Goal: Transaction & Acquisition: Purchase product/service

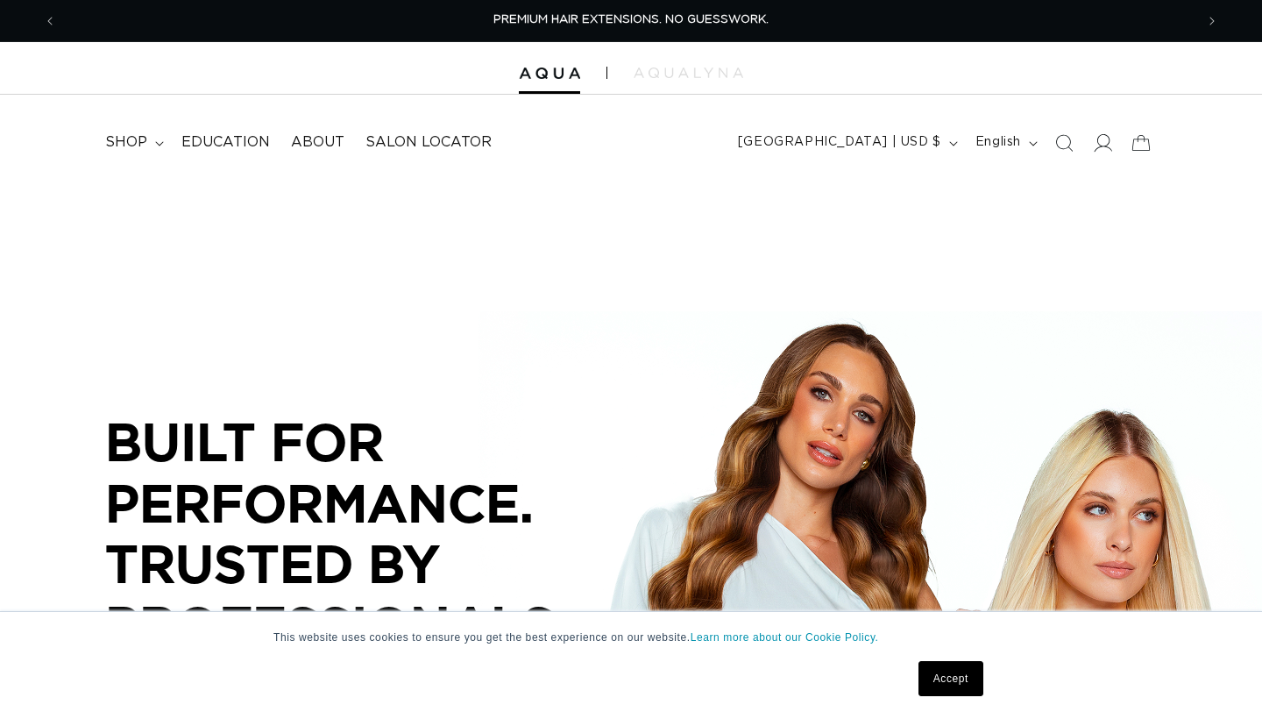
click at [1097, 141] on icon at bounding box center [1102, 142] width 18 height 18
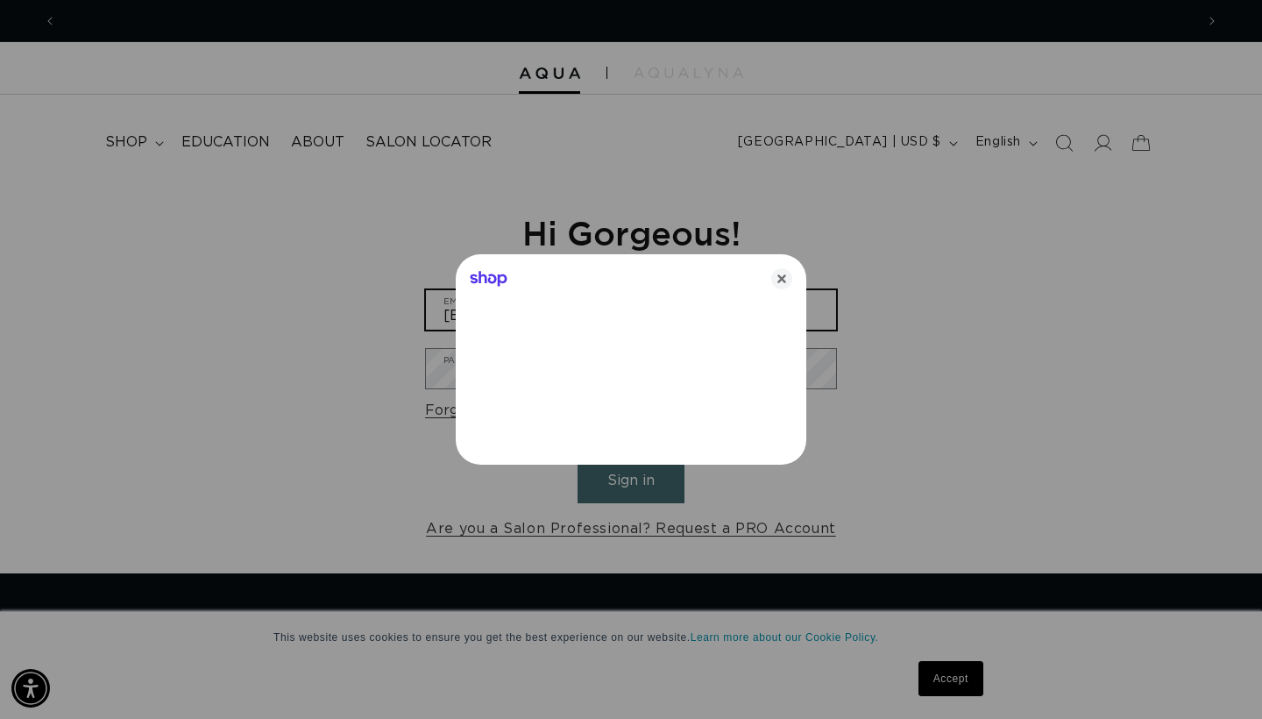
type input "[EMAIL_ADDRESS][DOMAIN_NAME]"
click at [777, 274] on icon "Close" at bounding box center [781, 278] width 21 height 21
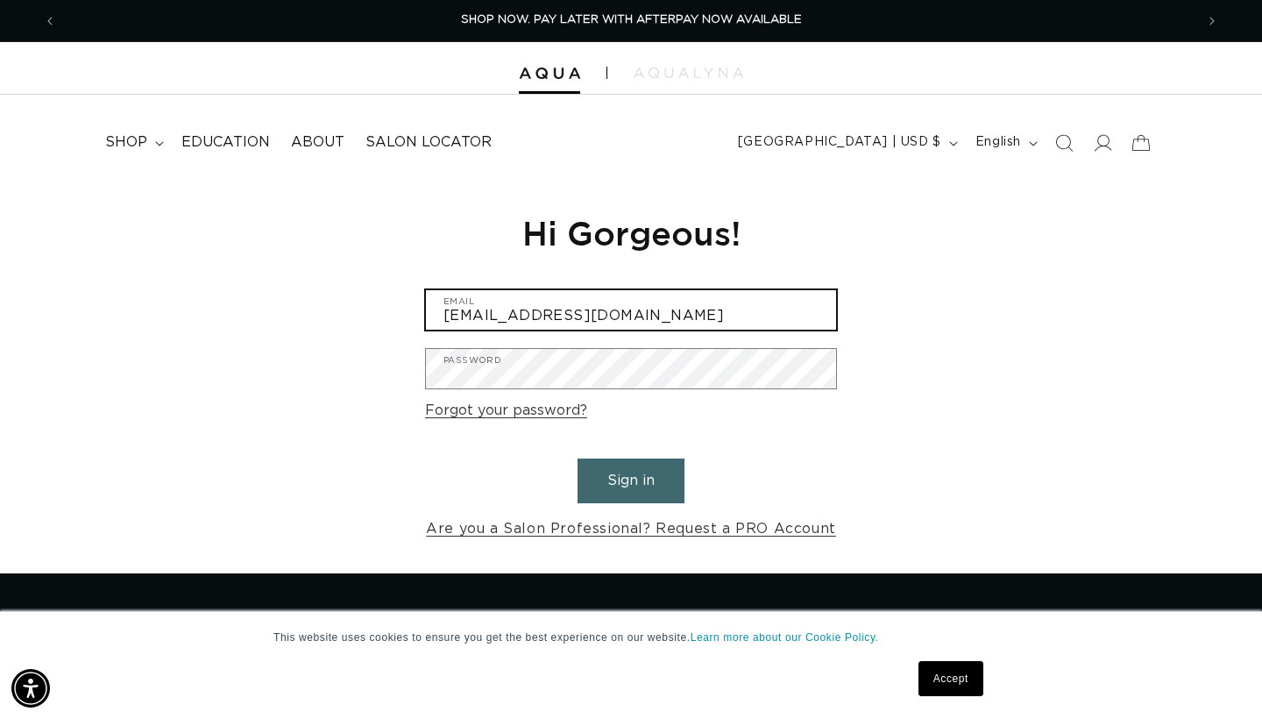
click at [538, 306] on input "[EMAIL_ADDRESS][DOMAIN_NAME]" at bounding box center [631, 309] width 410 height 39
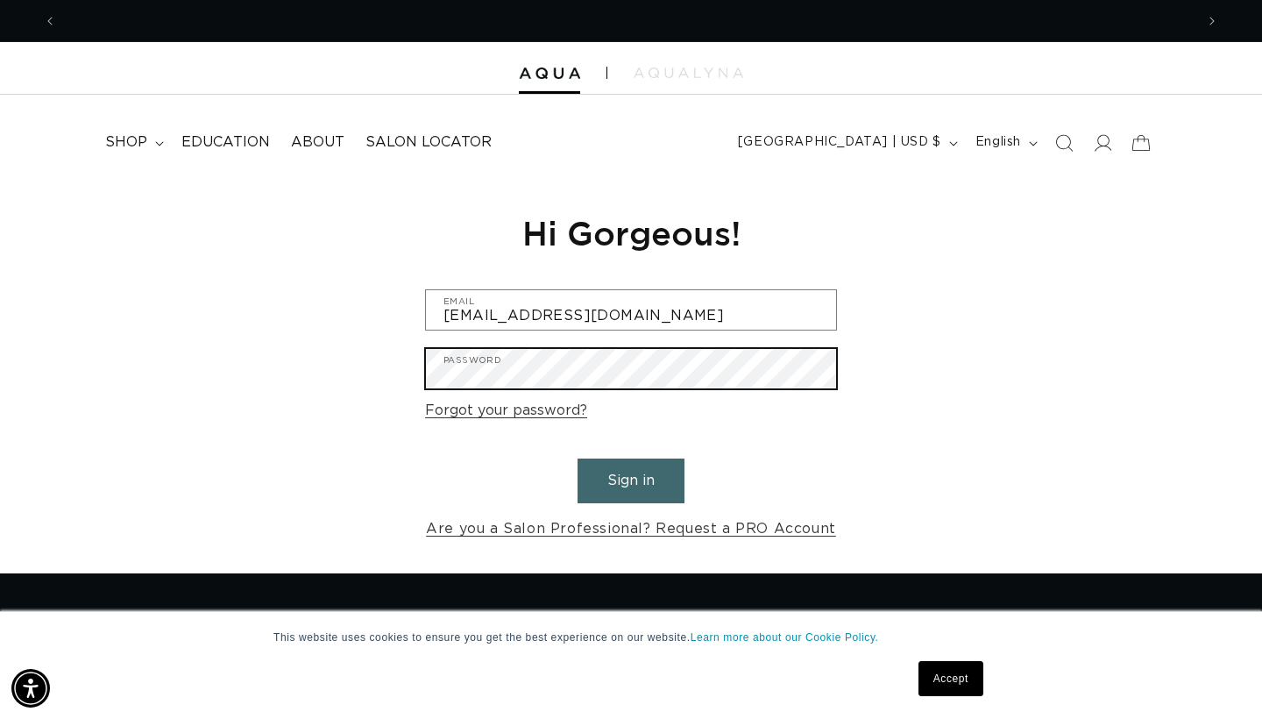
scroll to position [0, 0]
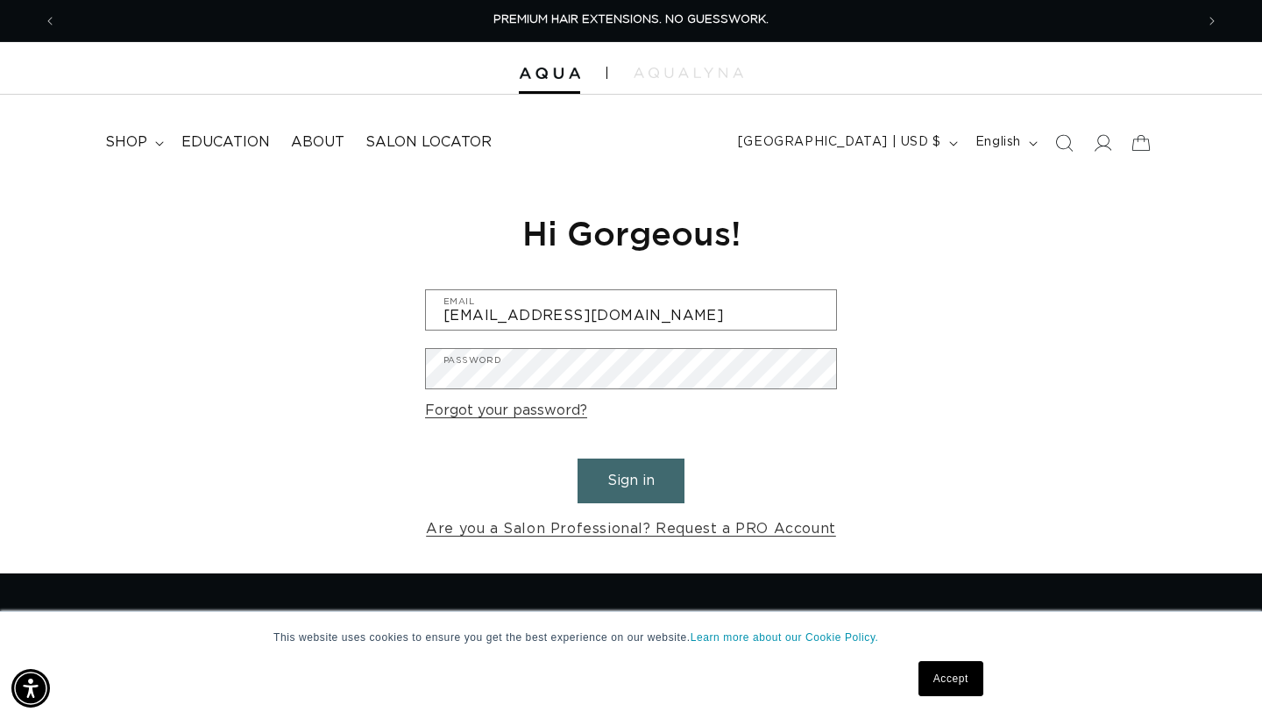
click at [617, 464] on button "Sign in" at bounding box center [631, 480] width 107 height 45
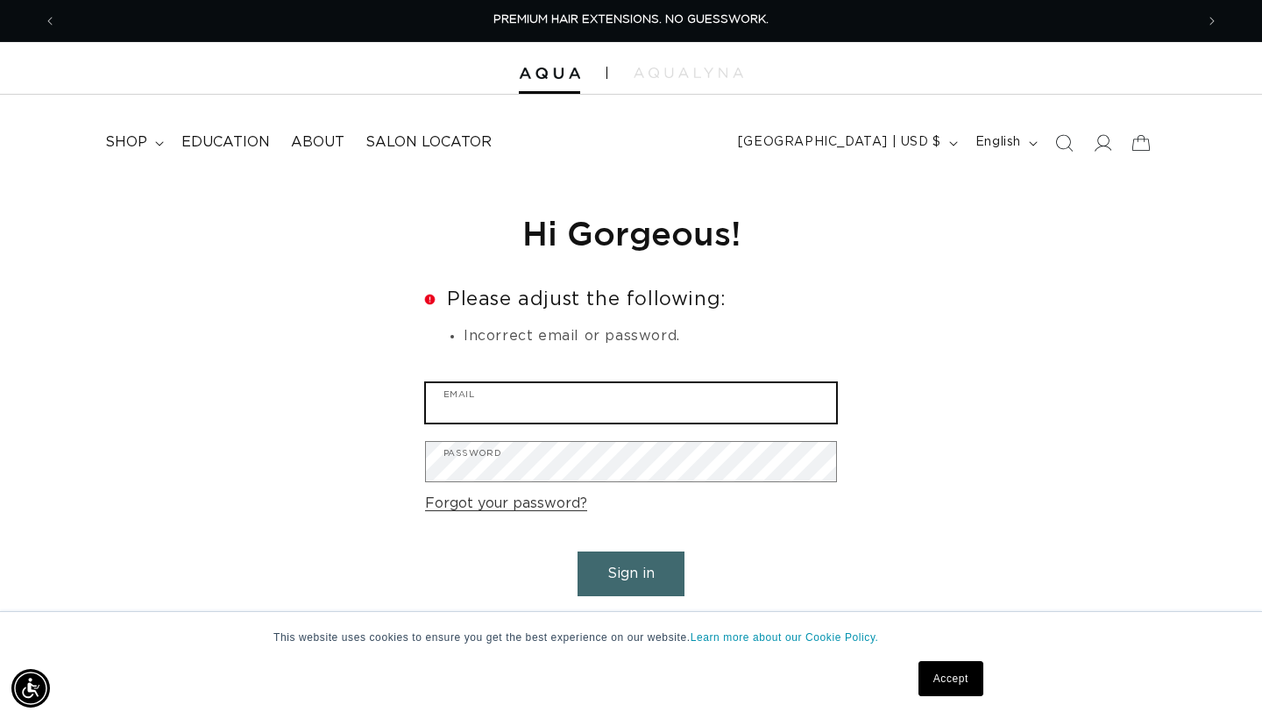
paste input "[EMAIL_ADDRESS][DOMAIN_NAME]"
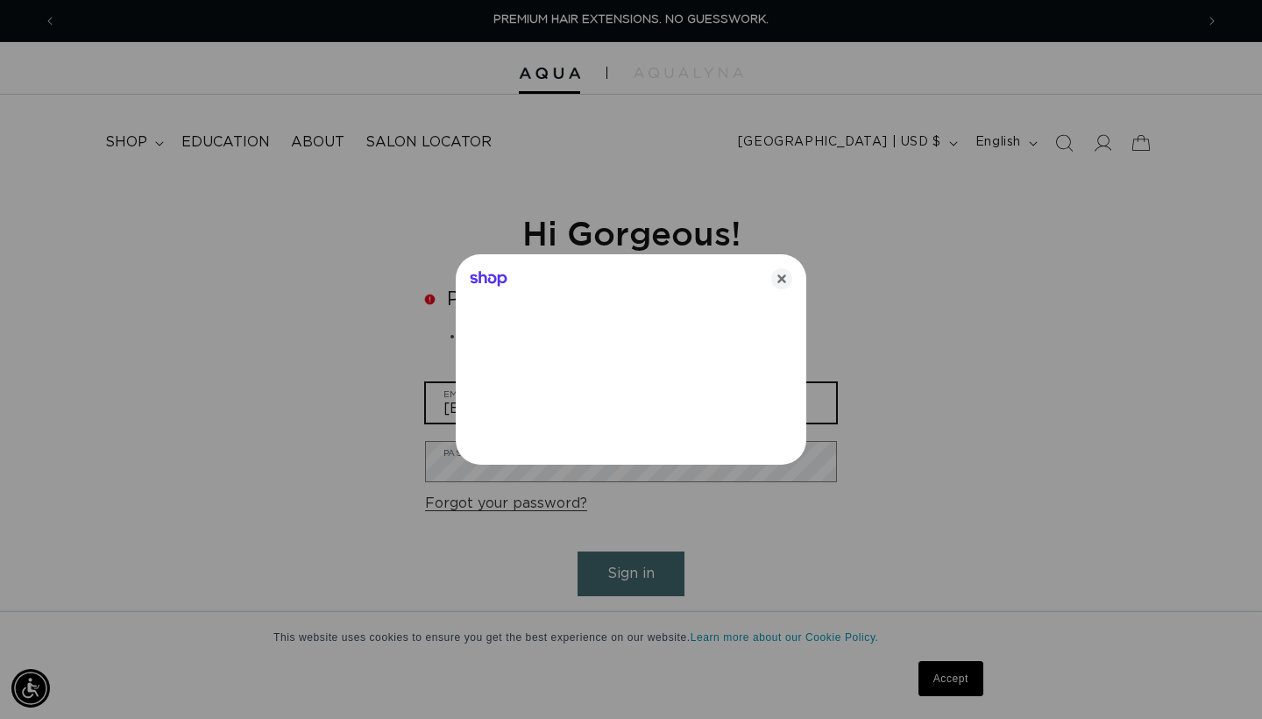
type input "[EMAIL_ADDRESS][DOMAIN_NAME]"
click at [776, 281] on icon "Close" at bounding box center [781, 278] width 21 height 21
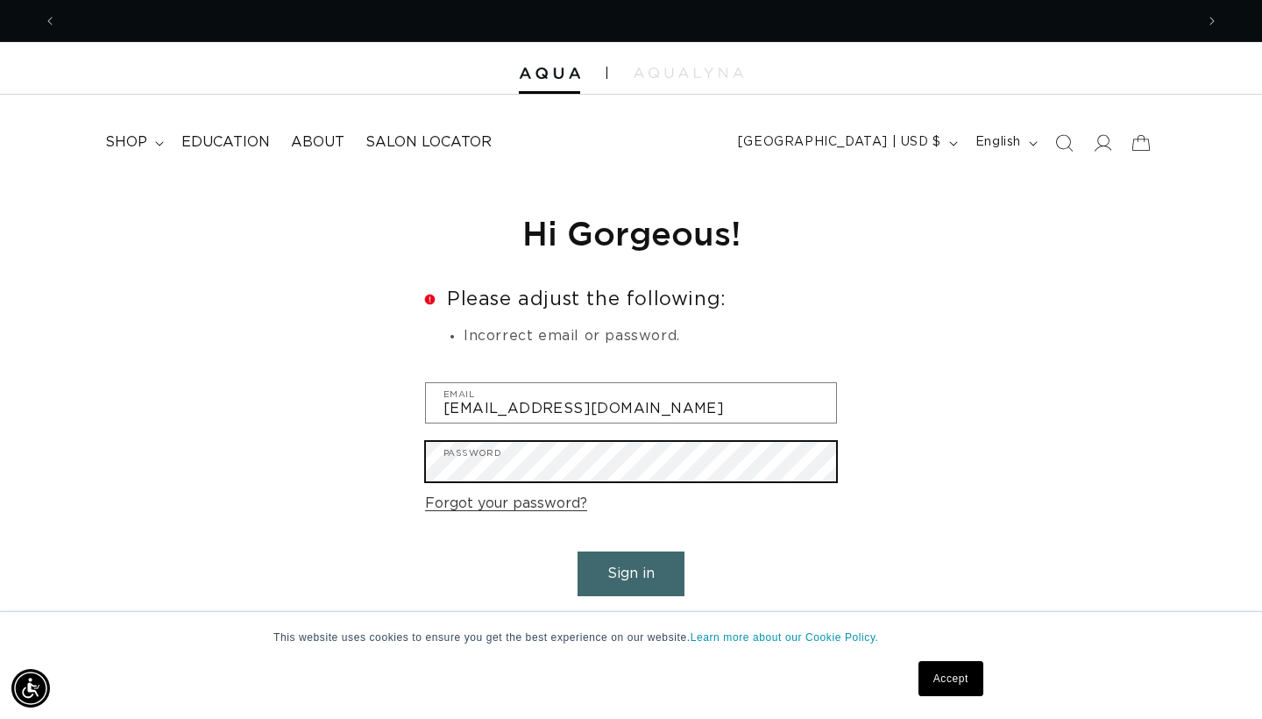
scroll to position [0, 0]
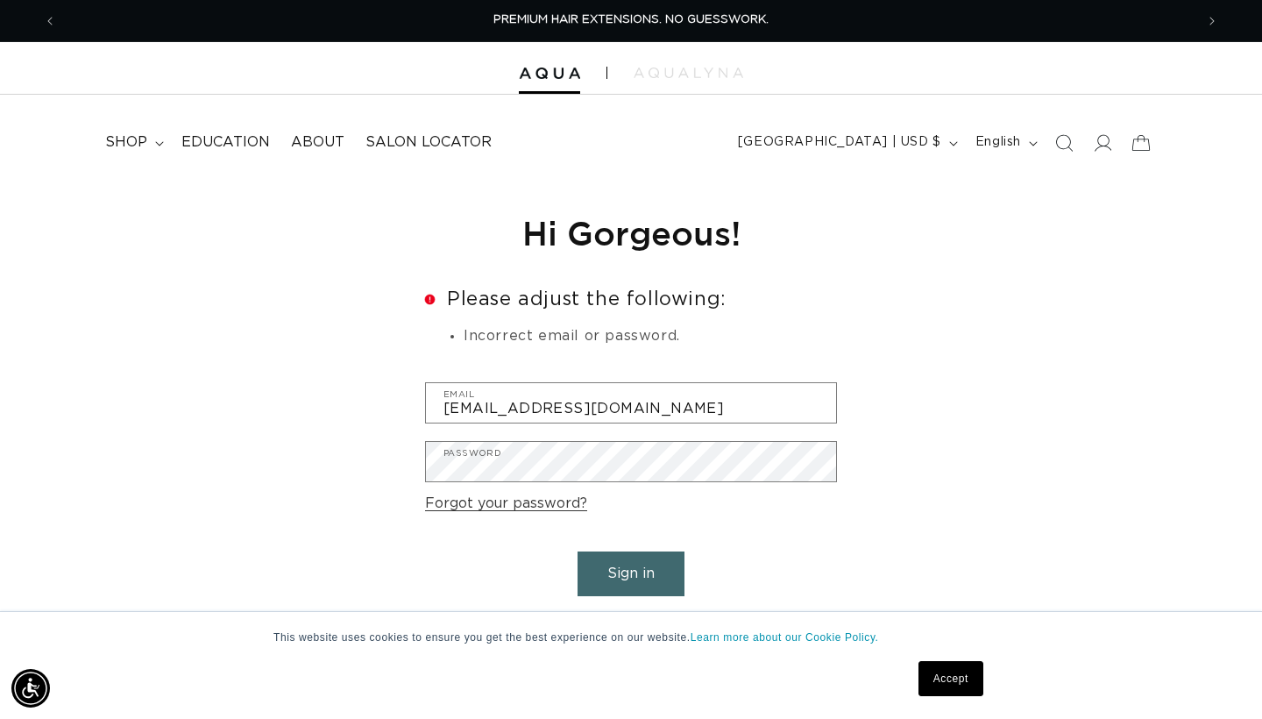
click at [629, 557] on button "Sign in" at bounding box center [631, 573] width 107 height 45
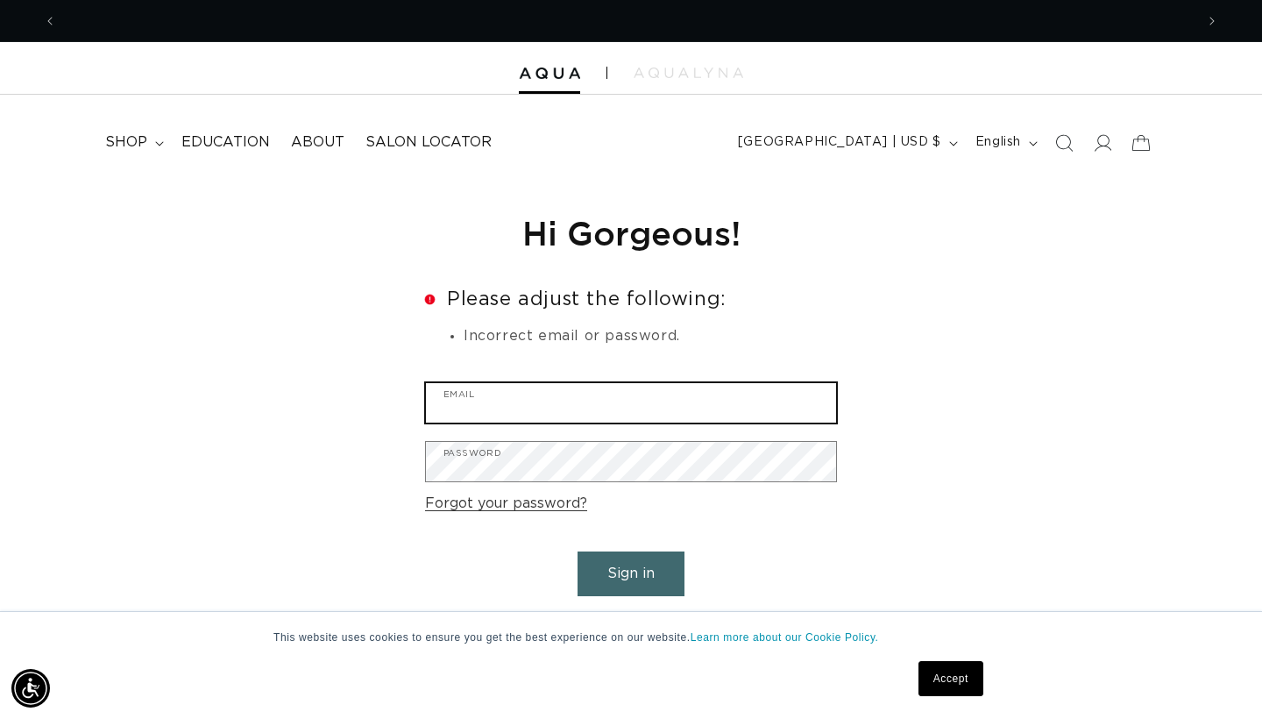
paste input "jazzy.wendell7264@gmail.com"
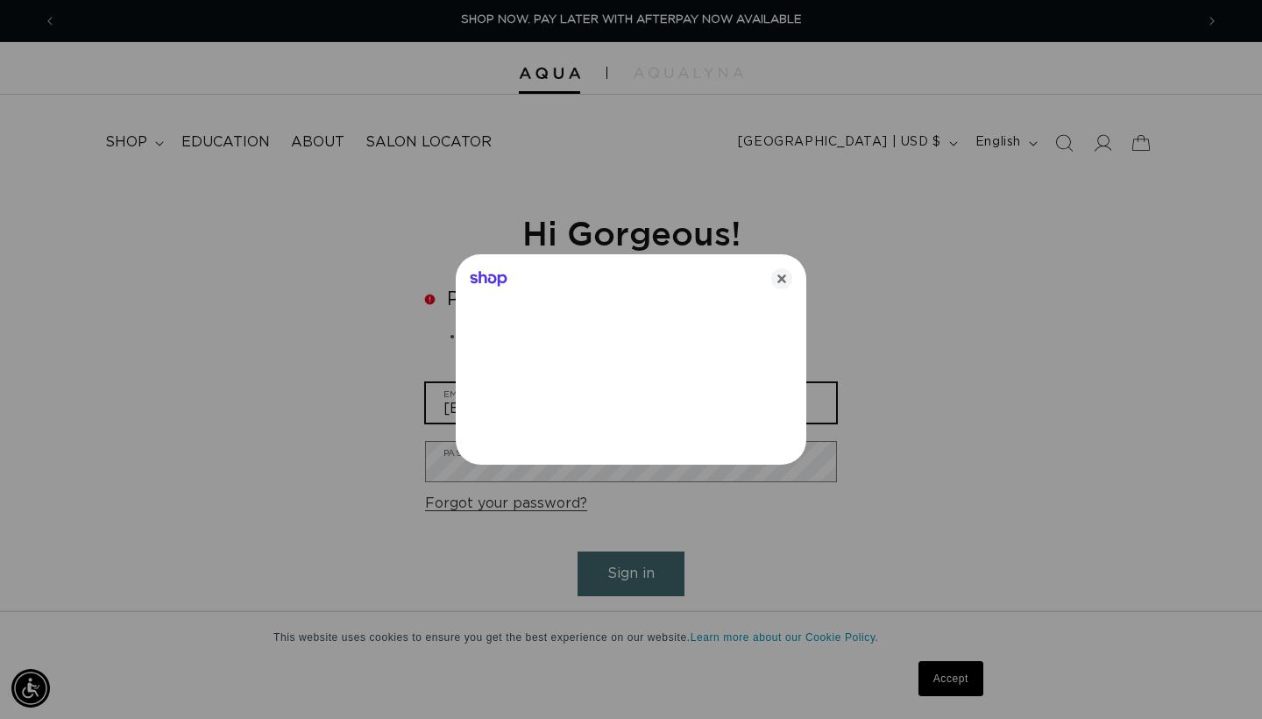
type input "jazzy.wendell7264@gmail.com"
click at [776, 285] on icon "Close" at bounding box center [781, 278] width 21 height 21
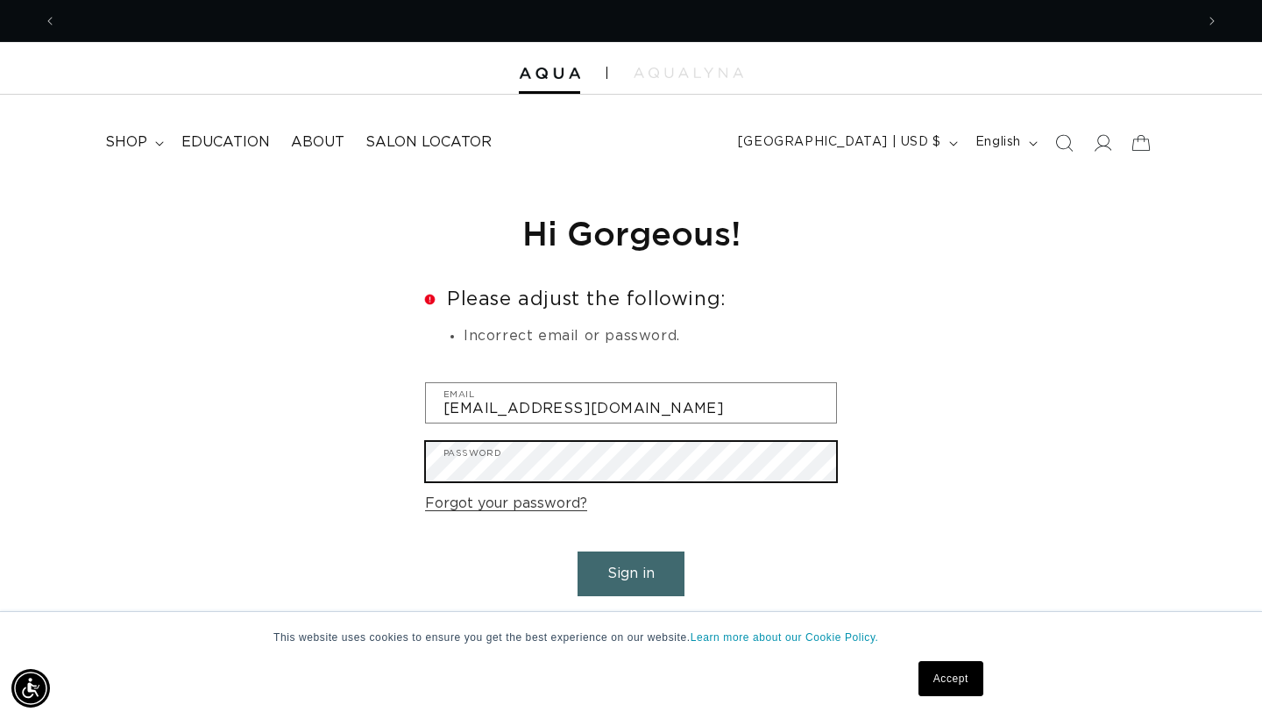
scroll to position [0, 2275]
click at [631, 571] on button "Sign in" at bounding box center [631, 573] width 107 height 45
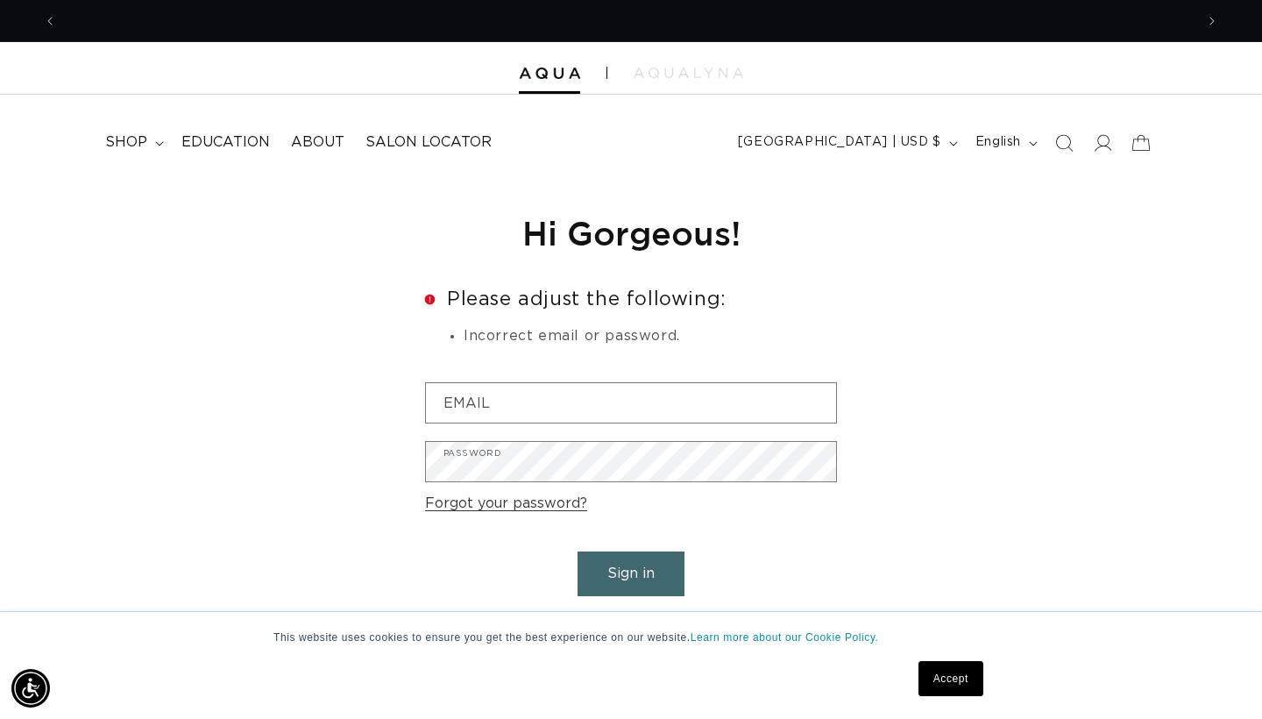
scroll to position [0, 1138]
click at [456, 511] on link "Forgot your password?" at bounding box center [506, 503] width 162 height 25
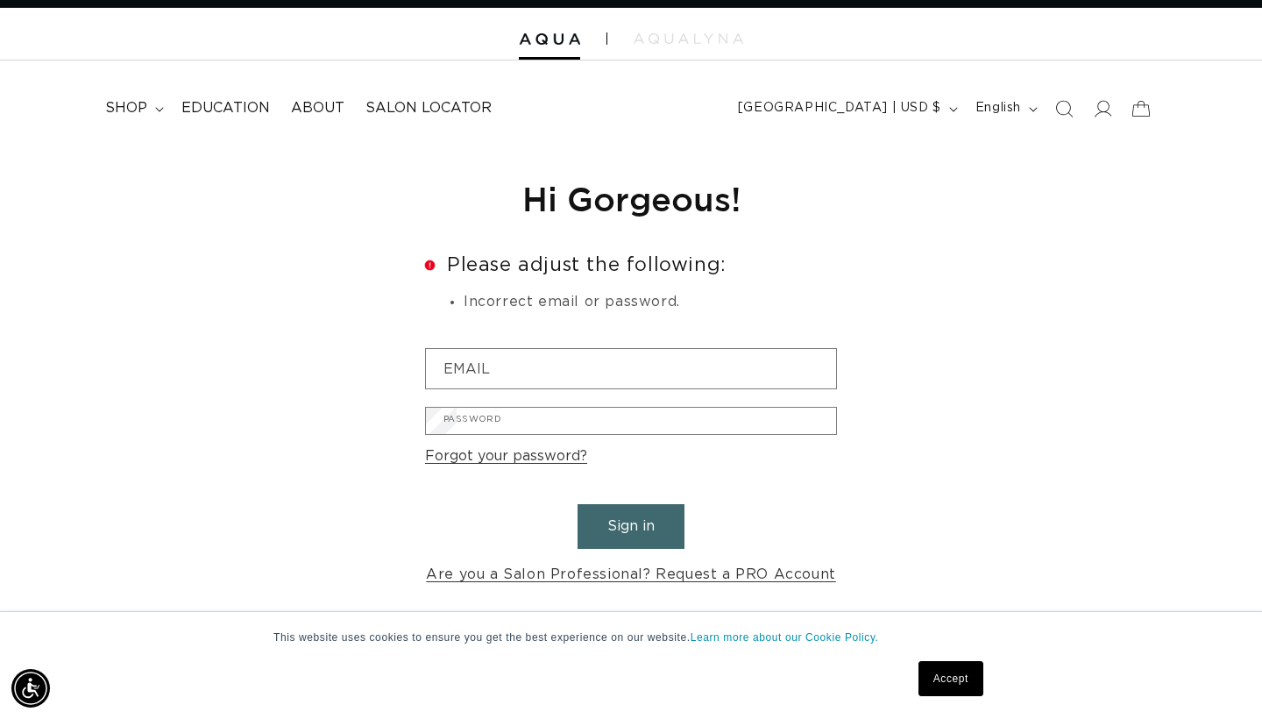
click at [0, 0] on input "Email" at bounding box center [0, 0] width 0 height 0
paste input "jazzy.wendell7264@gmail.com"
type input "jazzy.wendell7264@gmail.com"
click at [0, 0] on button "Submit" at bounding box center [0, 0] width 0 height 0
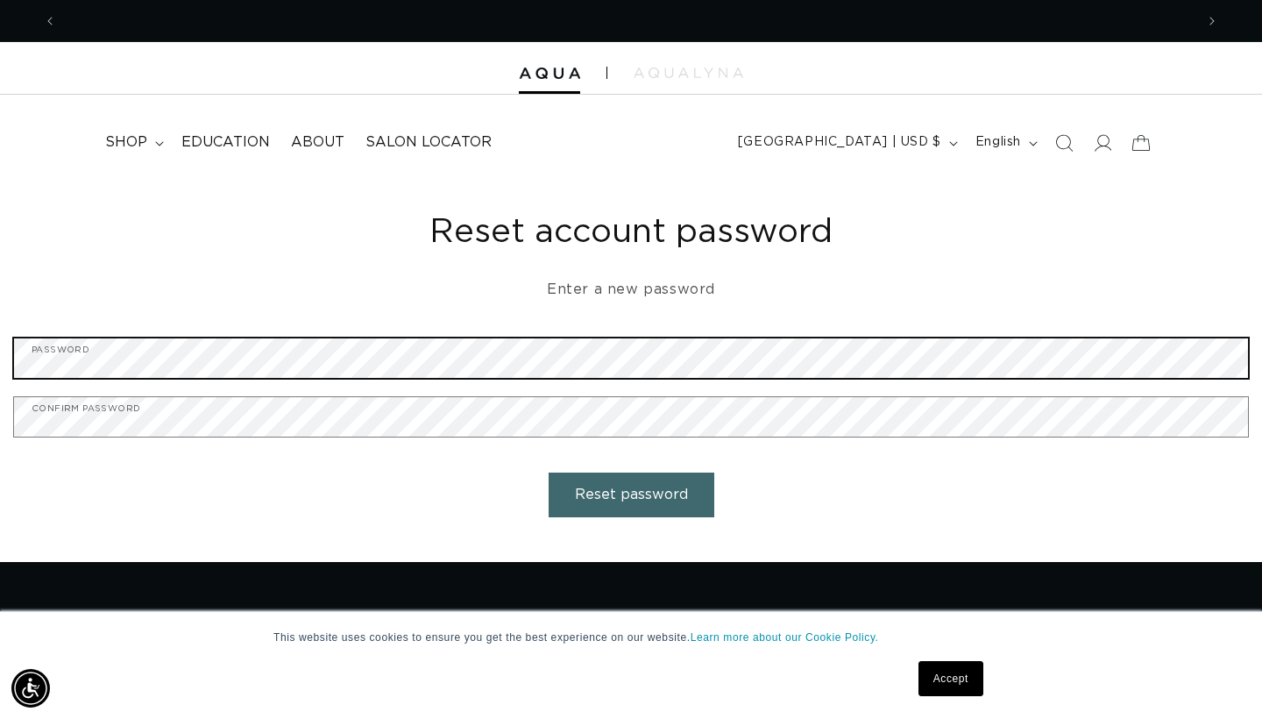
scroll to position [0, 1138]
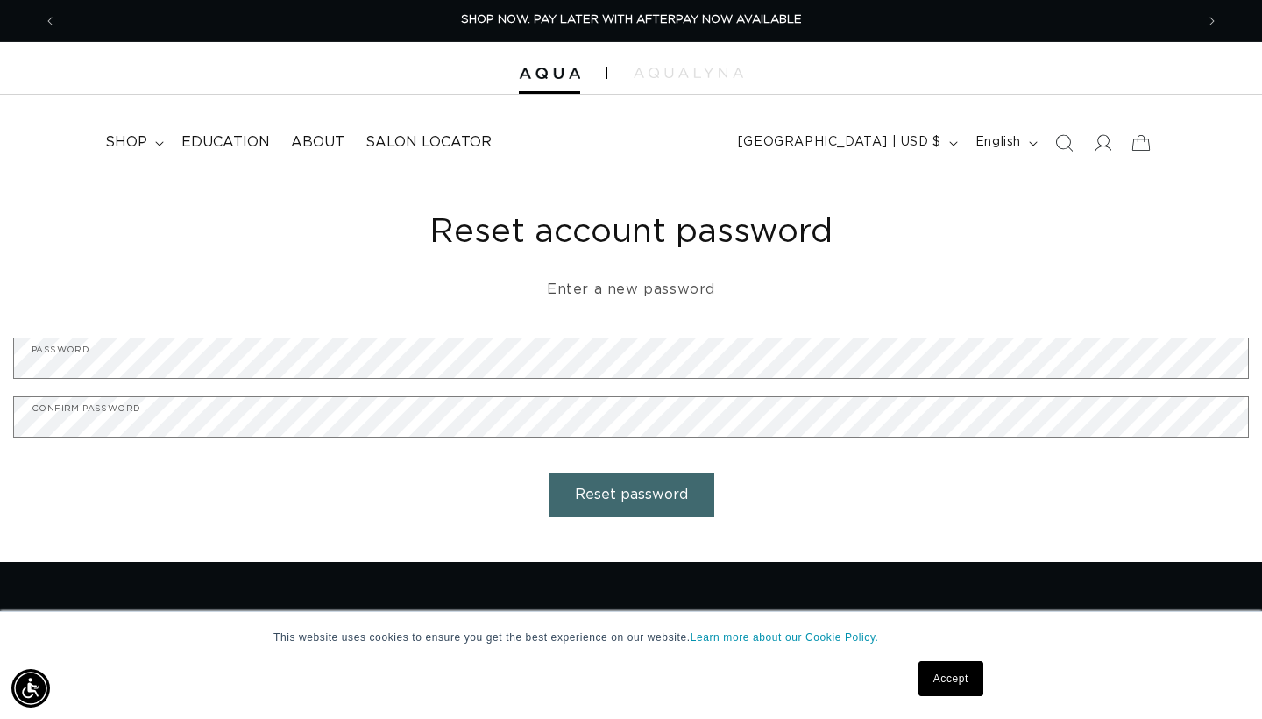
click at [653, 497] on button "Reset password" at bounding box center [632, 494] width 166 height 45
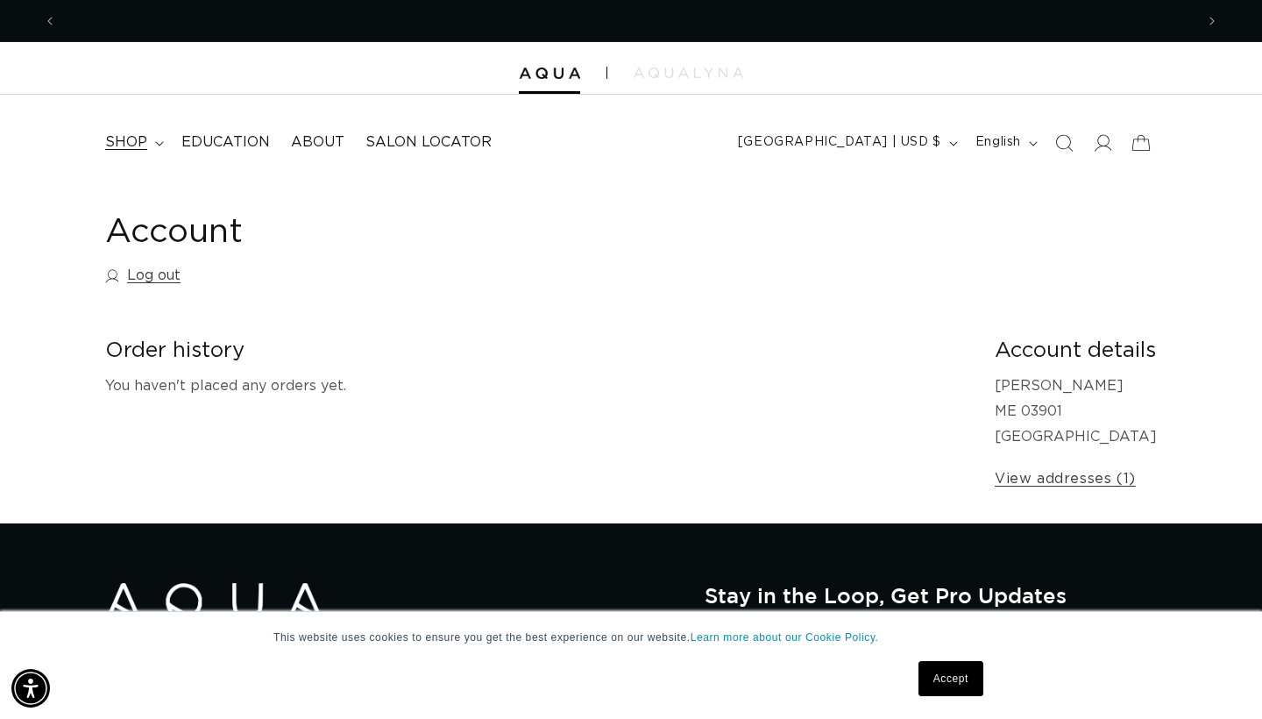
scroll to position [0, 1138]
click at [150, 145] on summary "shop" at bounding box center [133, 142] width 76 height 39
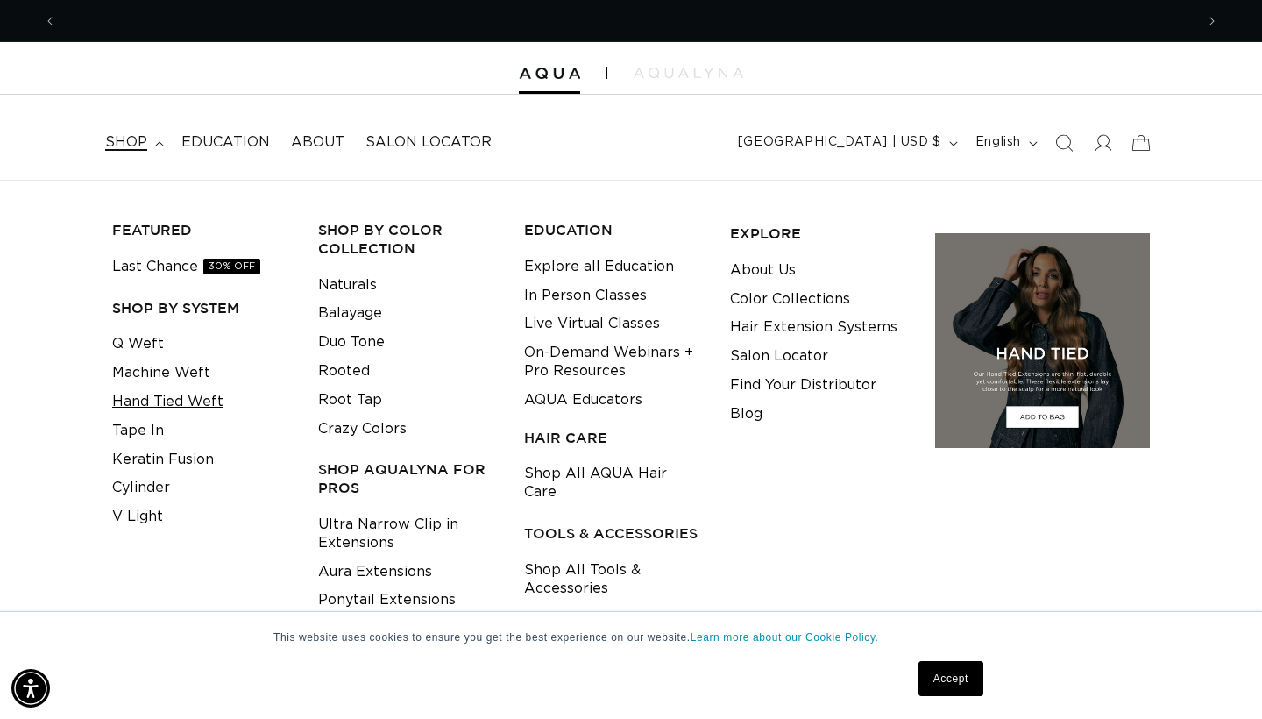
scroll to position [0, 2275]
click at [153, 404] on link "Hand Tied Weft" at bounding box center [167, 401] width 111 height 29
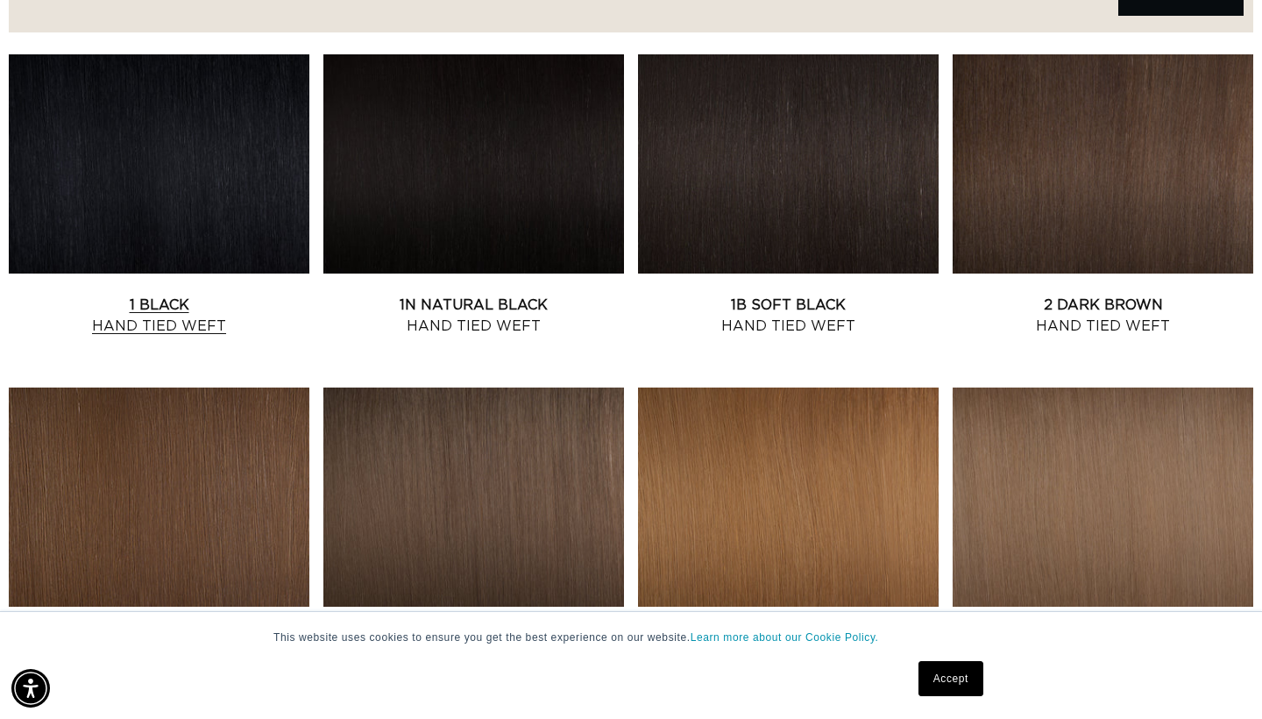
scroll to position [0, 1138]
click at [198, 295] on link "1 Black Hand Tied Weft" at bounding box center [159, 316] width 301 height 42
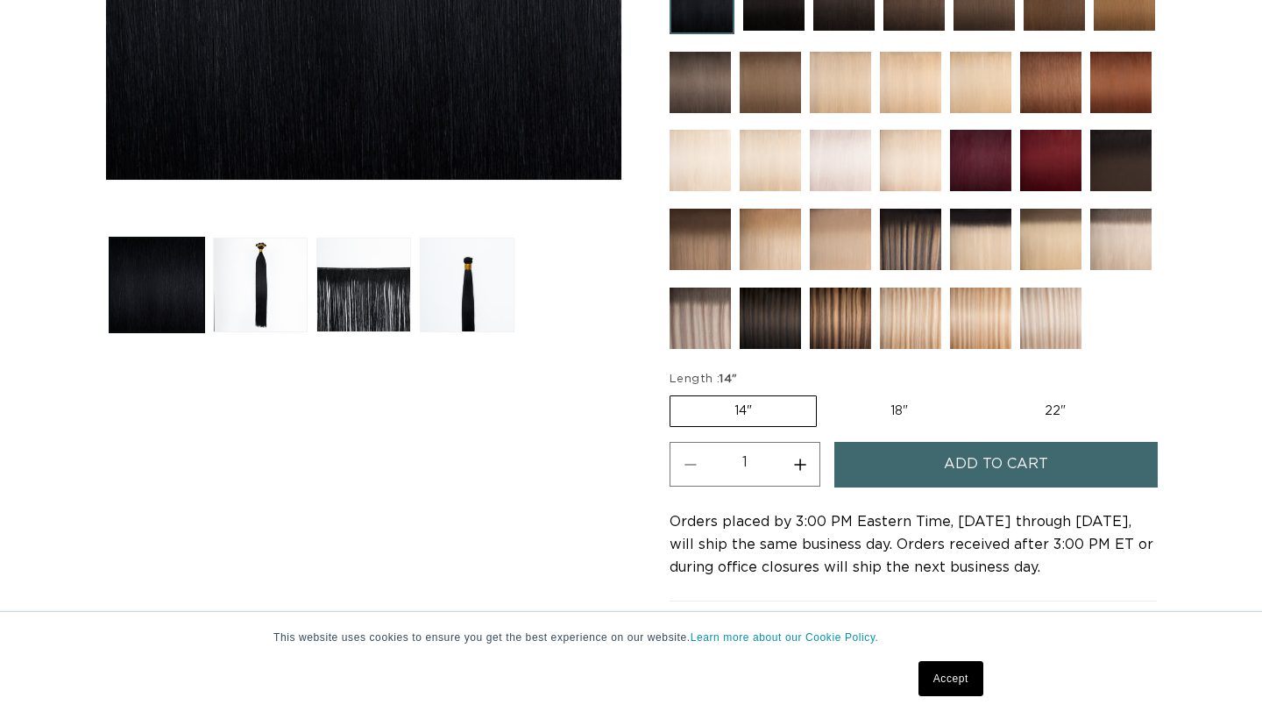
scroll to position [735, 0]
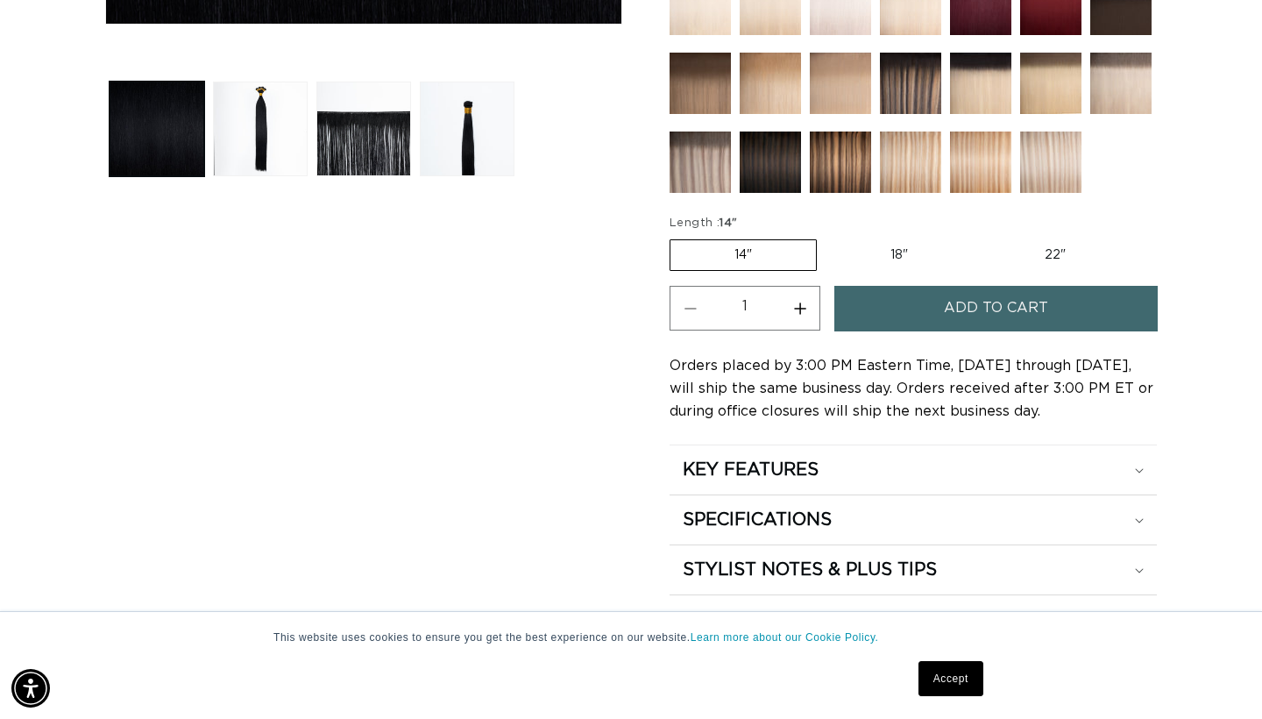
click at [1052, 249] on label "22" Variant sold out or unavailable" at bounding box center [1055, 255] width 149 height 30
click at [982, 237] on input "22" Variant sold out or unavailable" at bounding box center [981, 236] width 1 height 1
radio input "true"
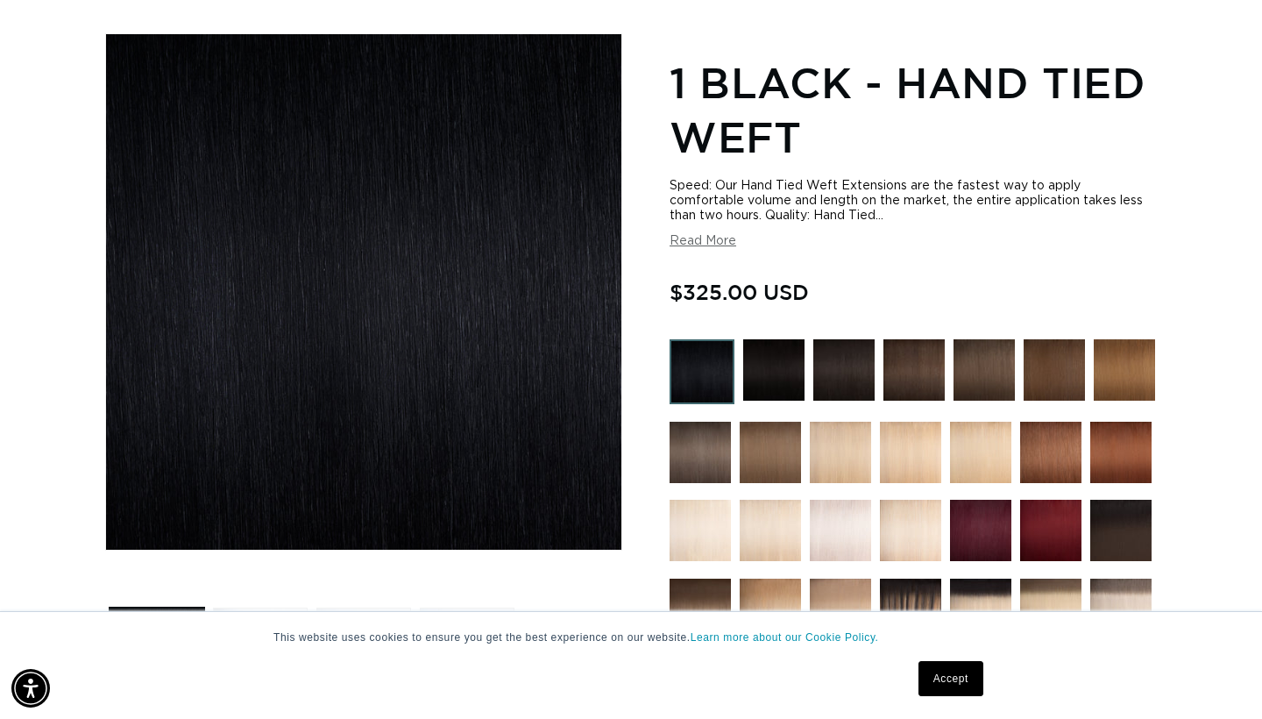
click at [812, 182] on div "Speed: Our Hand Tied Weft Extensions are the fastest way to apply comfortable v…" at bounding box center [913, 201] width 487 height 45
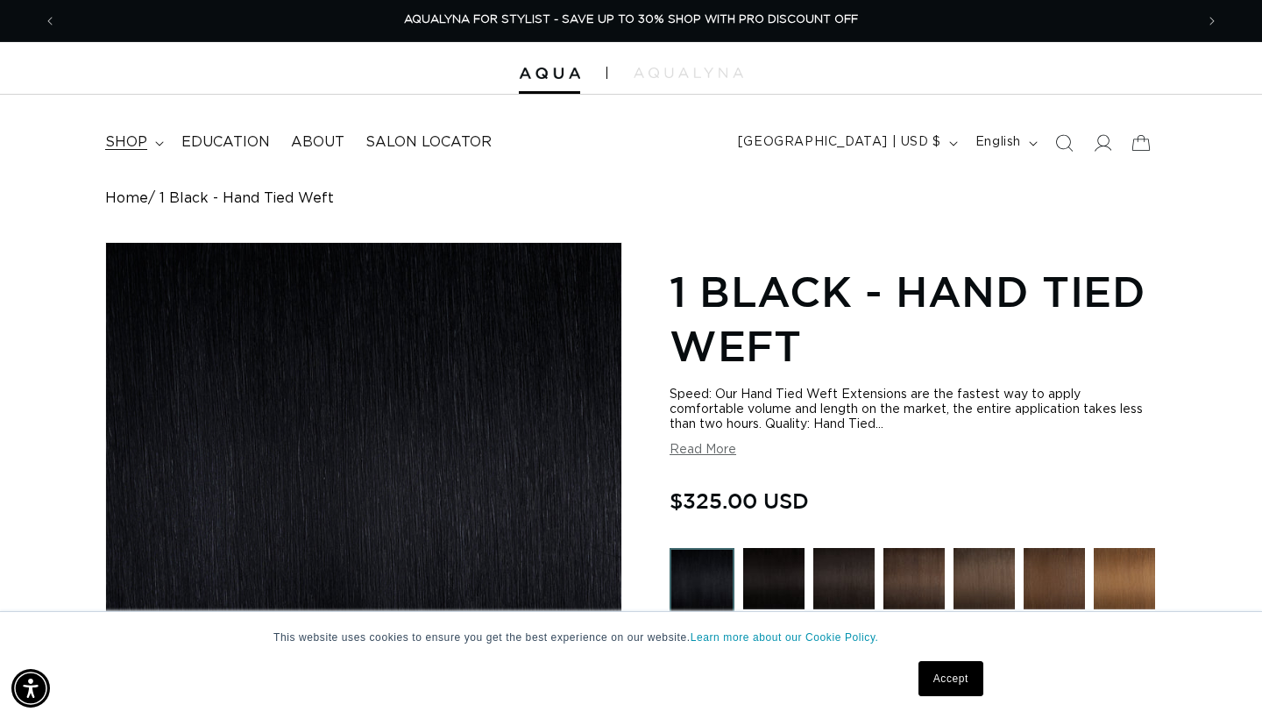
click at [151, 142] on summary "shop" at bounding box center [133, 142] width 76 height 39
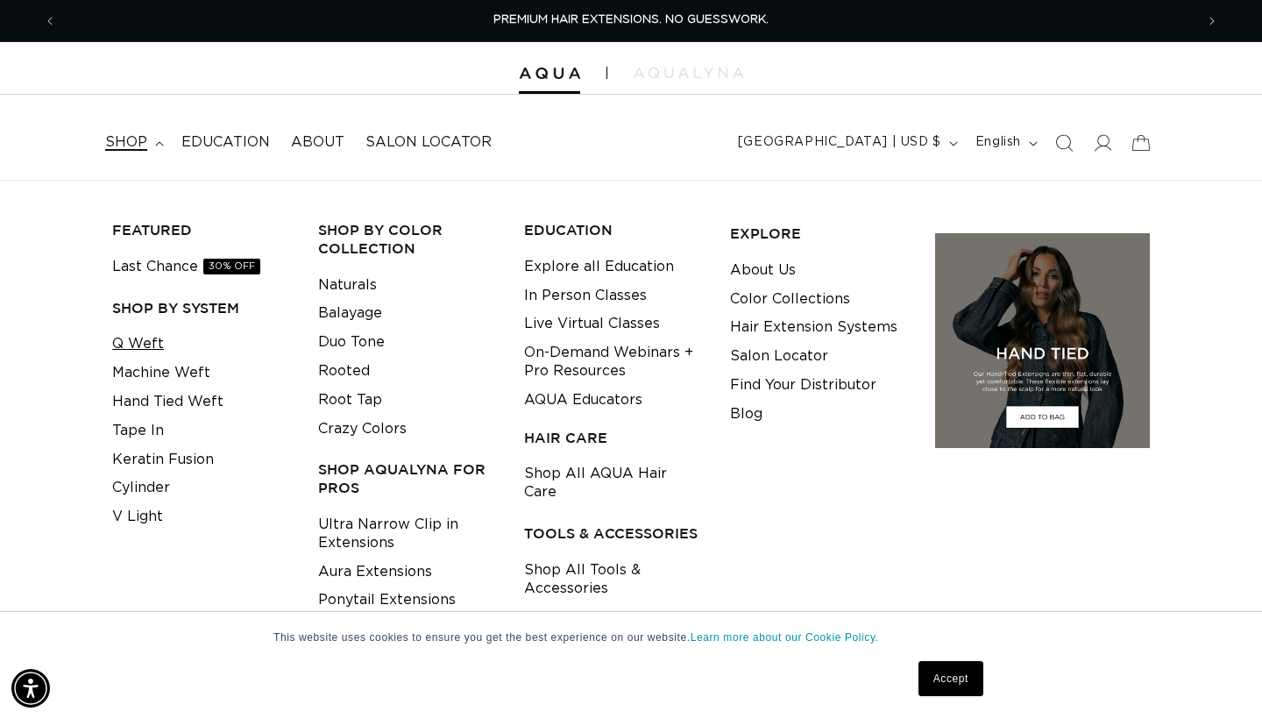
click at [149, 336] on link "Q Weft" at bounding box center [138, 344] width 52 height 29
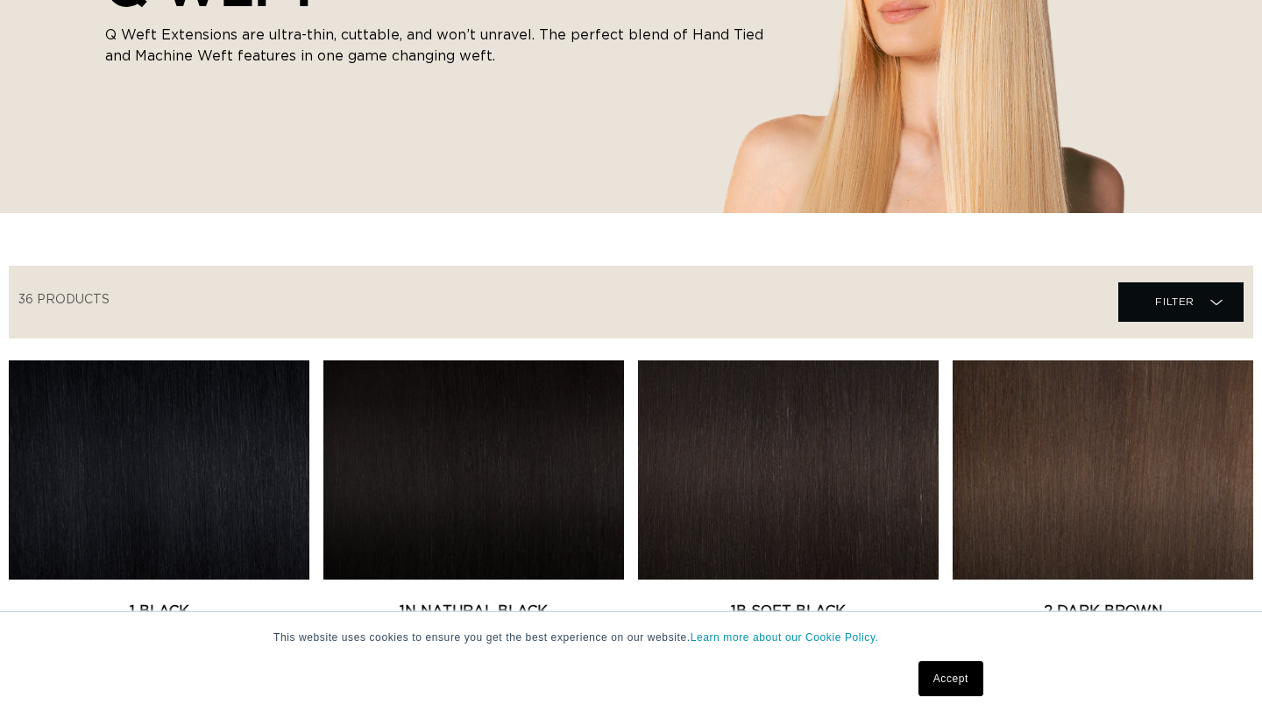
scroll to position [522, 0]
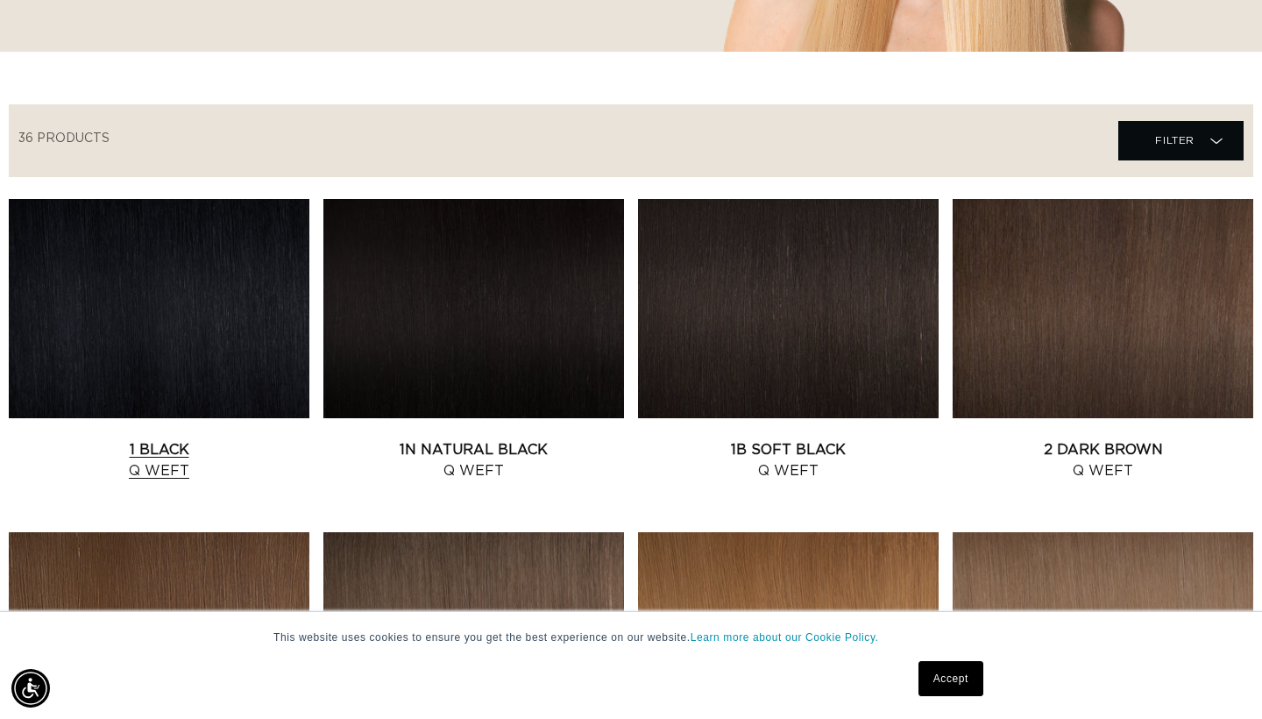
click at [202, 439] on link "1 Black Q Weft" at bounding box center [159, 460] width 301 height 42
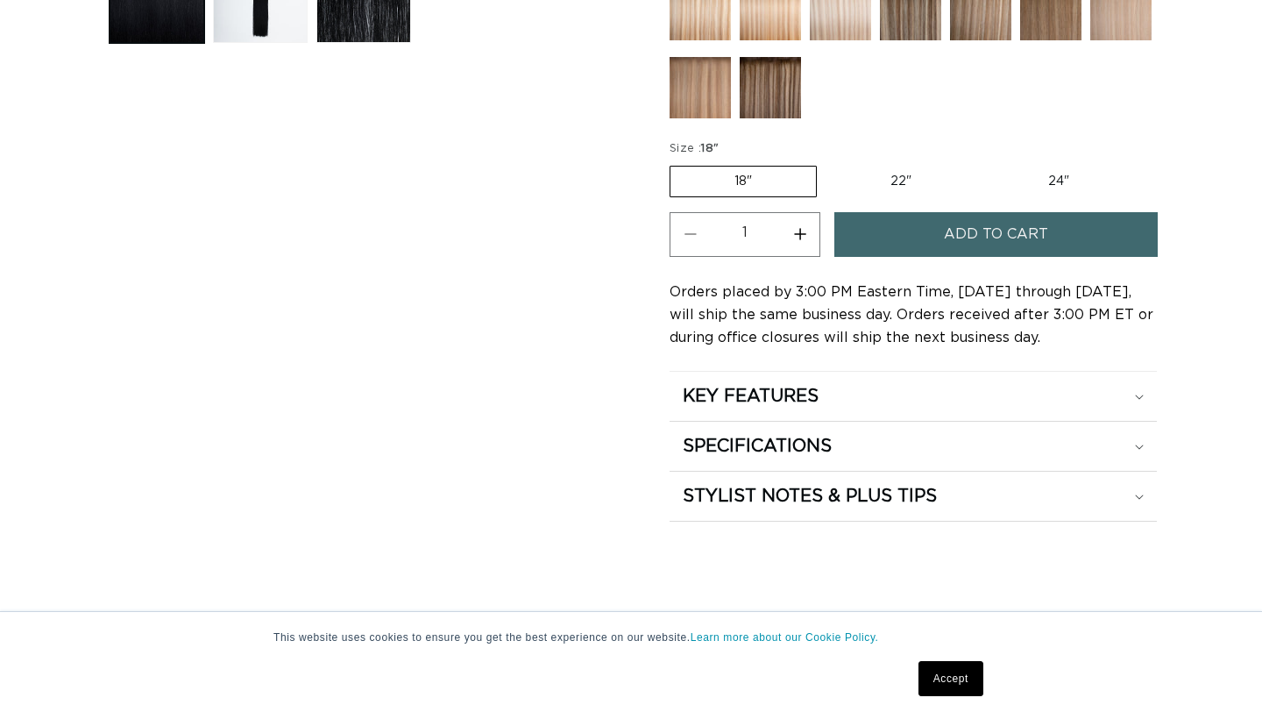
scroll to position [762, 0]
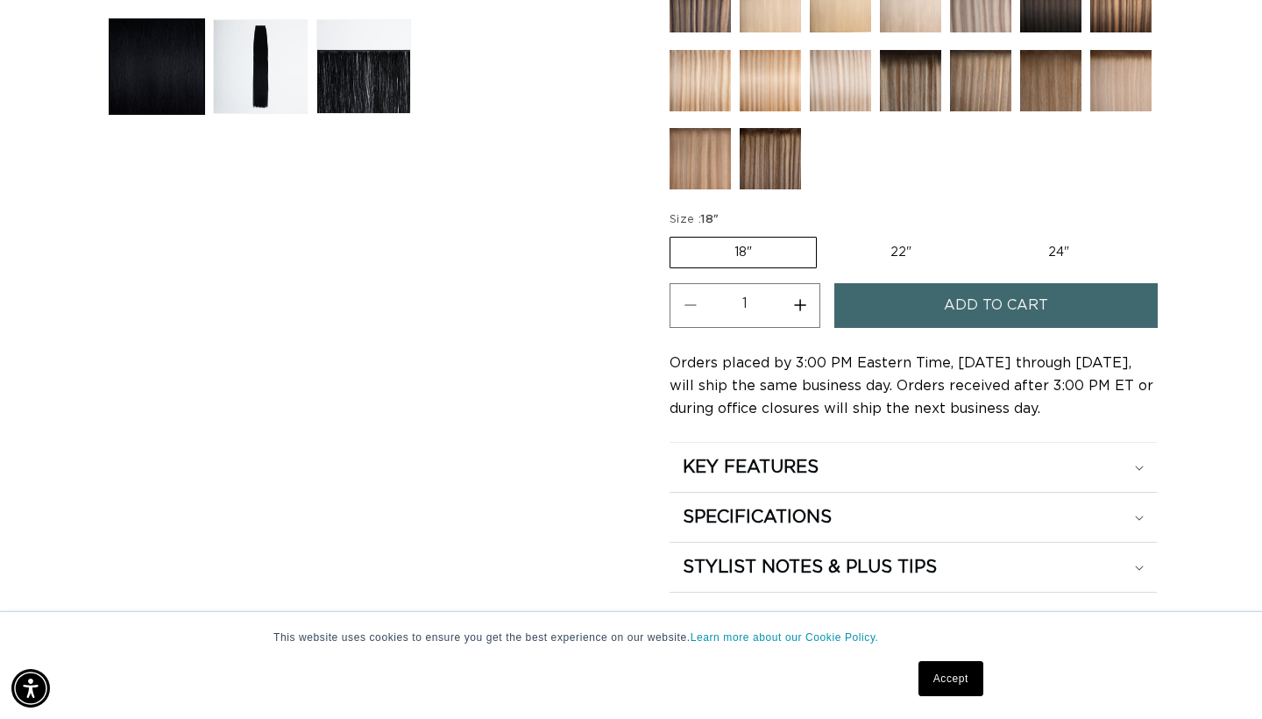
click at [1045, 251] on label "24" Variant sold out or unavailable" at bounding box center [1058, 253] width 149 height 30
click at [985, 234] on input "24" Variant sold out or unavailable" at bounding box center [984, 233] width 1 height 1
radio input "true"
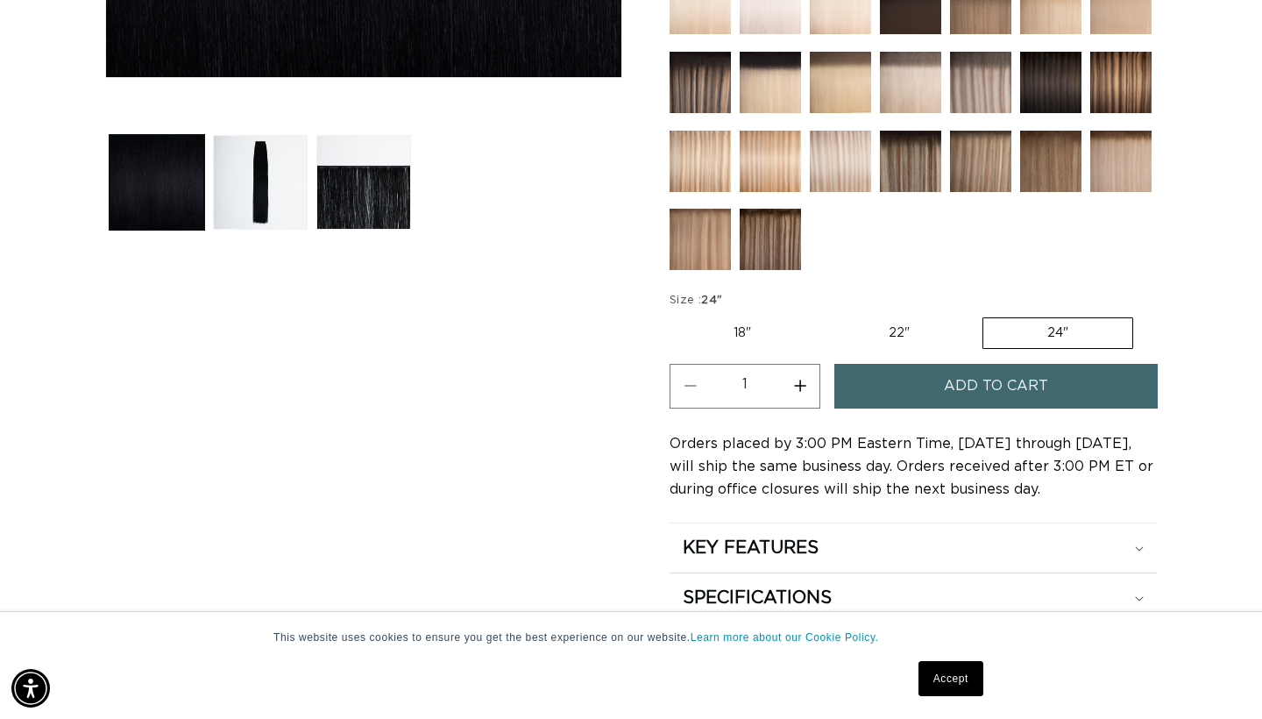
scroll to position [263, 0]
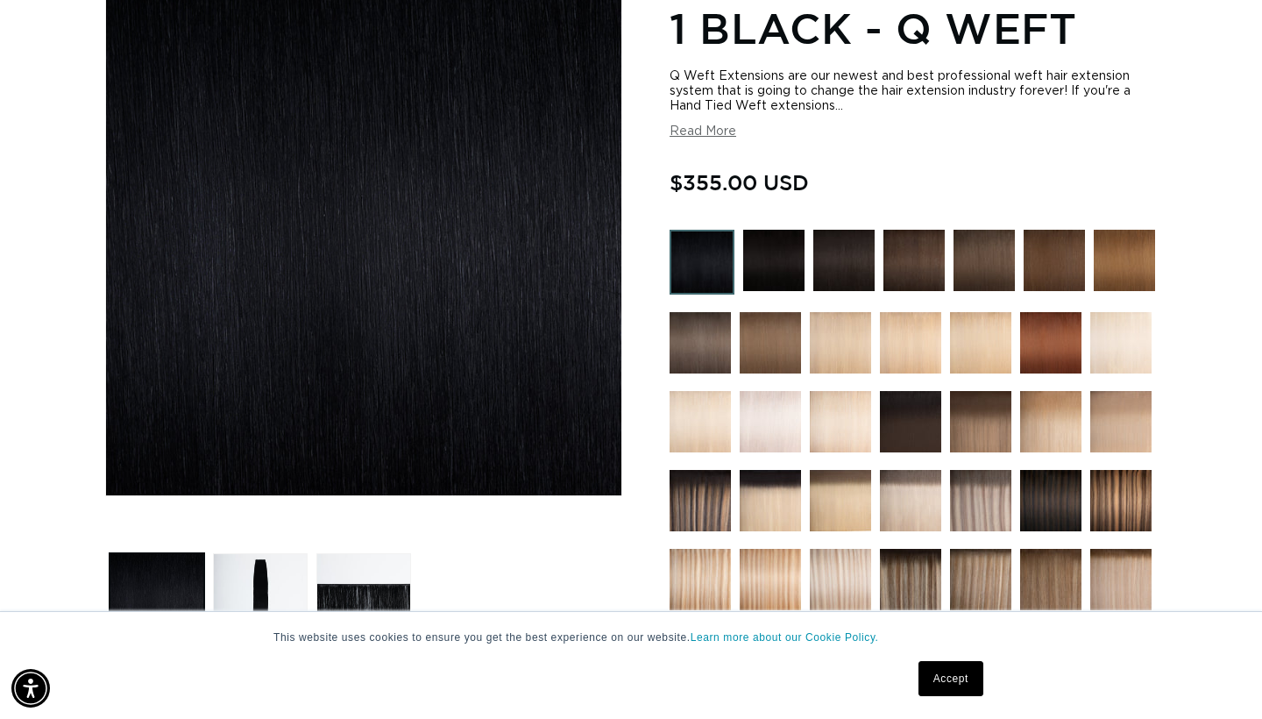
click at [720, 223] on section "1 Black - Q Weft Q Weft Extensions are our newest and best professional weft ha…" at bounding box center [913, 543] width 487 height 1095
click at [720, 245] on img at bounding box center [702, 262] width 65 height 65
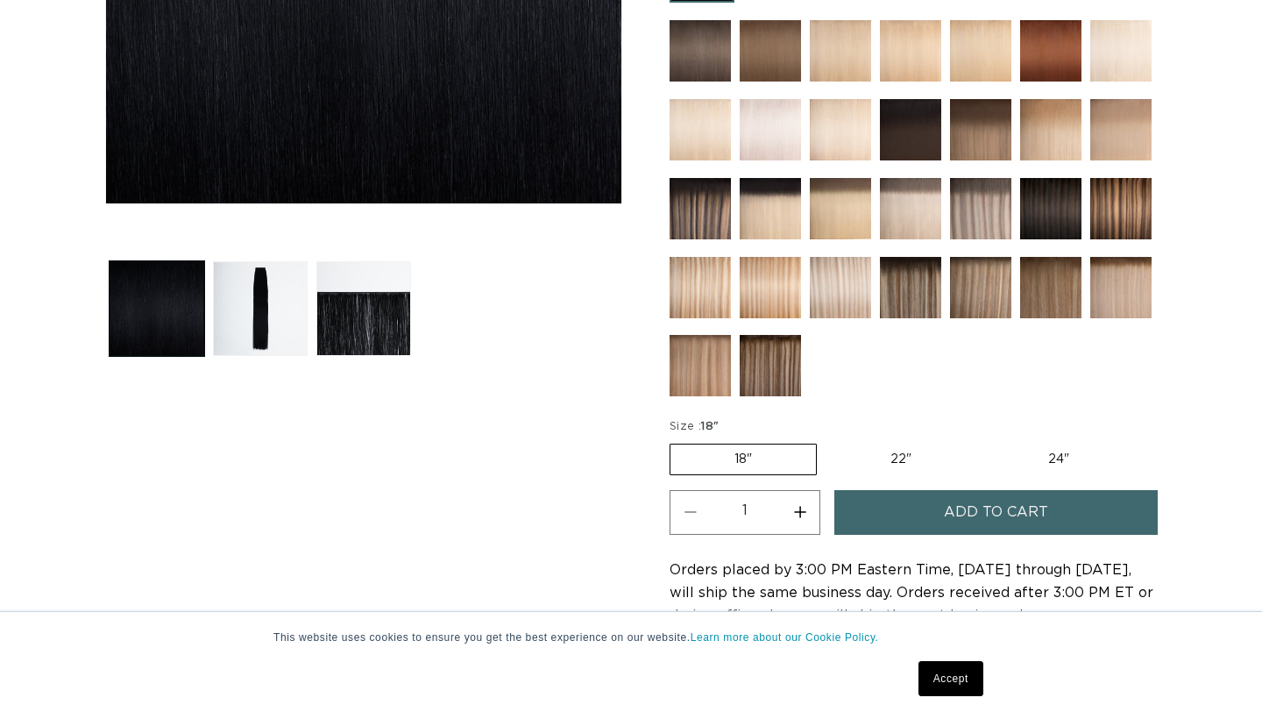
scroll to position [558, 0]
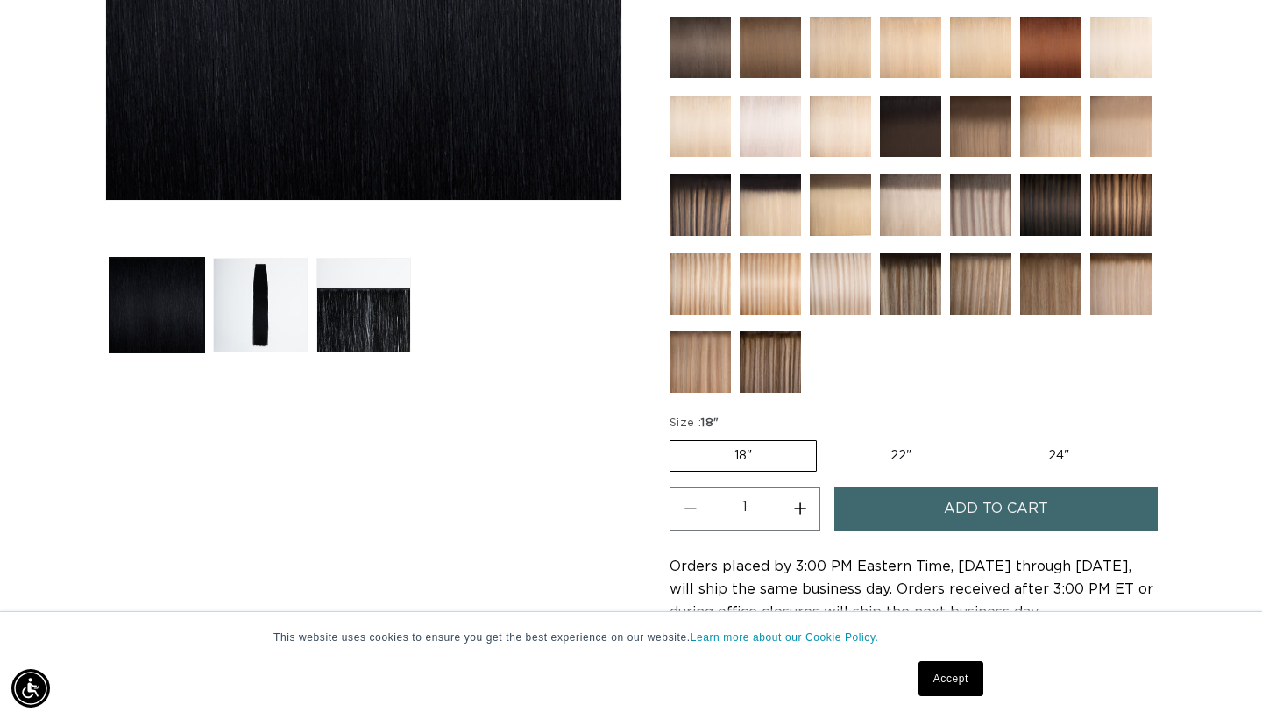
click at [1055, 453] on label "24" Variant sold out or unavailable" at bounding box center [1058, 456] width 149 height 30
click at [985, 437] on input "24" Variant sold out or unavailable" at bounding box center [984, 437] width 1 height 1
radio input "true"
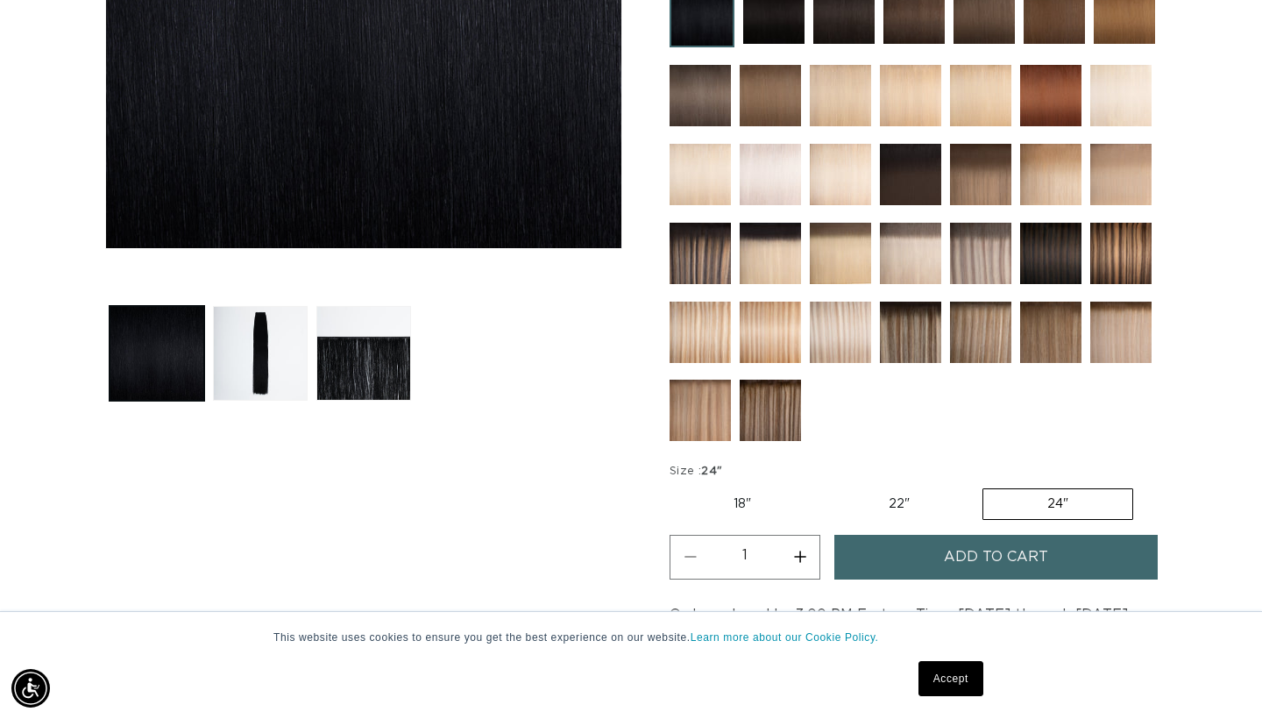
scroll to position [525, 0]
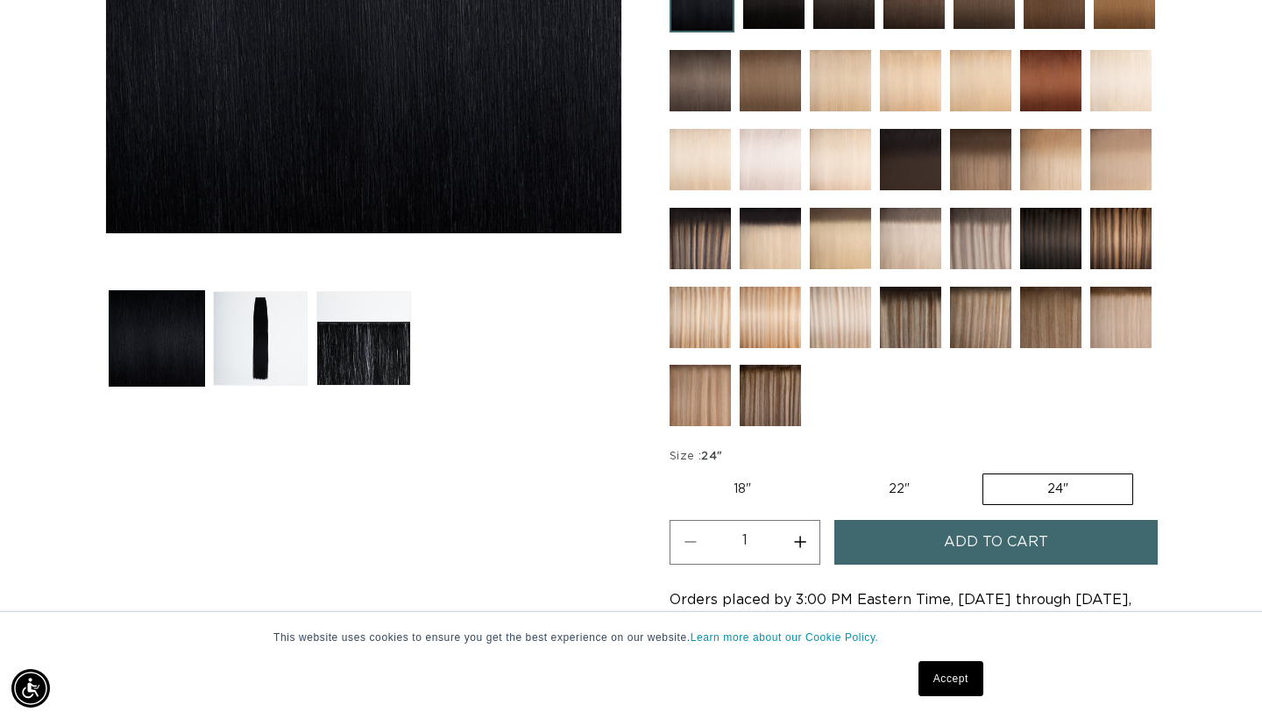
click at [887, 488] on label "22" Variant sold out or unavailable" at bounding box center [899, 489] width 149 height 30
click at [825, 471] on input "22" Variant sold out or unavailable" at bounding box center [824, 470] width 1 height 1
radio input "true"
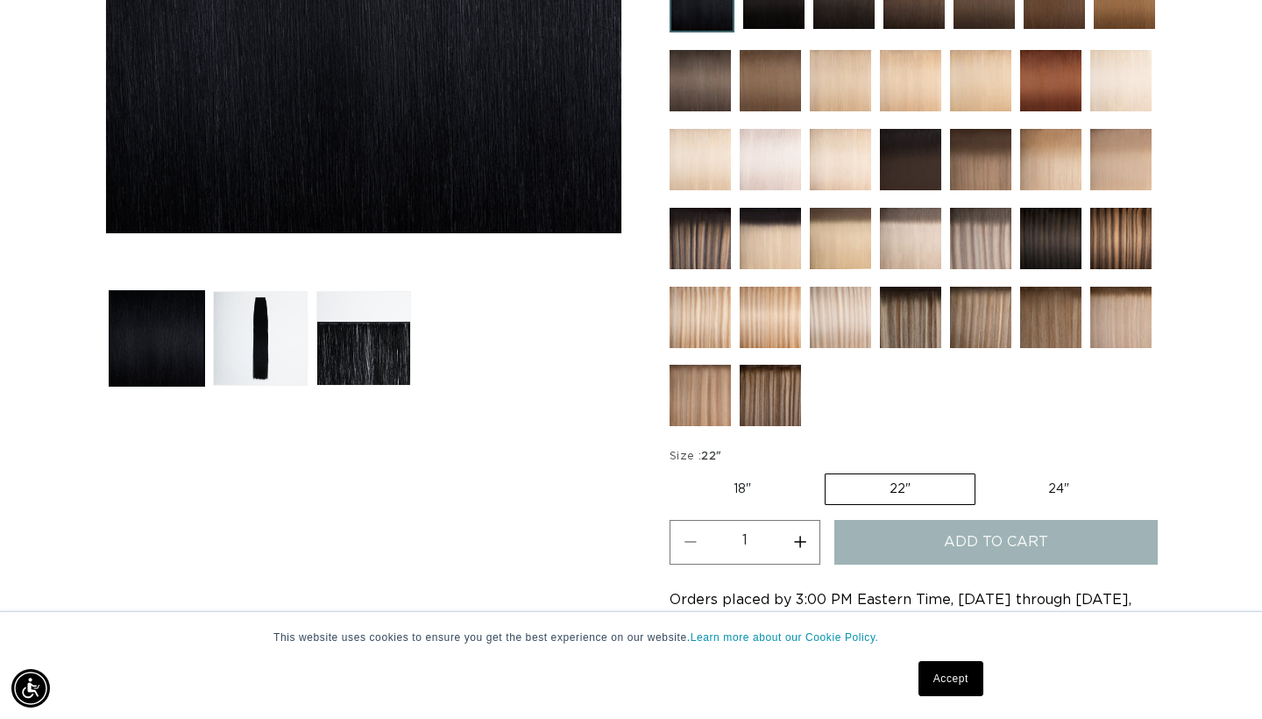
scroll to position [0, 2275]
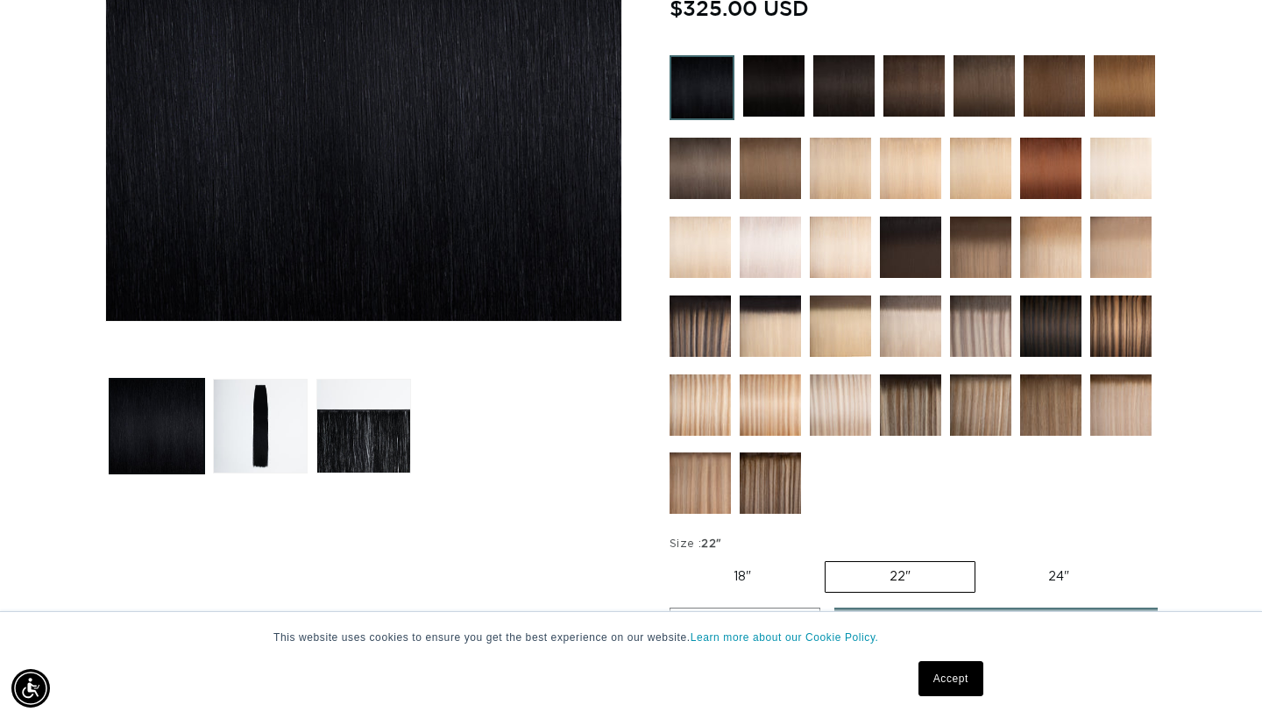
scroll to position [445, 0]
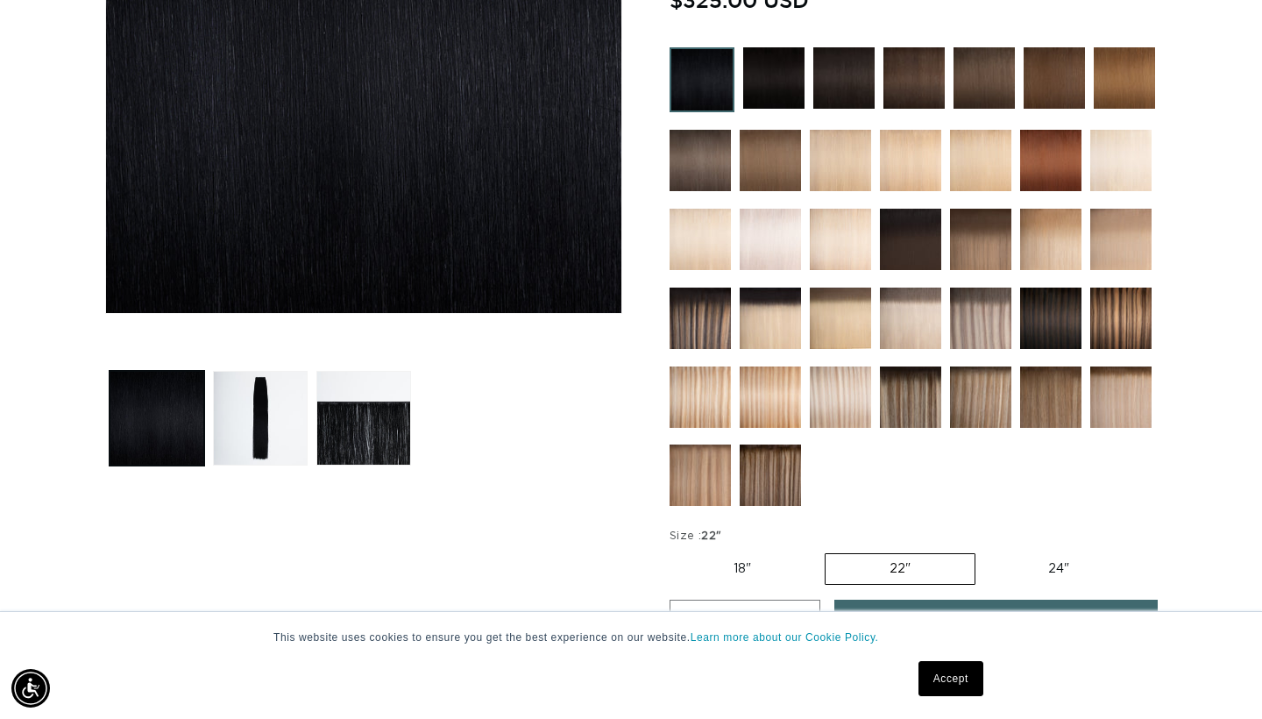
click at [1062, 567] on label "24" Variant sold out or unavailable" at bounding box center [1058, 569] width 149 height 30
click at [985, 550] on input "24" Variant sold out or unavailable" at bounding box center [984, 550] width 1 height 1
radio input "true"
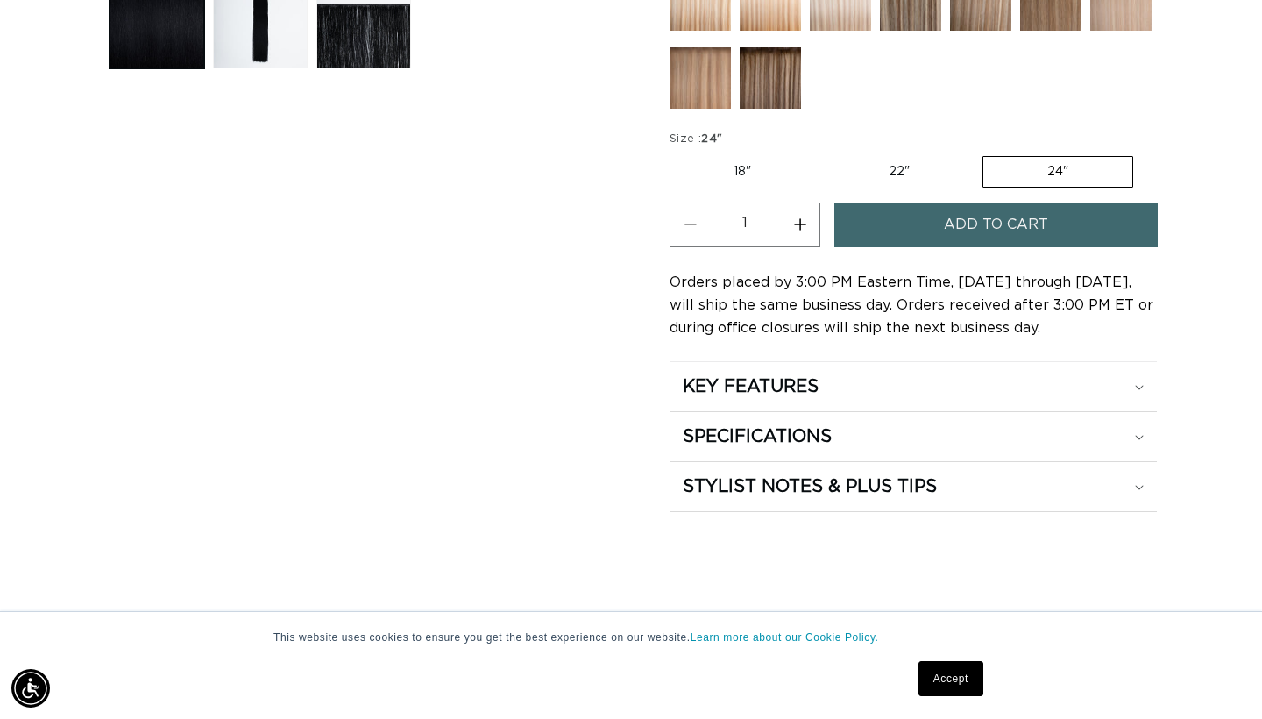
scroll to position [898, 0]
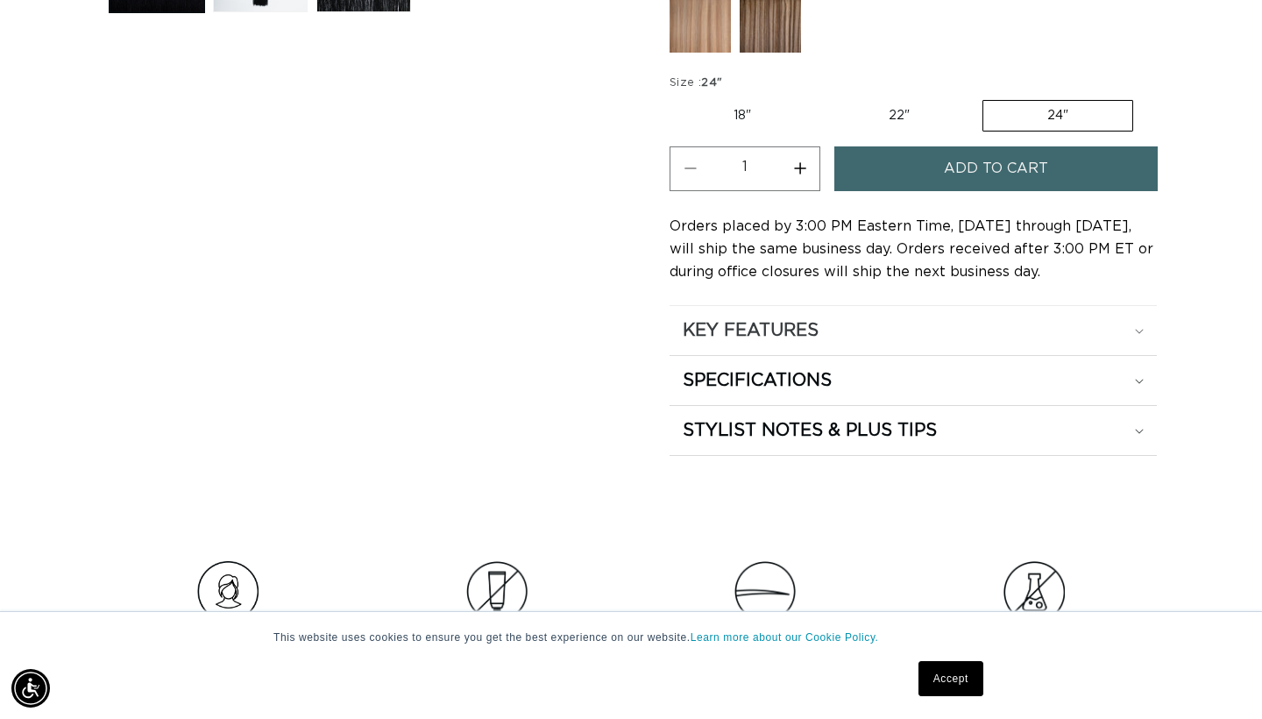
click at [794, 319] on h2 "KEY FEATURES" at bounding box center [751, 330] width 136 height 23
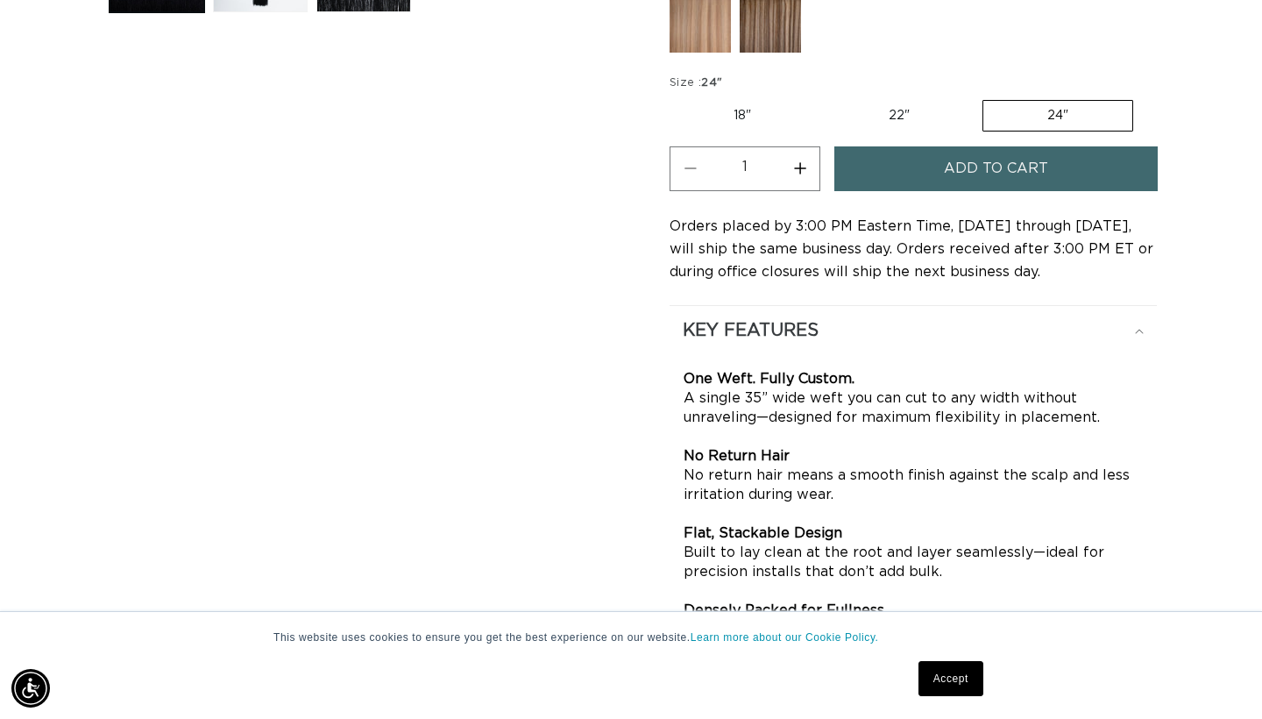
click at [797, 325] on h2 "KEY FEATURES" at bounding box center [751, 330] width 136 height 23
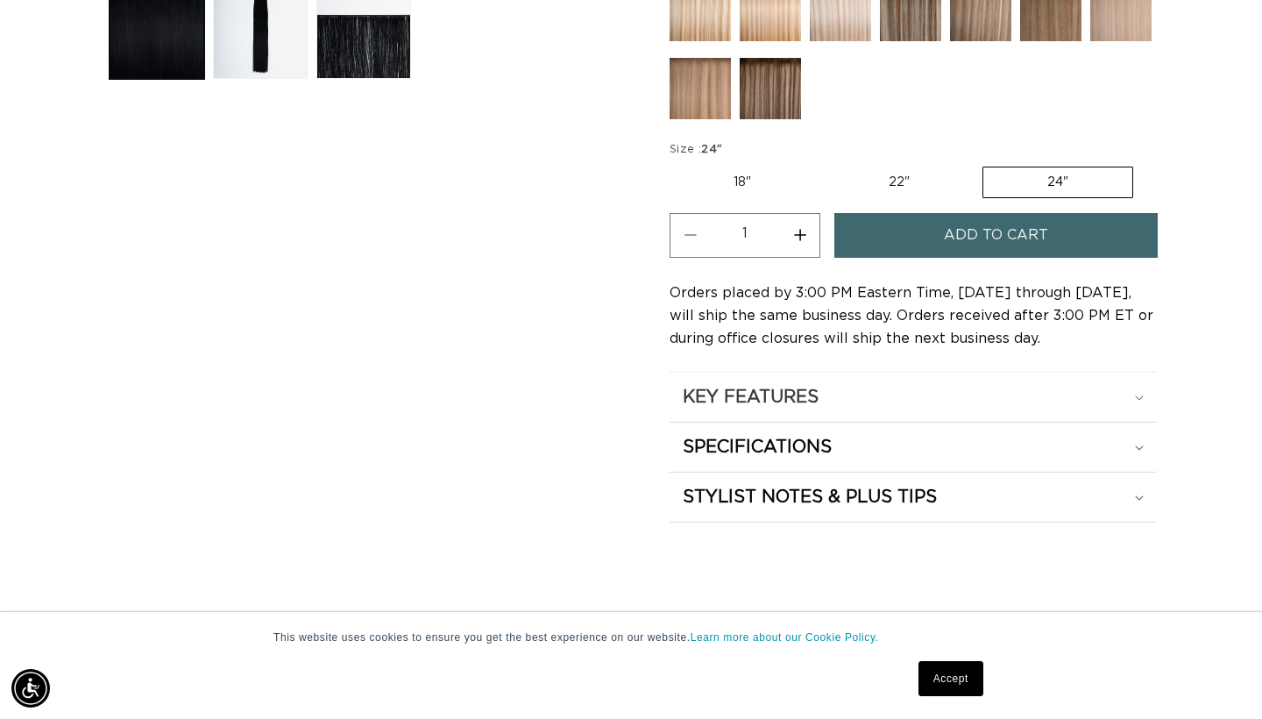
scroll to position [545, 0]
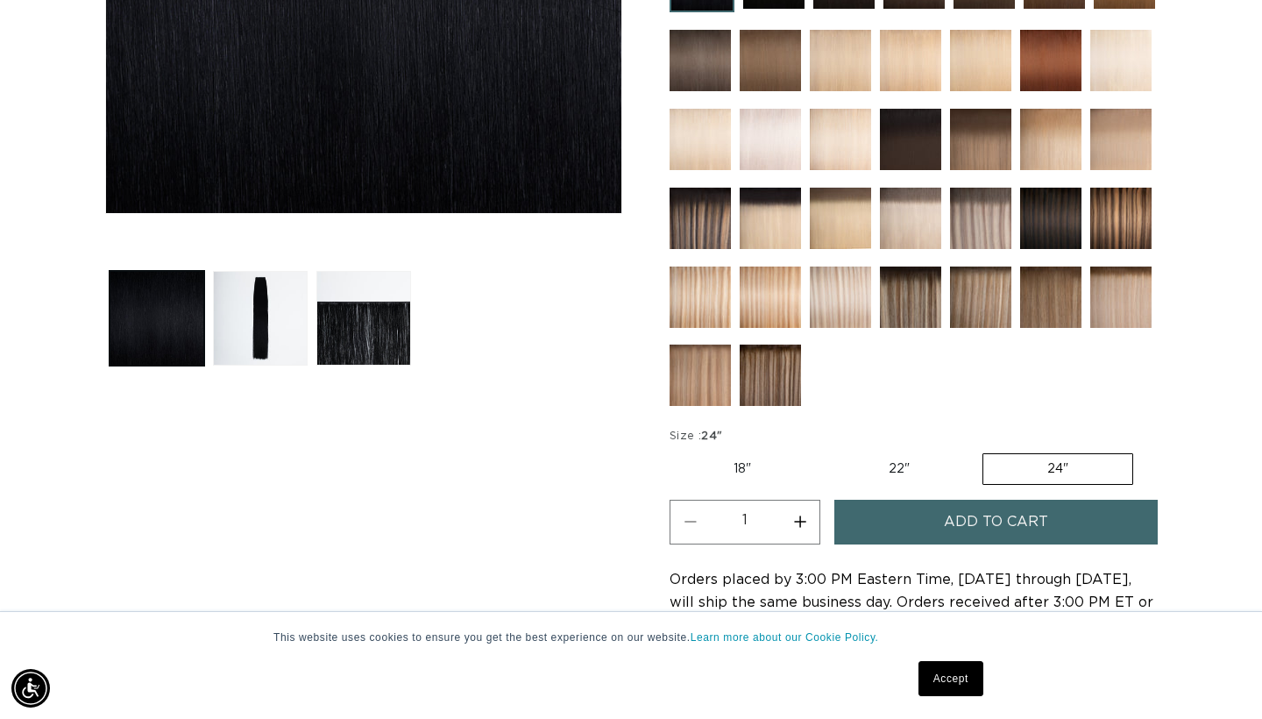
click at [798, 515] on button "Increase quantity for 1 Black - Q Weft" at bounding box center [799, 522] width 39 height 45
type input "3"
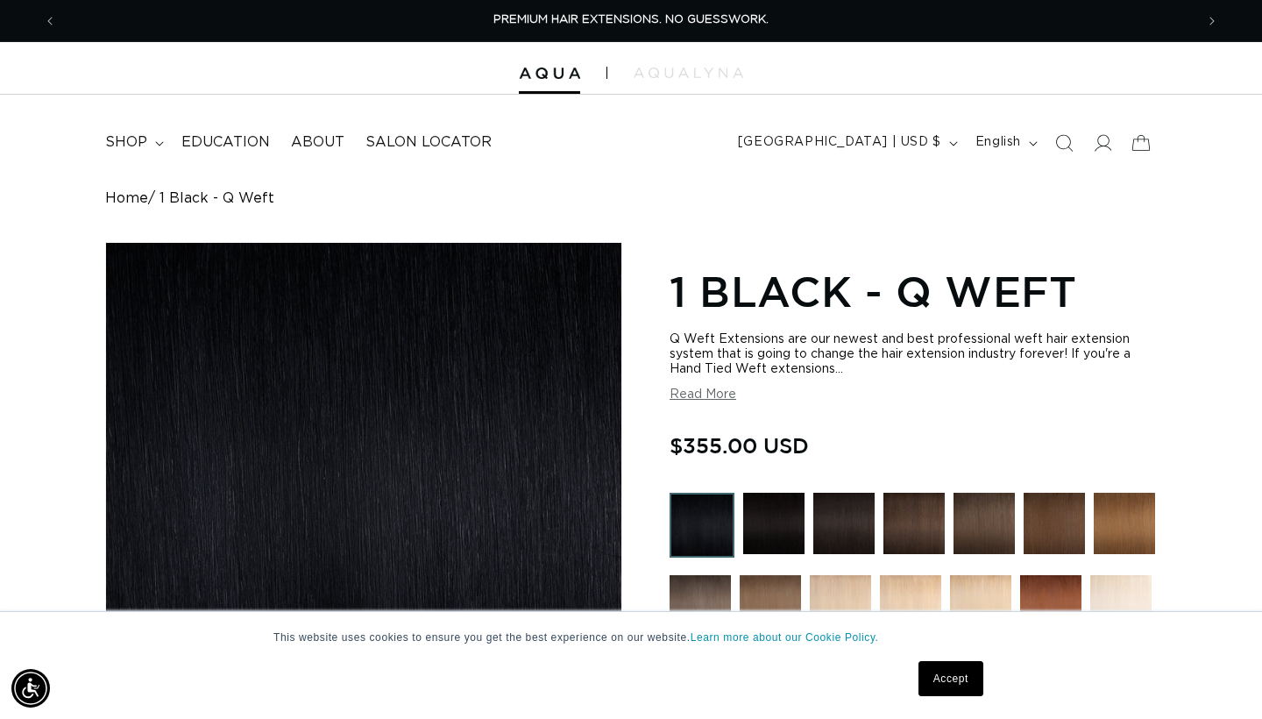
scroll to position [0, 0]
click at [153, 138] on summary "shop" at bounding box center [133, 142] width 76 height 39
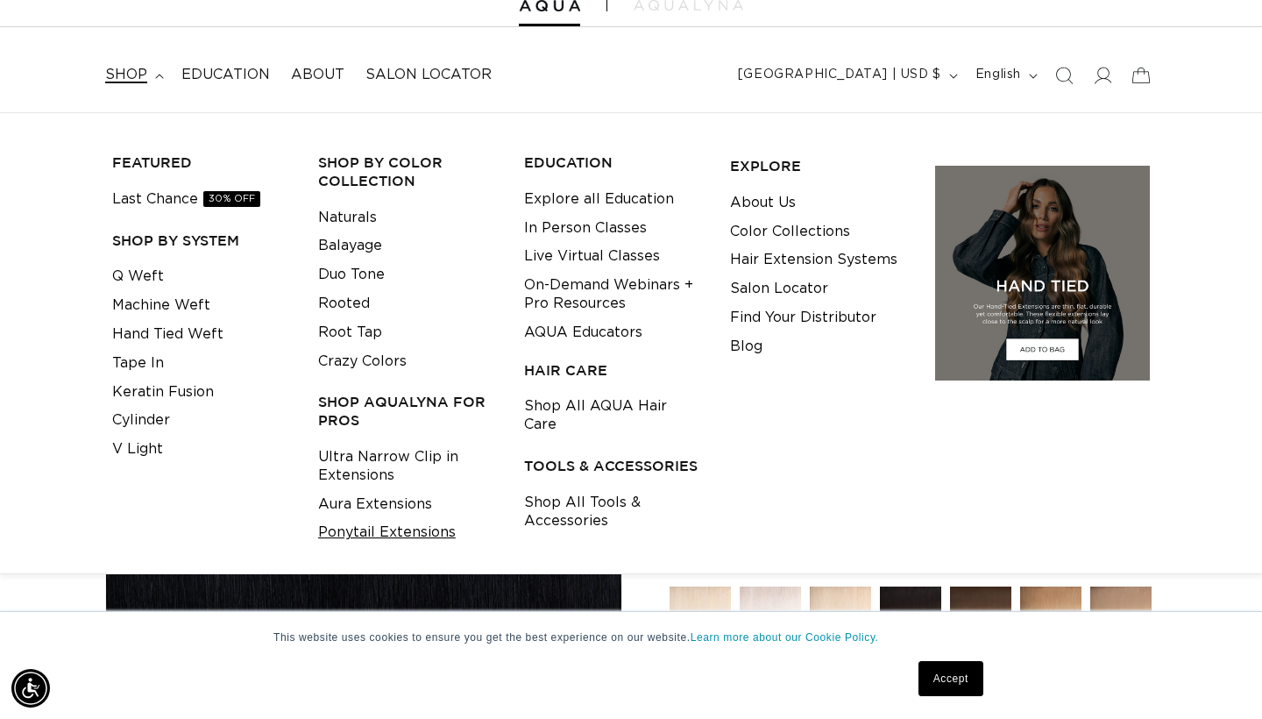
click at [379, 518] on link "Ponytail Extensions" at bounding box center [387, 532] width 138 height 29
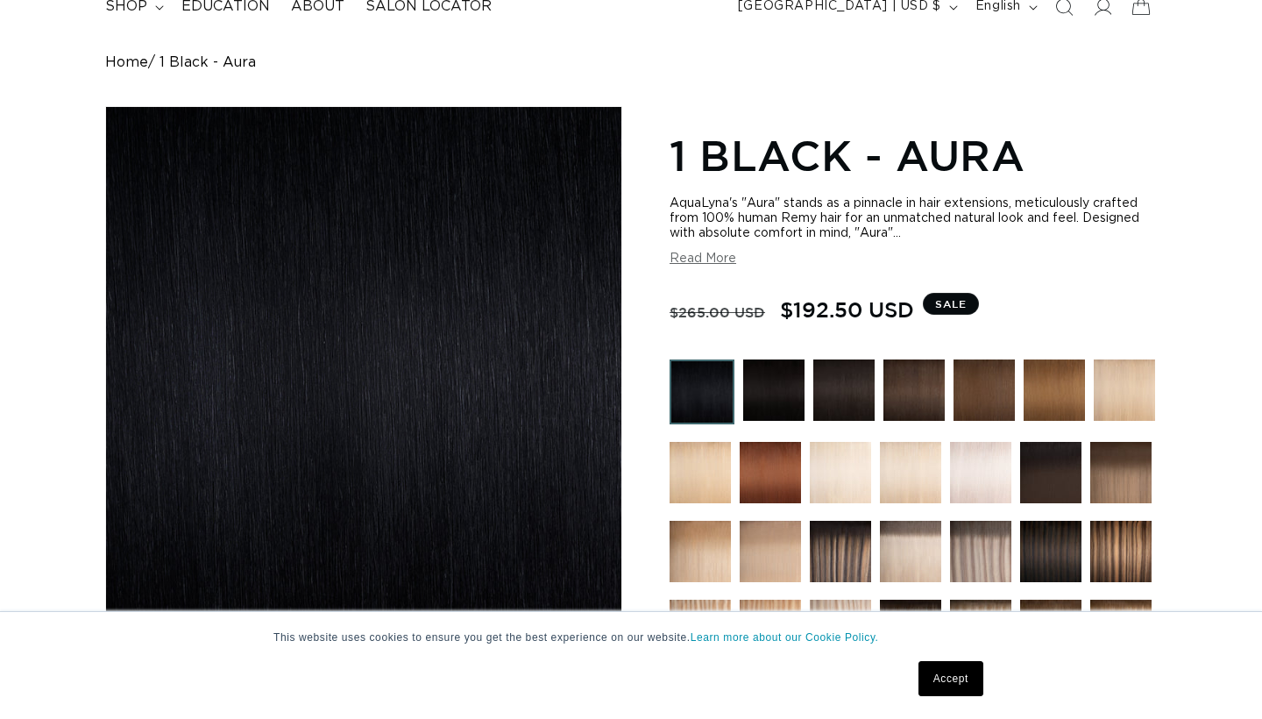
scroll to position [476, 0]
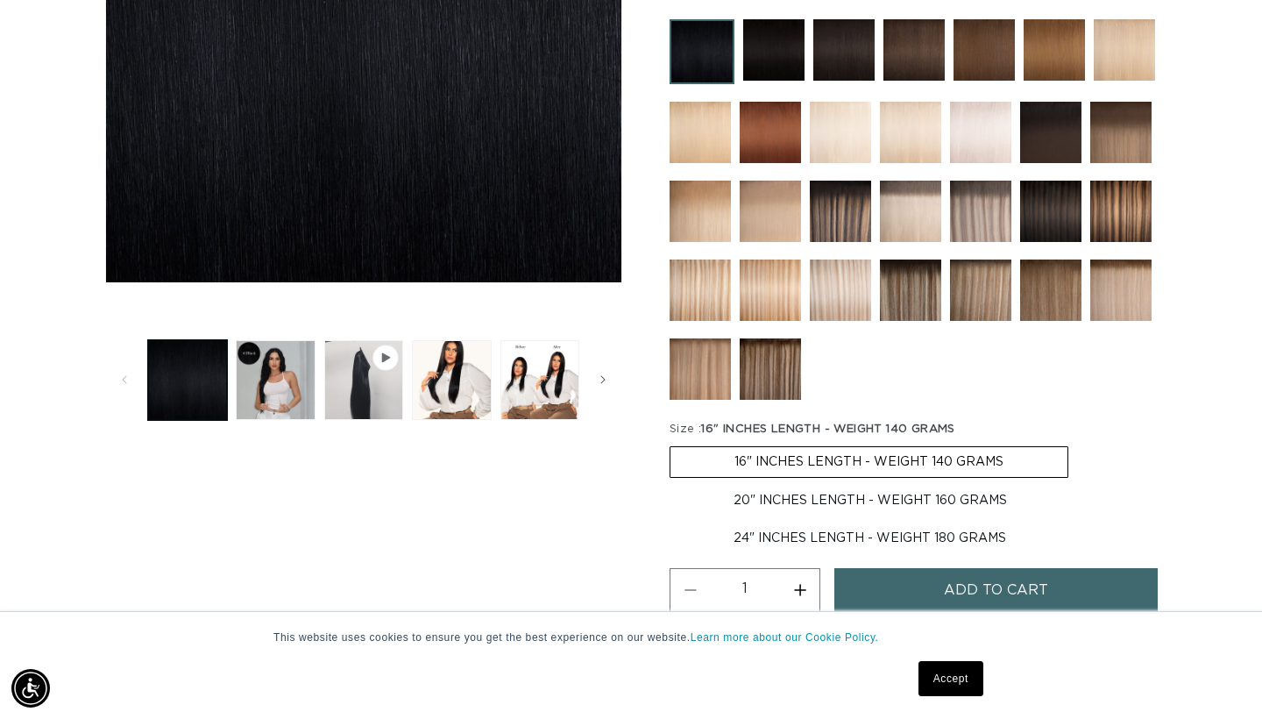
click at [831, 529] on label "24" INCHES LENGTH - WEIGHT 180 GRAMS Variant sold out or unavailable" at bounding box center [870, 538] width 401 height 30
click at [1080, 483] on input "24" INCHES LENGTH - WEIGHT 180 GRAMS Variant sold out or unavailable" at bounding box center [1080, 482] width 1 height 1
radio input "true"
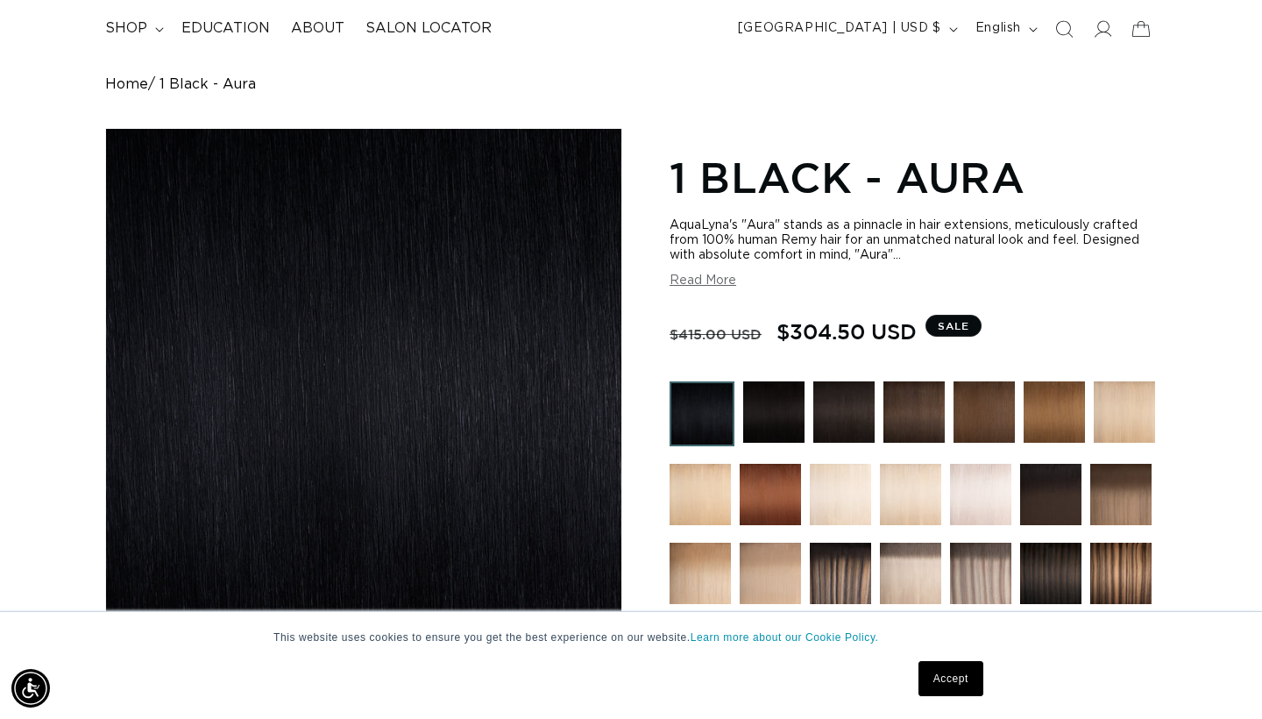
scroll to position [0, 1138]
click at [775, 413] on img at bounding box center [773, 411] width 61 height 61
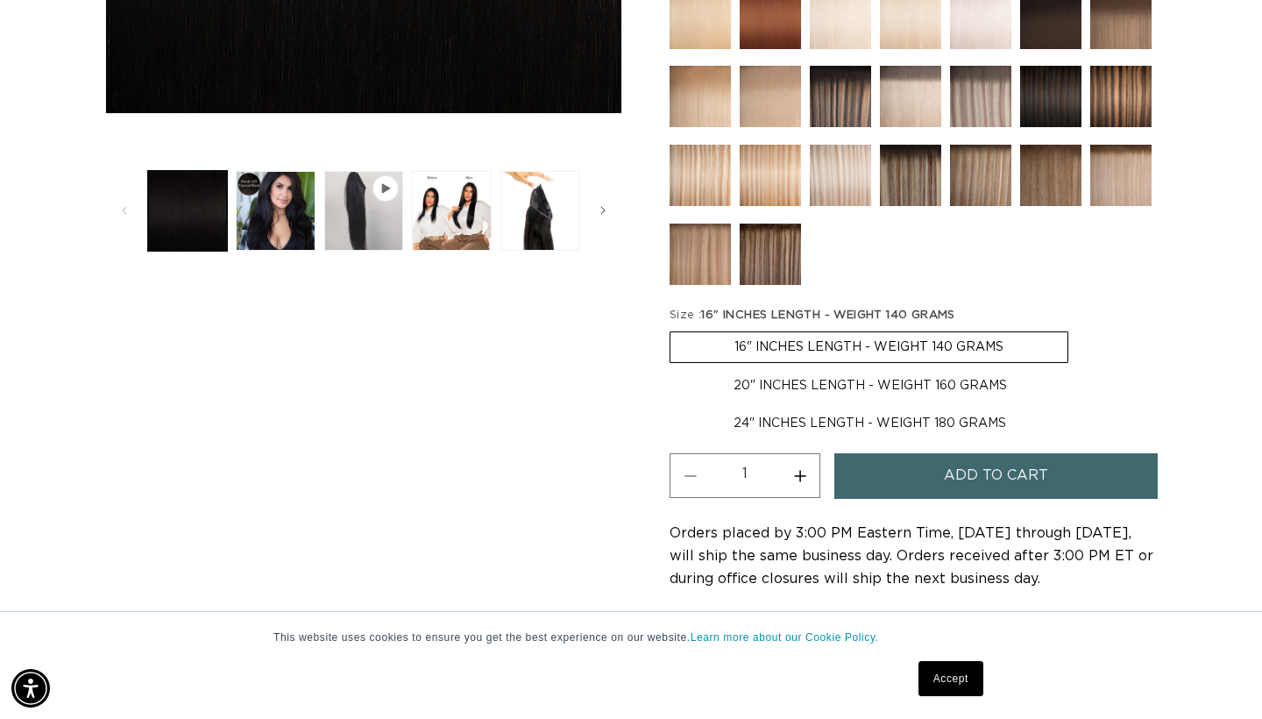
scroll to position [686, 0]
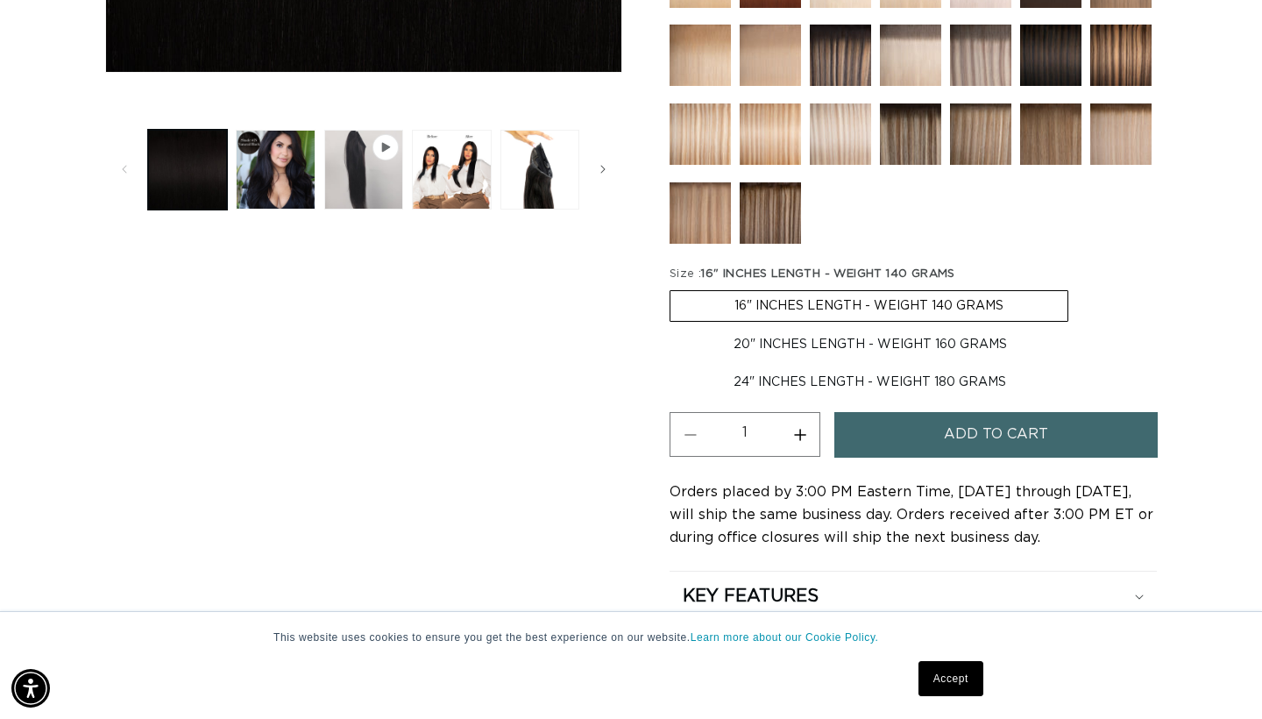
click at [836, 369] on label "24" INCHES LENGTH - WEIGHT 180 GRAMS Variant sold out or unavailable" at bounding box center [870, 382] width 401 height 30
click at [1080, 327] on input "24" INCHES LENGTH - WEIGHT 180 GRAMS Variant sold out or unavailable" at bounding box center [1080, 326] width 1 height 1
radio input "true"
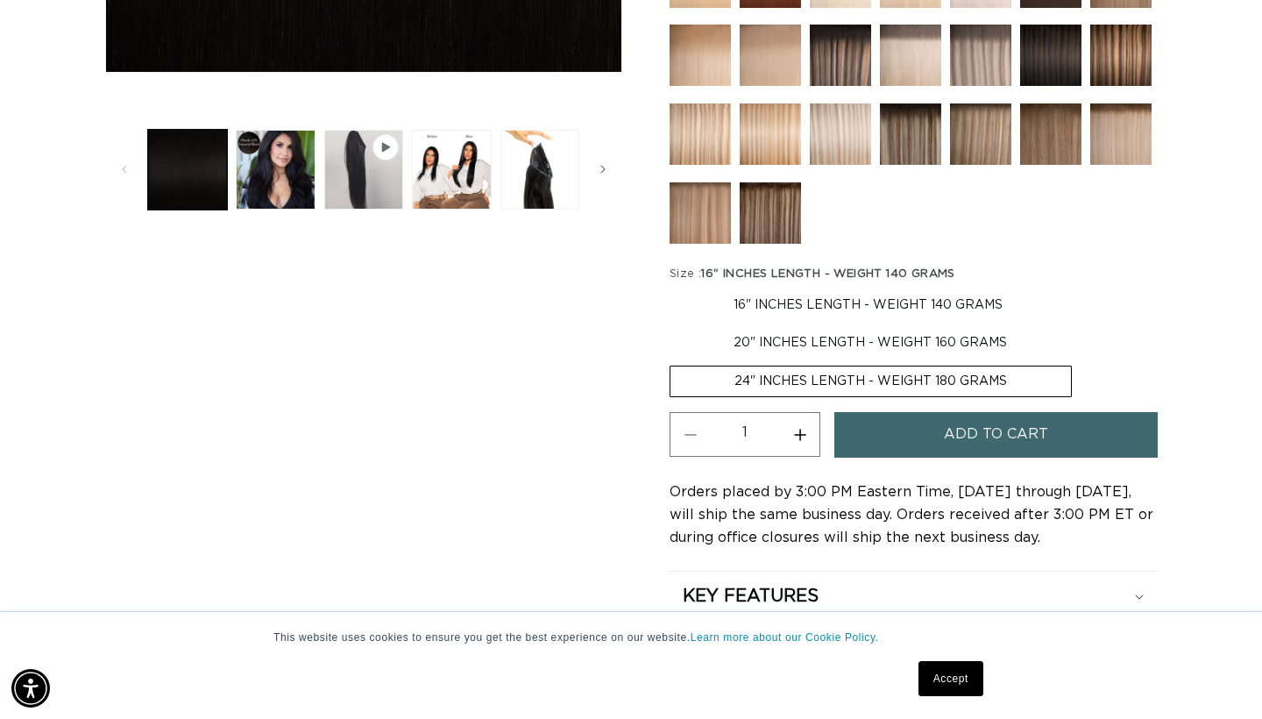
scroll to position [0, 0]
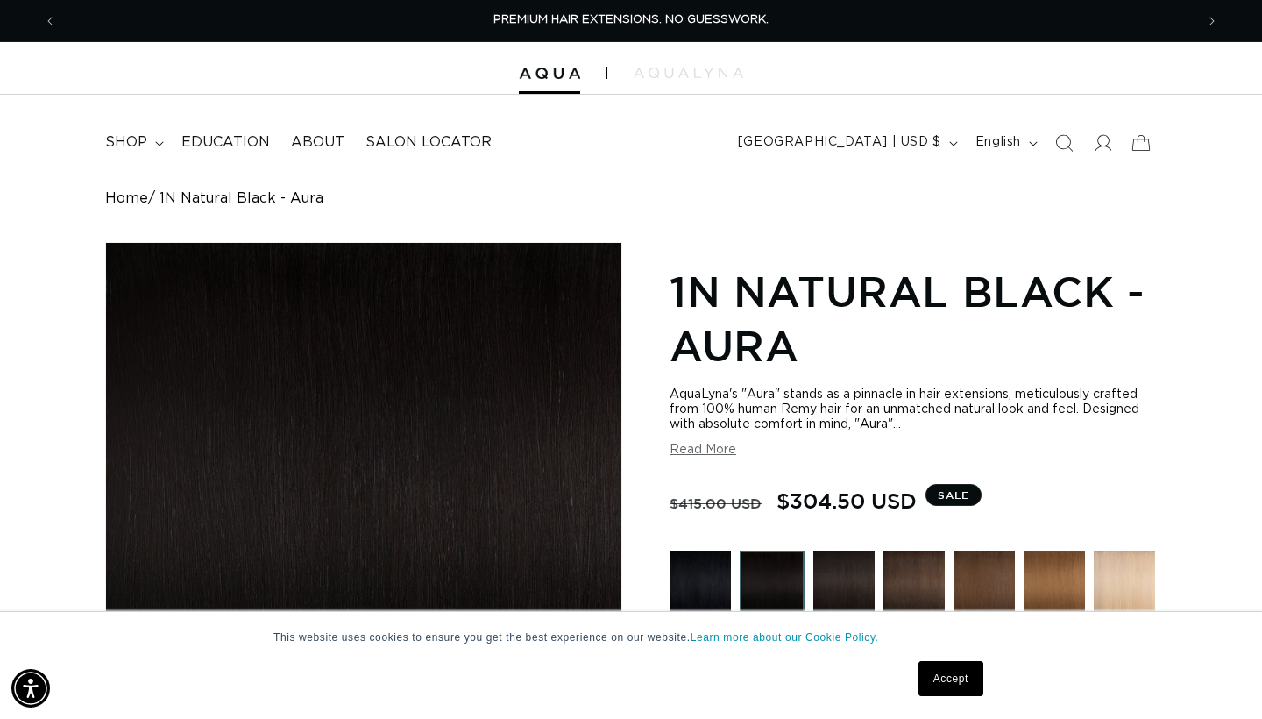
click at [949, 488] on span "Sale" at bounding box center [954, 495] width 56 height 22
click at [968, 679] on link "Accept" at bounding box center [951, 678] width 65 height 35
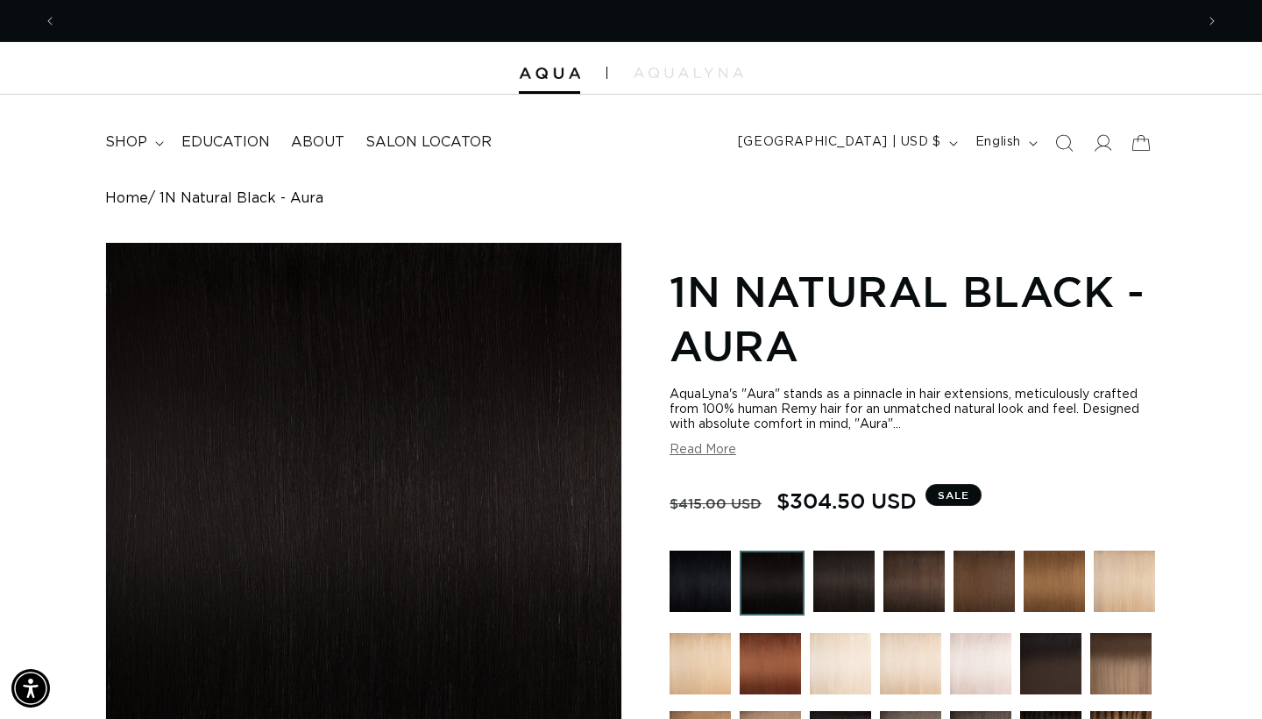
scroll to position [0, 0]
click at [762, 299] on h1 "1N Natural Black - Aura" at bounding box center [913, 319] width 487 height 110
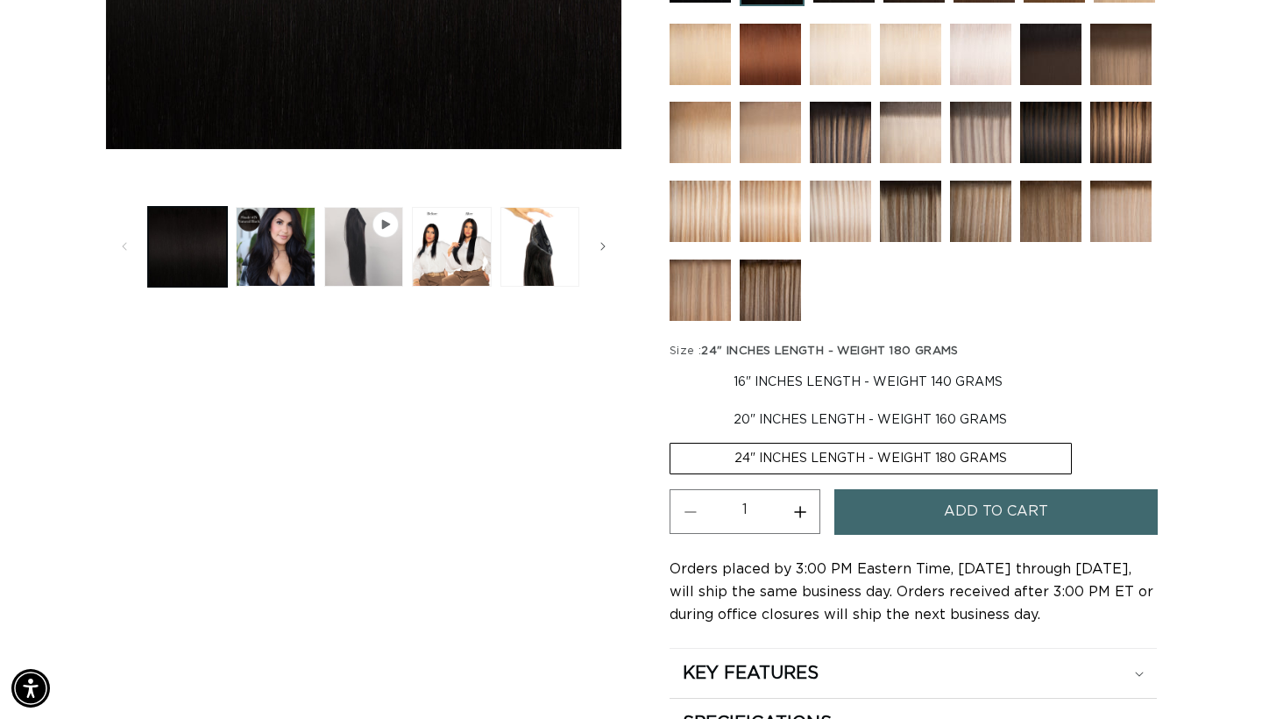
scroll to position [0, 2275]
click at [537, 266] on button "Load image 4 in gallery view" at bounding box center [539, 246] width 79 height 79
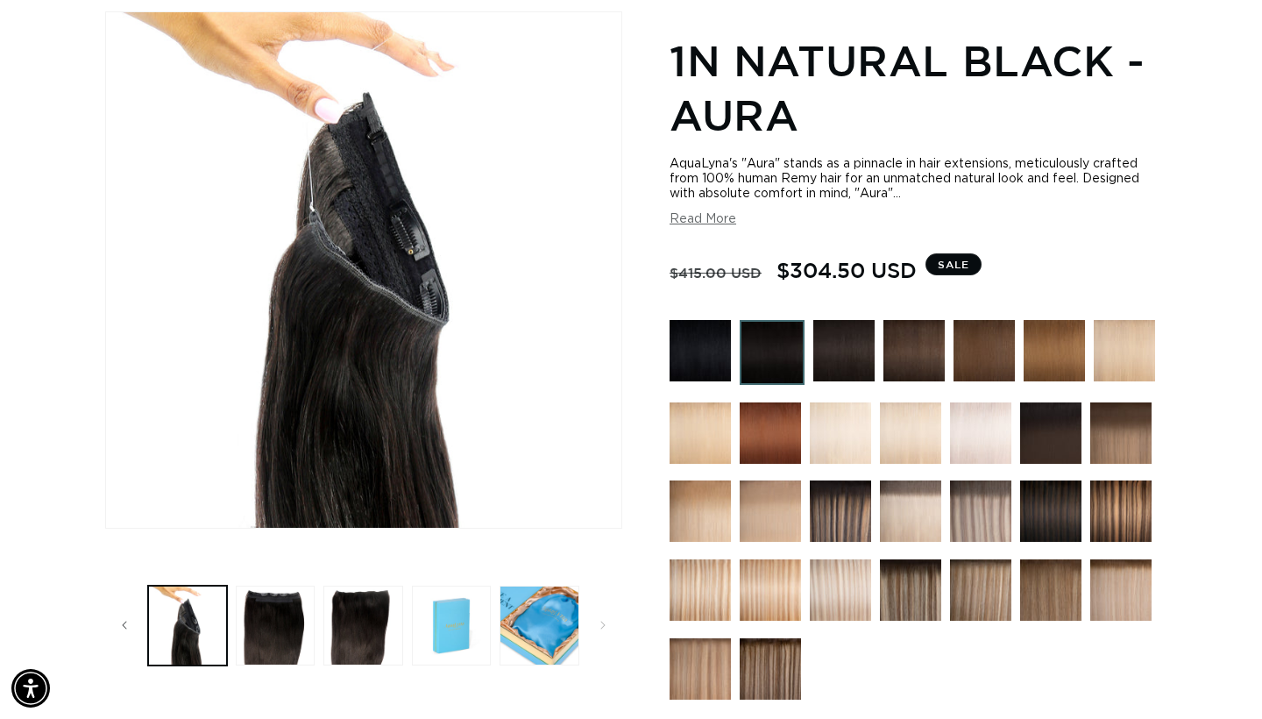
scroll to position [228, 0]
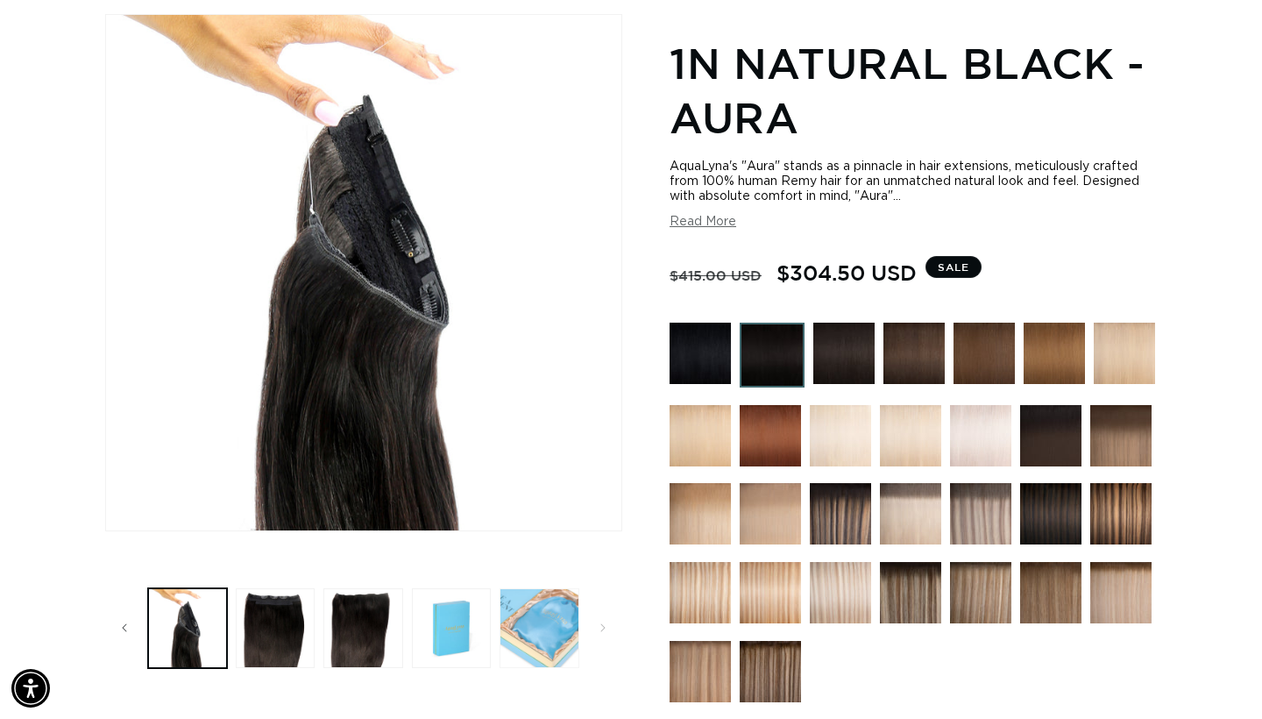
click at [539, 635] on button "Load image 8 in gallery view" at bounding box center [539, 627] width 79 height 79
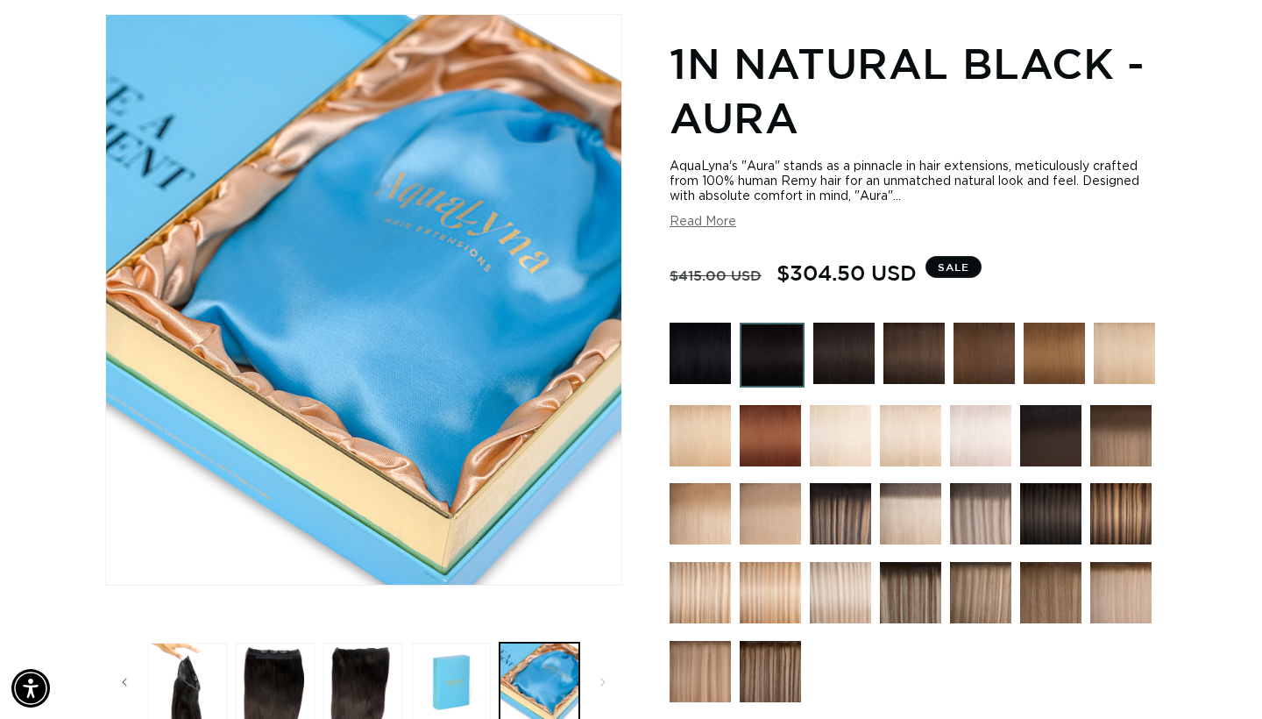
scroll to position [0, 1138]
click at [711, 368] on img at bounding box center [700, 353] width 61 height 61
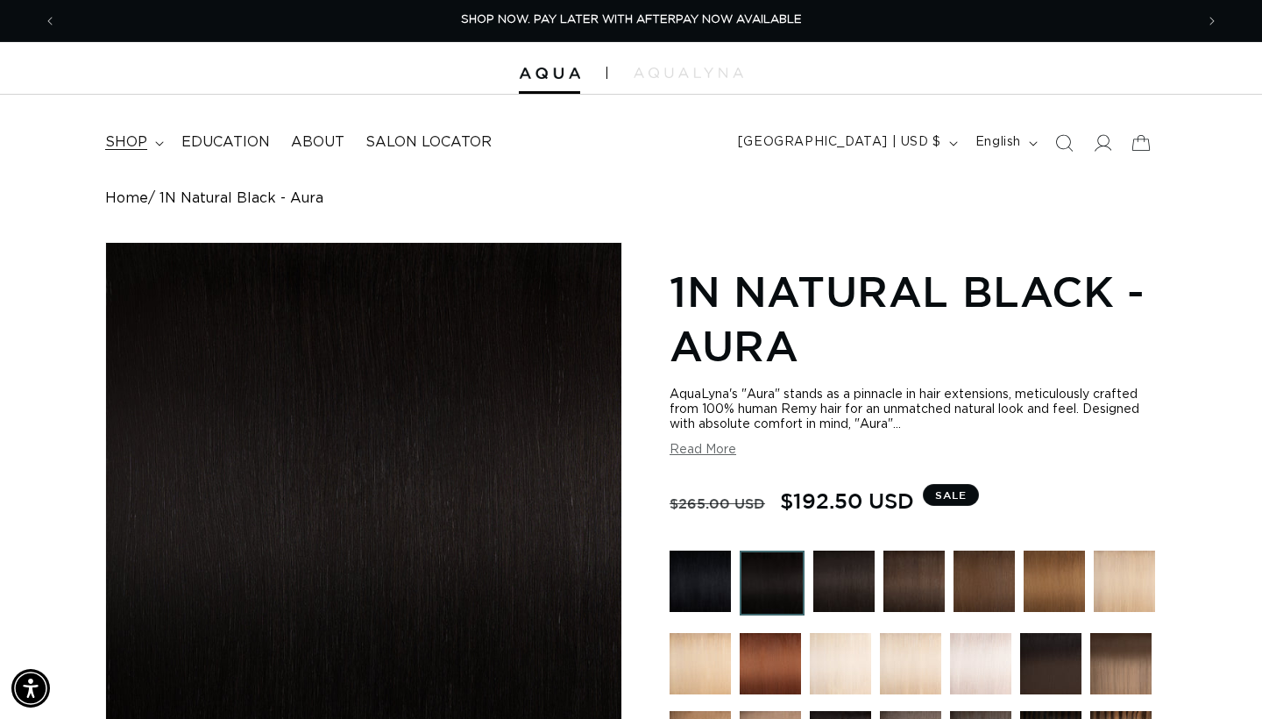
click at [162, 136] on summary "shop" at bounding box center [133, 142] width 76 height 39
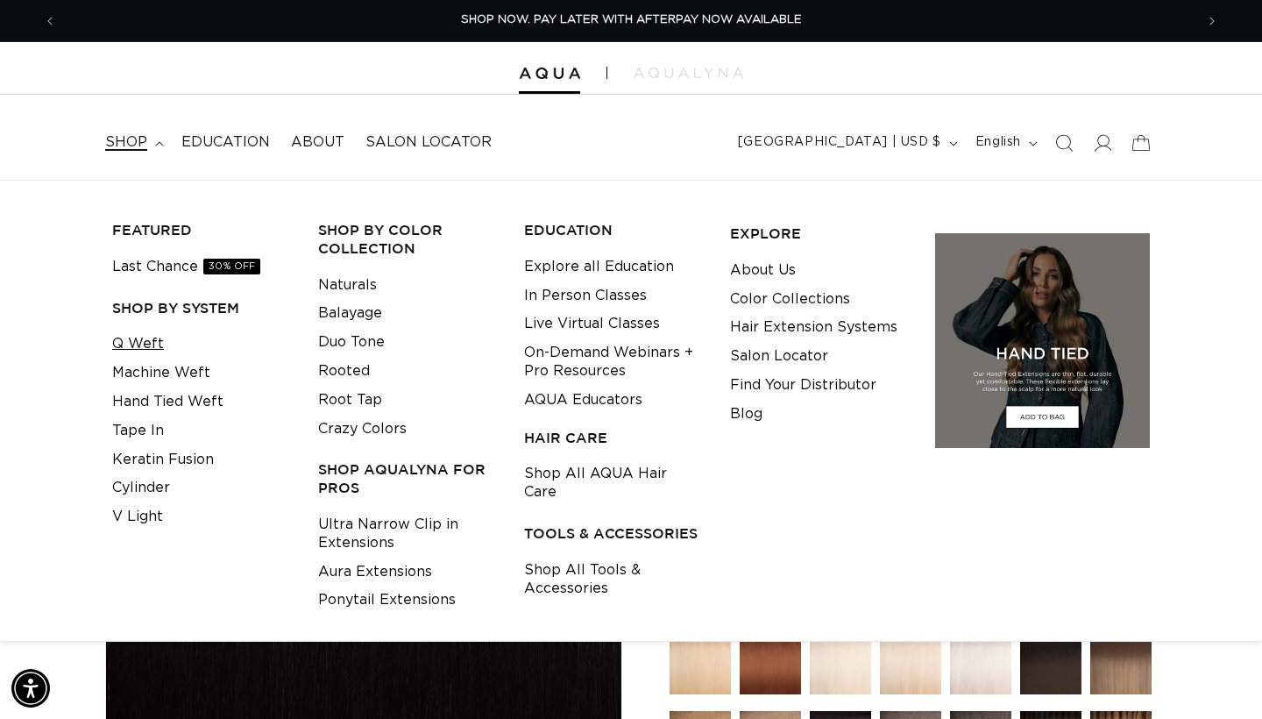
click at [135, 341] on link "Q Weft" at bounding box center [138, 344] width 52 height 29
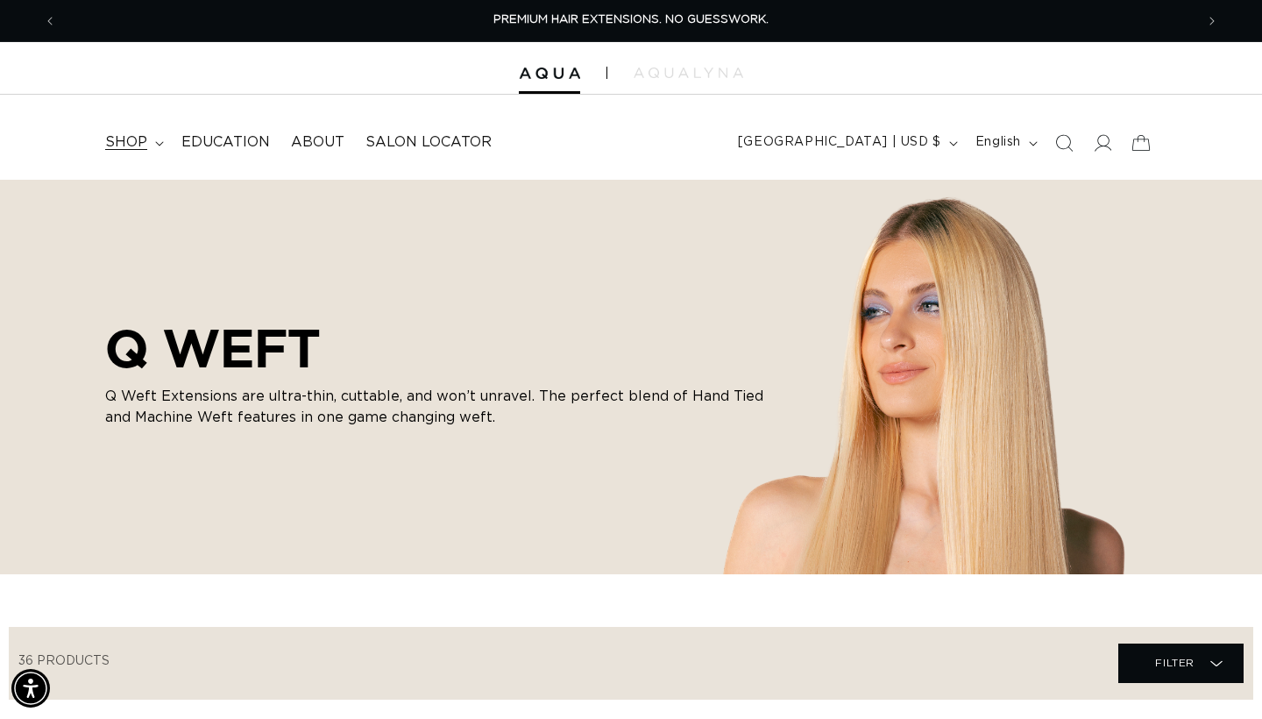
click at [153, 145] on summary "shop" at bounding box center [133, 142] width 76 height 39
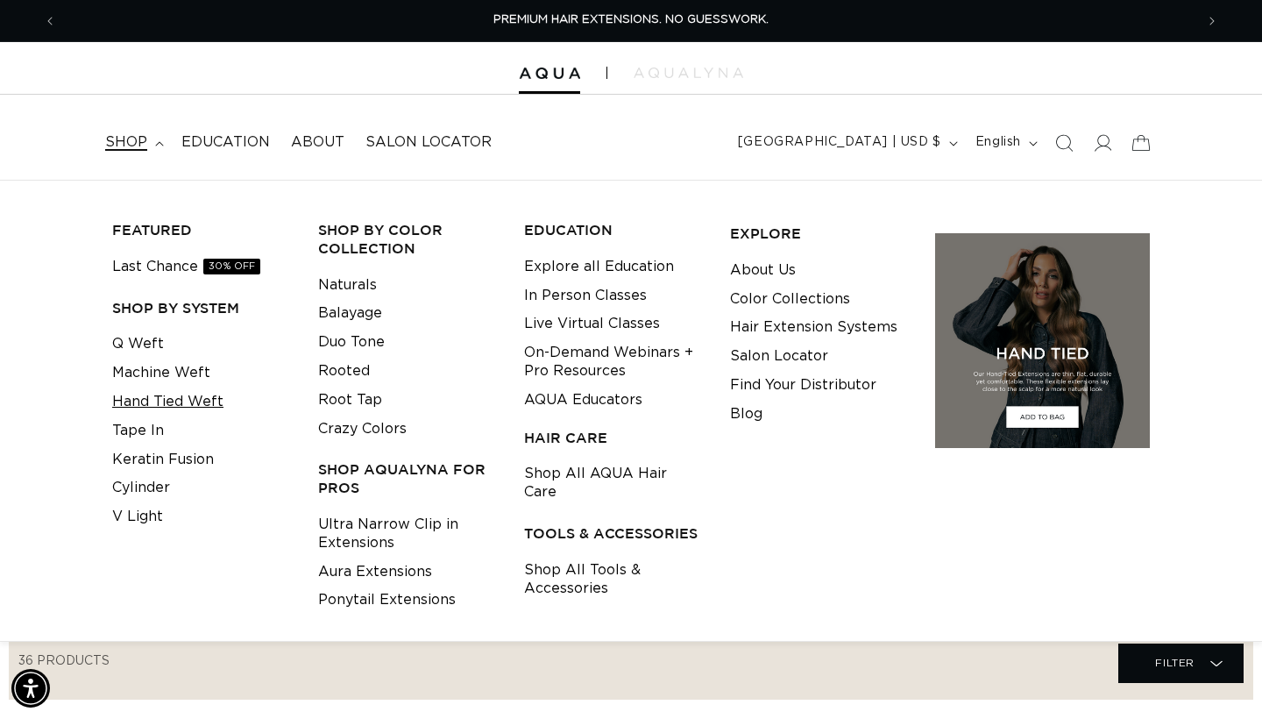
click at [164, 398] on link "Hand Tied Weft" at bounding box center [167, 401] width 111 height 29
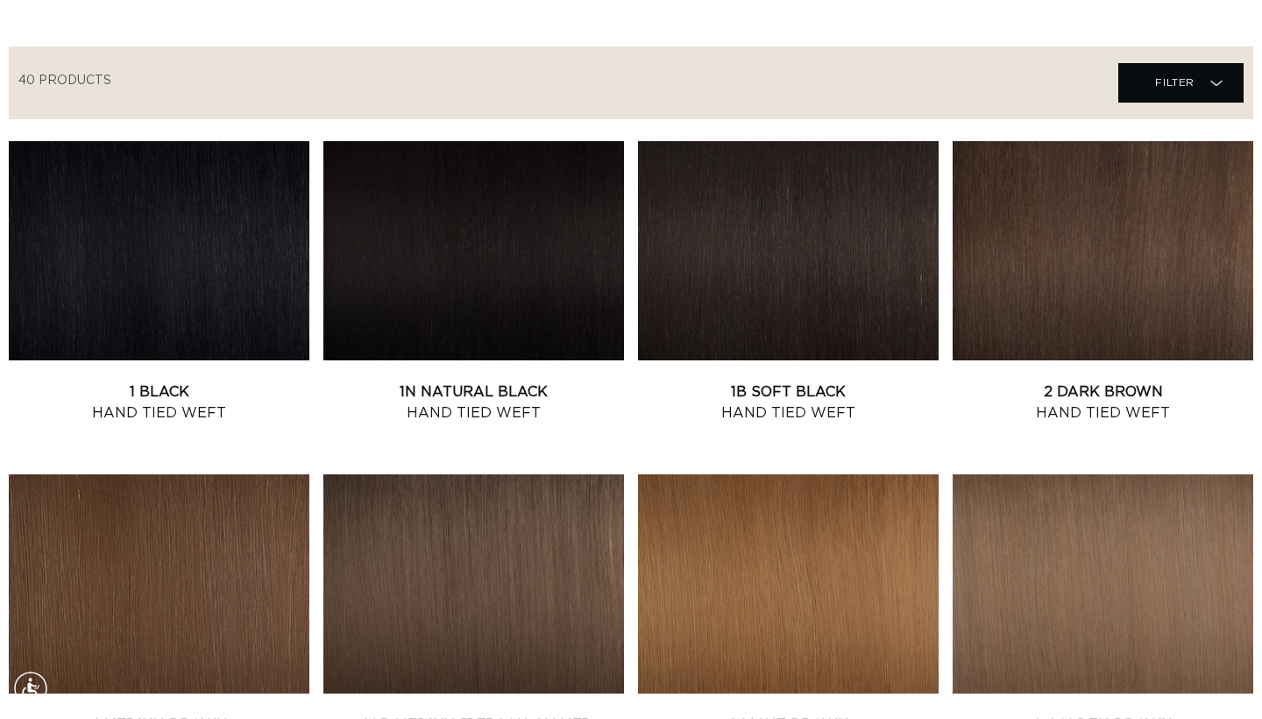
scroll to position [587, 0]
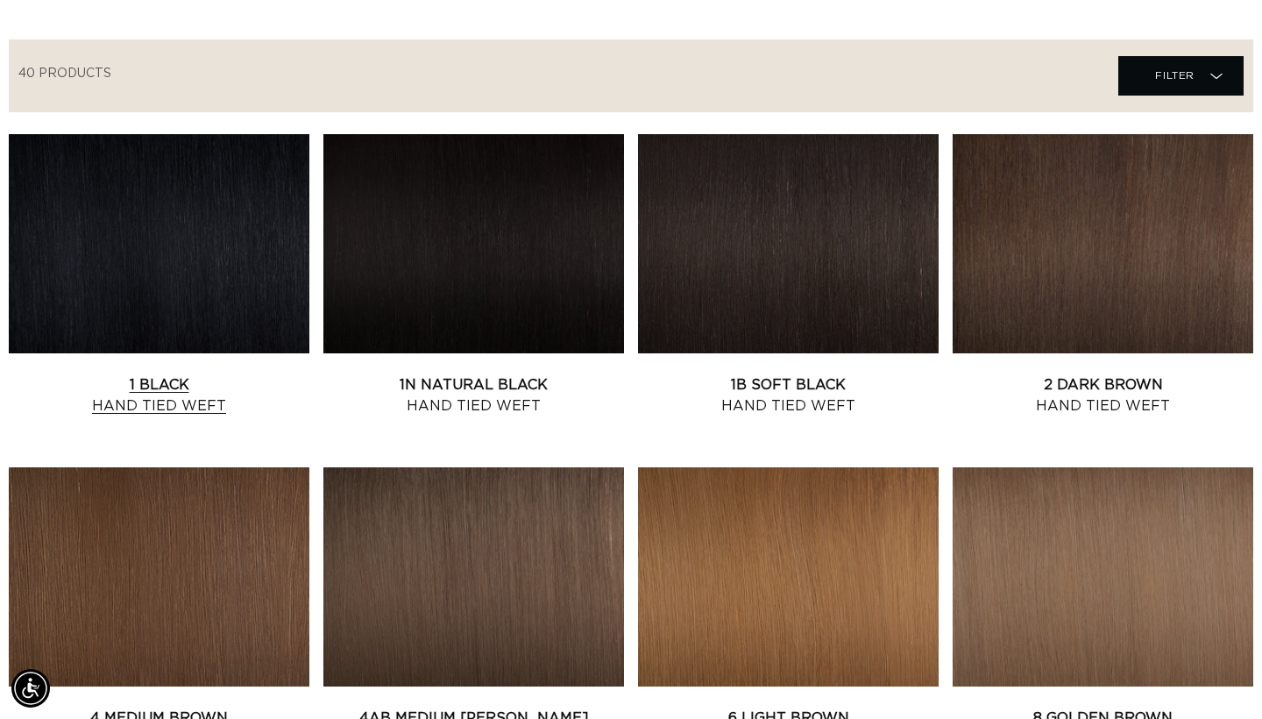
click at [224, 374] on link "1 Black Hand Tied Weft" at bounding box center [159, 395] width 301 height 42
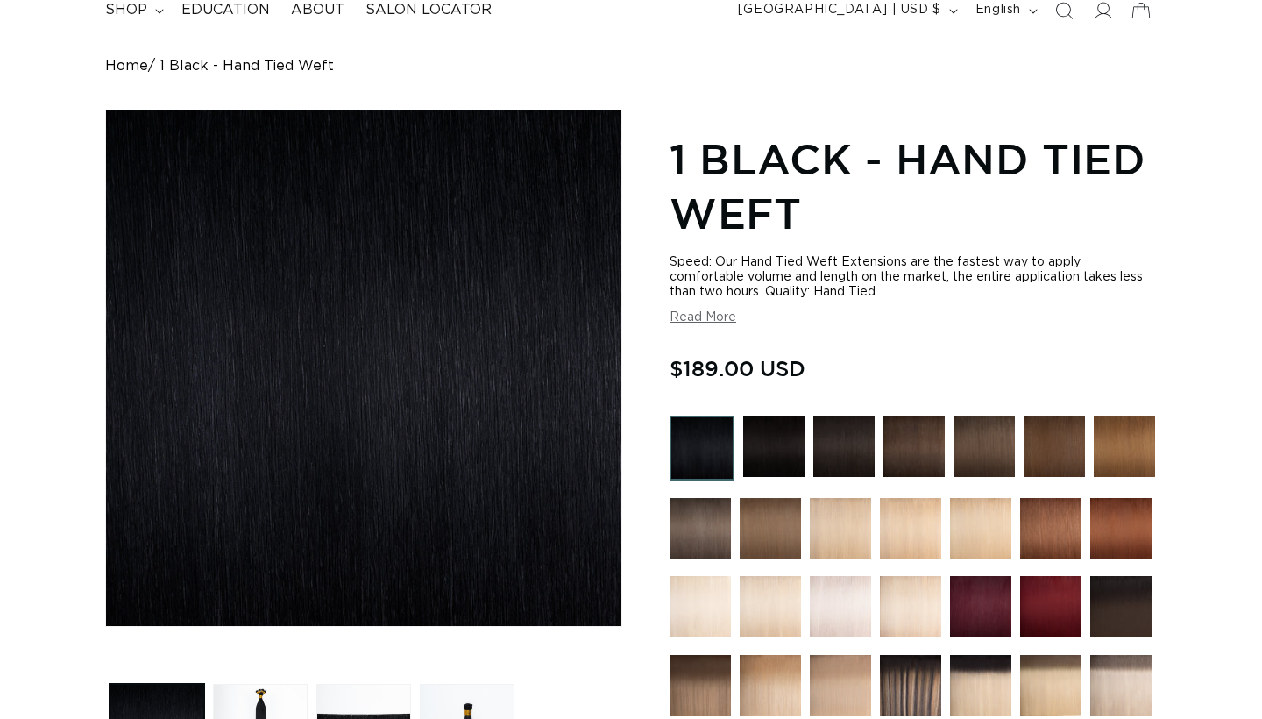
scroll to position [374, 0]
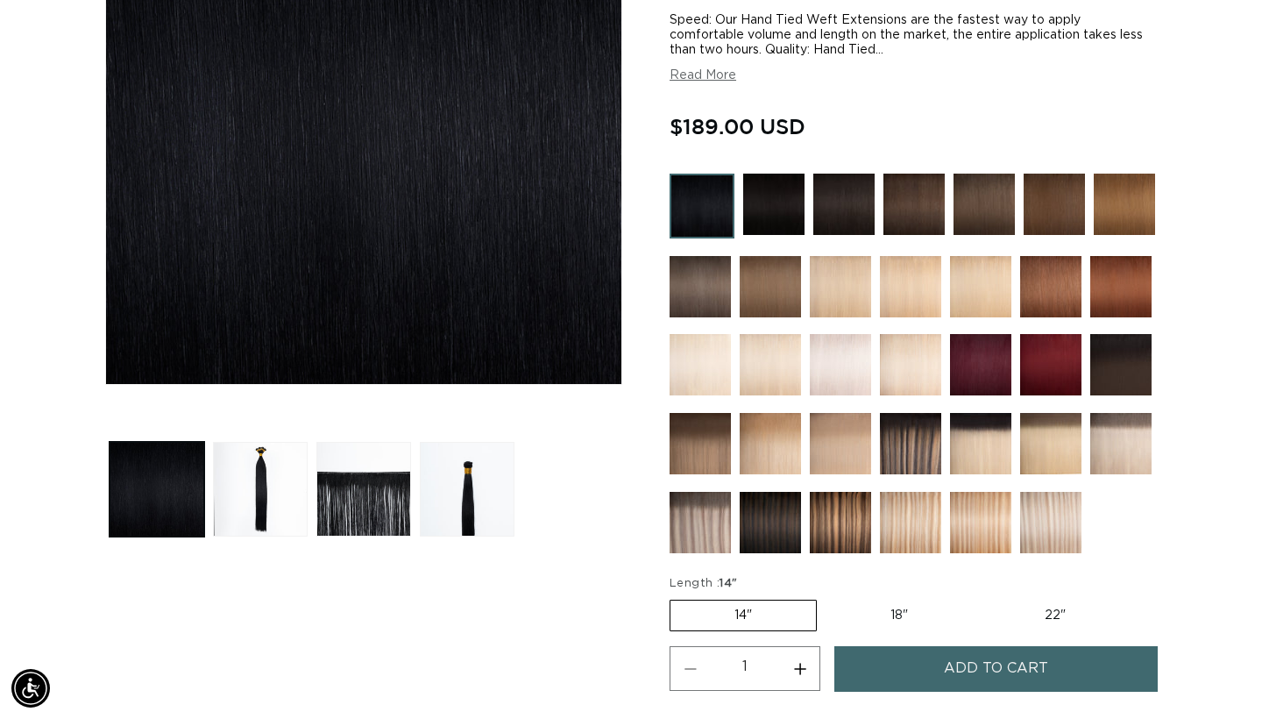
click at [1030, 625] on label "22" Variant sold out or unavailable" at bounding box center [1055, 615] width 149 height 30
click at [982, 597] on input "22" Variant sold out or unavailable" at bounding box center [981, 596] width 1 height 1
radio input "true"
click at [805, 671] on button "Increase quantity for 1 Black - Hand Tied Weft" at bounding box center [799, 668] width 39 height 45
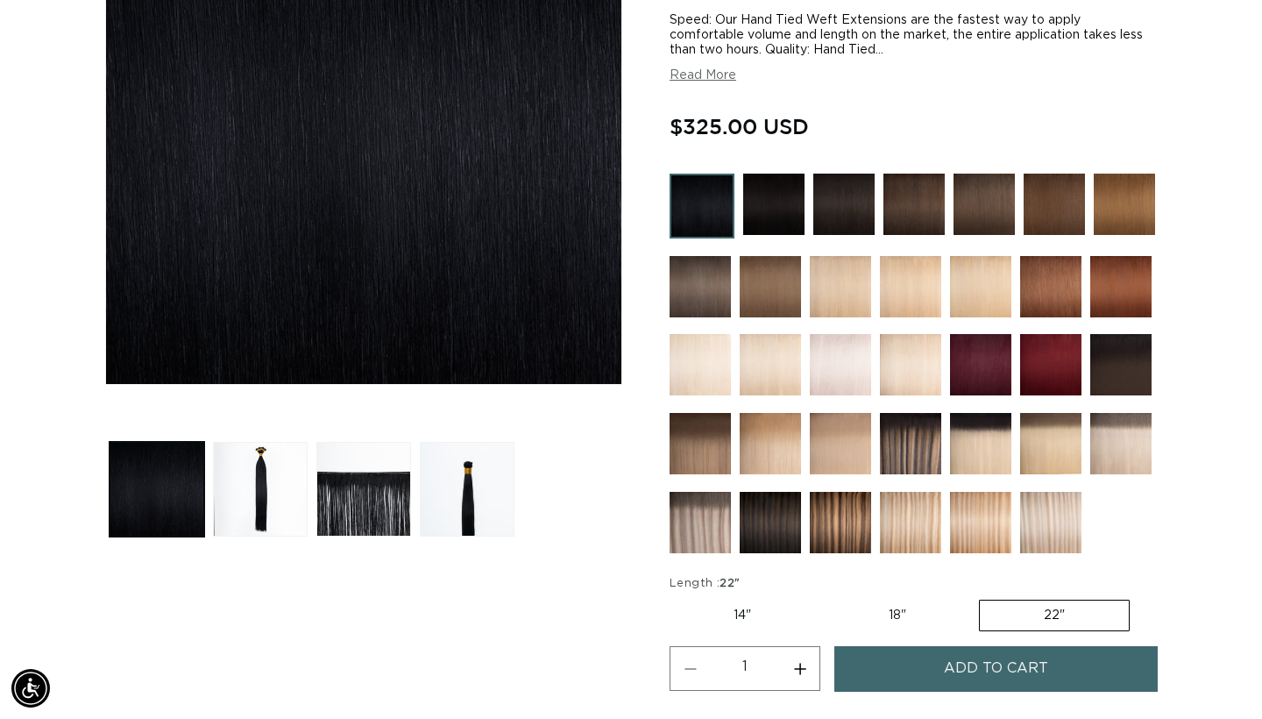
type input "2"
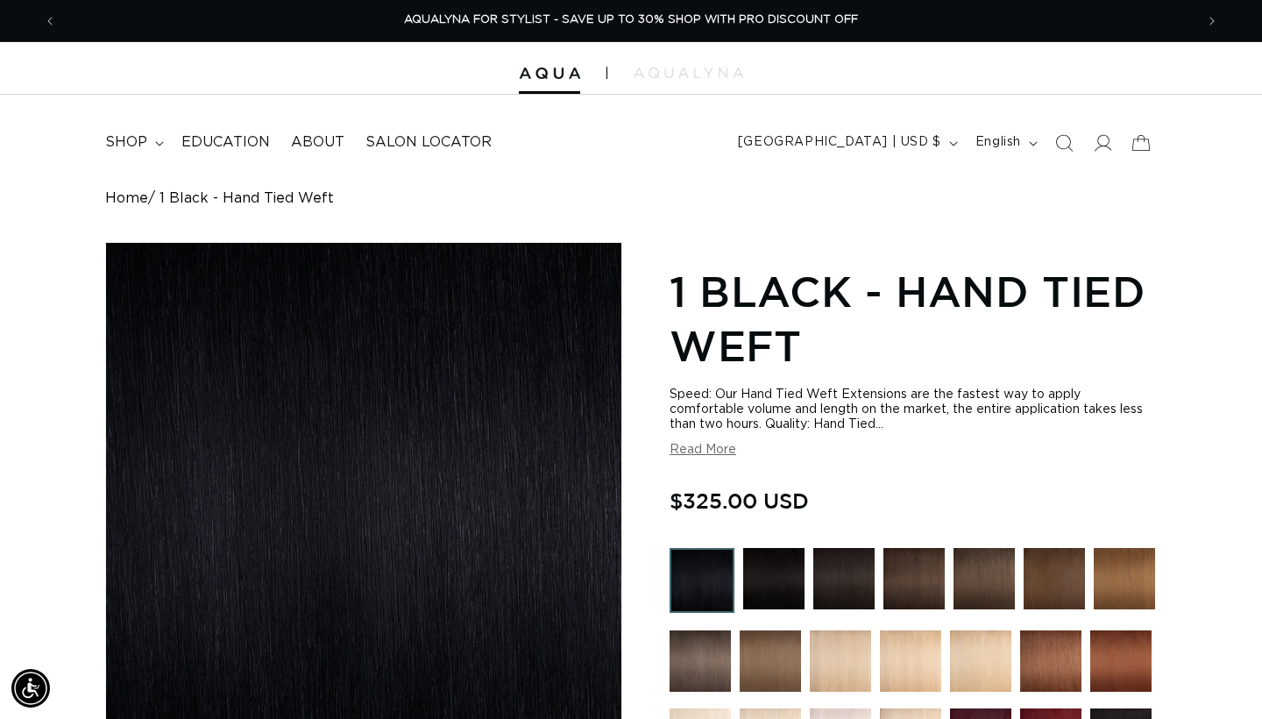
scroll to position [0, 0]
click at [162, 142] on summary "shop" at bounding box center [133, 142] width 76 height 39
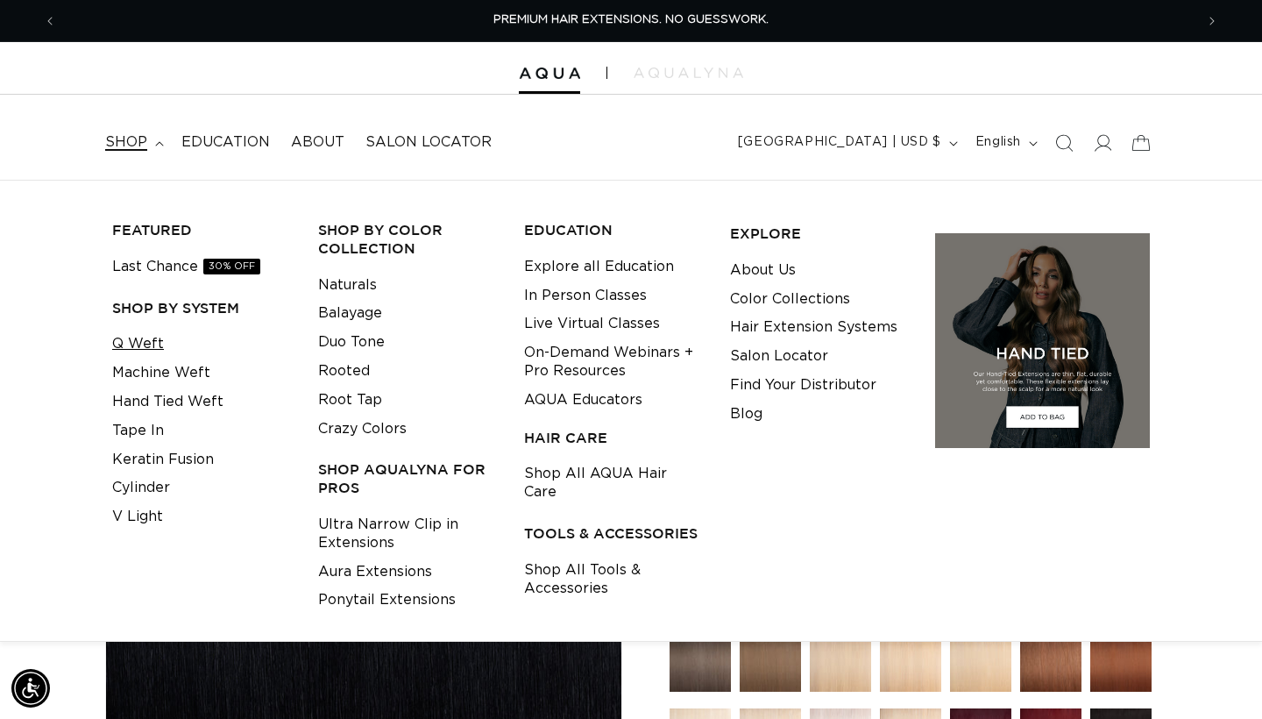
click at [151, 344] on link "Q Weft" at bounding box center [138, 344] width 52 height 29
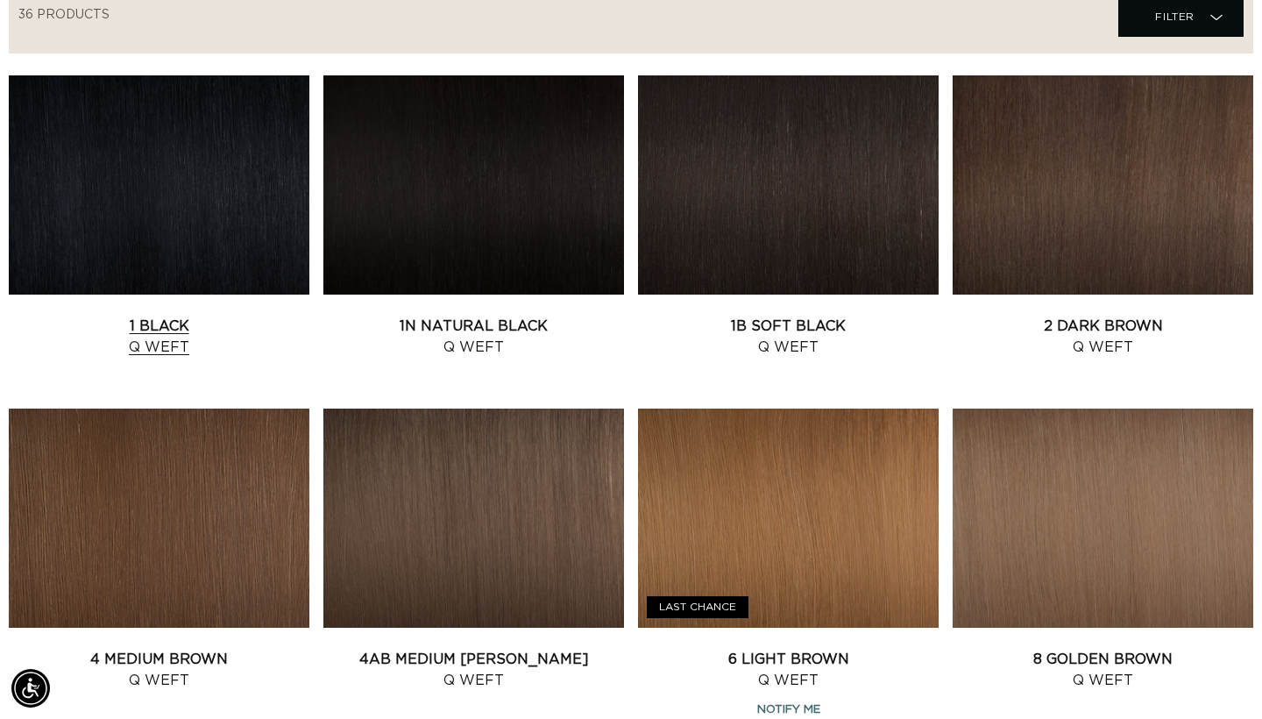
click at [204, 316] on link "1 Black Q Weft" at bounding box center [159, 337] width 301 height 42
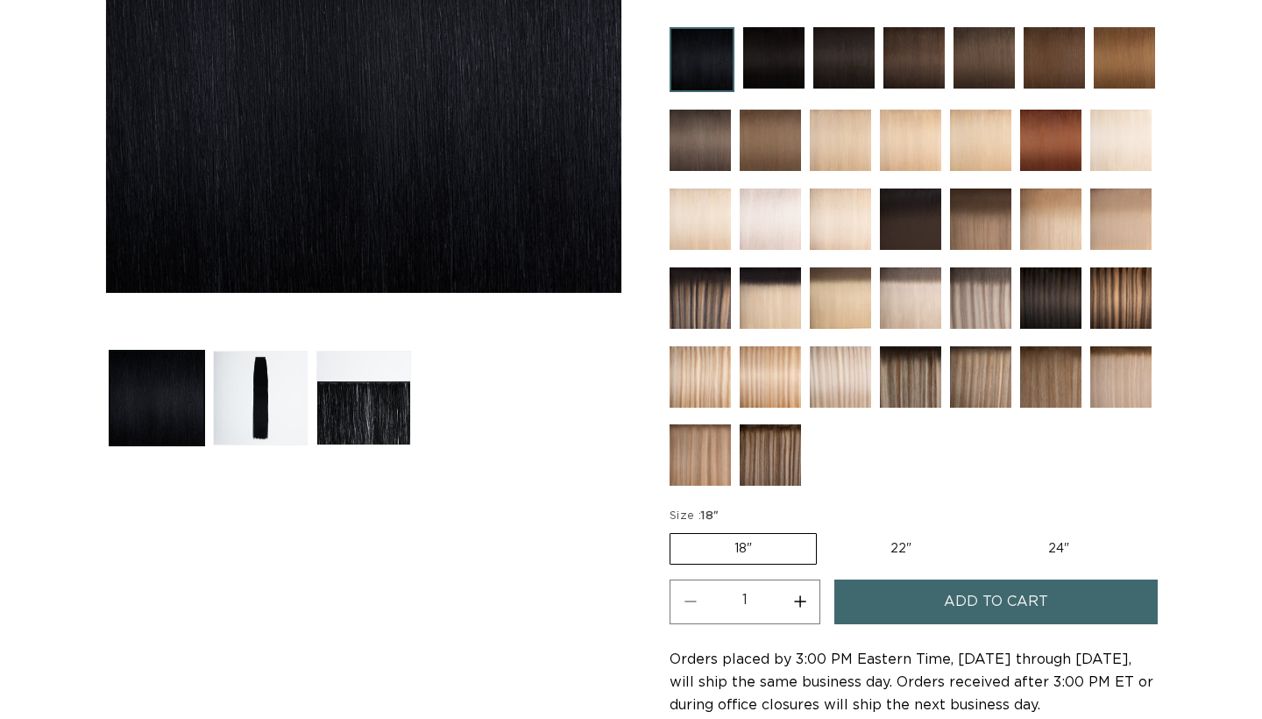
click at [1054, 546] on label "24" Variant sold out or unavailable" at bounding box center [1058, 549] width 149 height 30
click at [985, 530] on input "24" Variant sold out or unavailable" at bounding box center [984, 529] width 1 height 1
radio input "true"
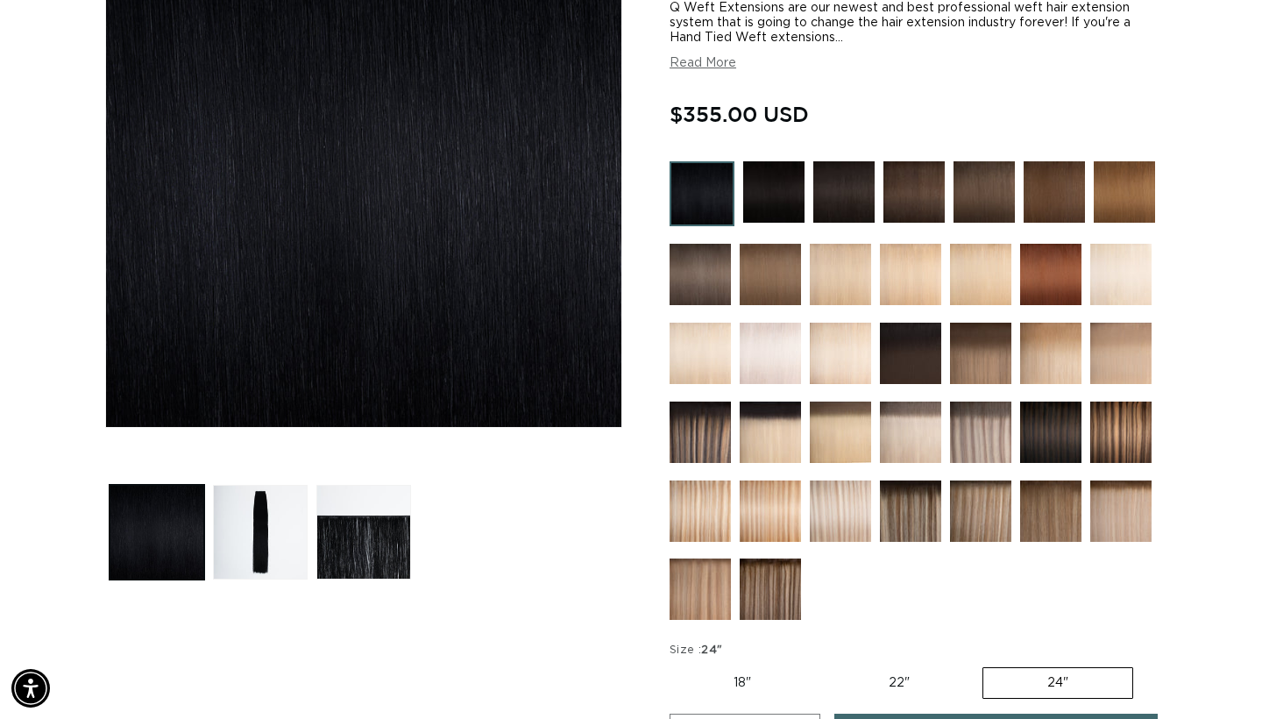
scroll to position [0, 1138]
click at [893, 677] on label "22" Variant sold out or unavailable" at bounding box center [899, 683] width 149 height 30
click at [825, 664] on input "22" Variant sold out or unavailable" at bounding box center [824, 664] width 1 height 1
radio input "true"
click at [997, 668] on label "24" Variant sold out or unavailable" at bounding box center [1058, 683] width 149 height 30
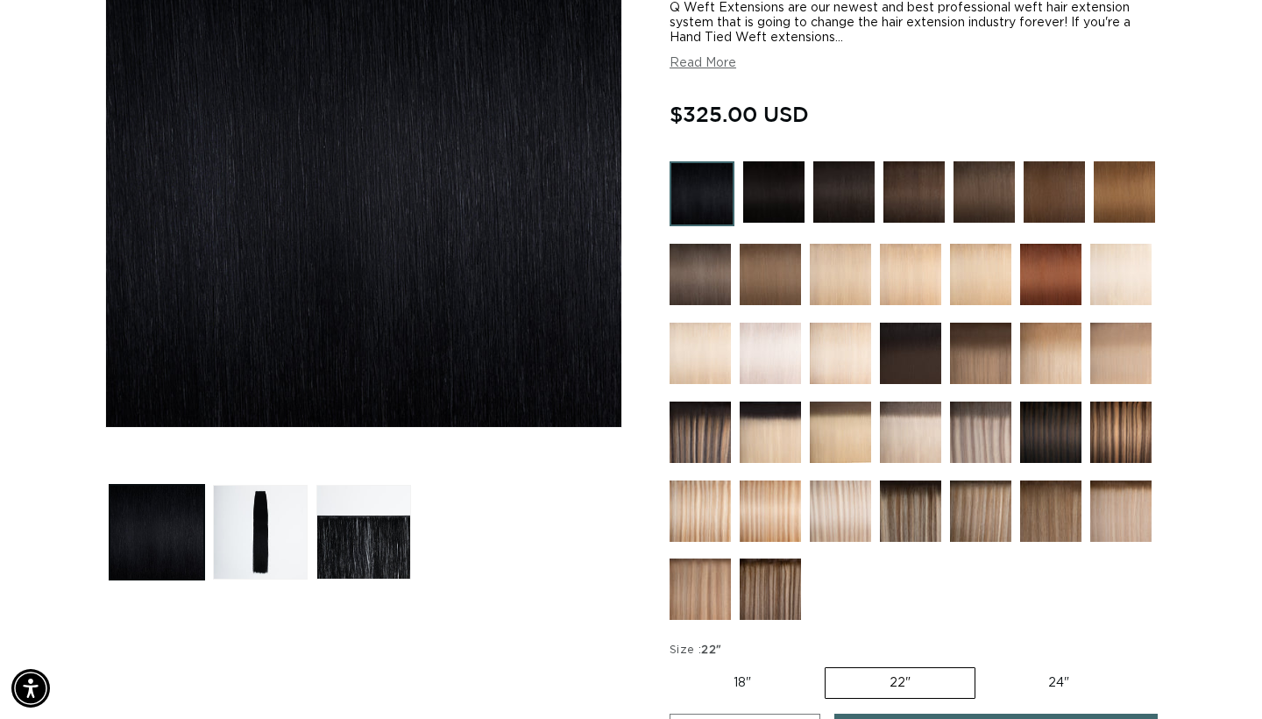
click at [985, 664] on input "24" Variant sold out or unavailable" at bounding box center [984, 664] width 1 height 1
radio input "true"
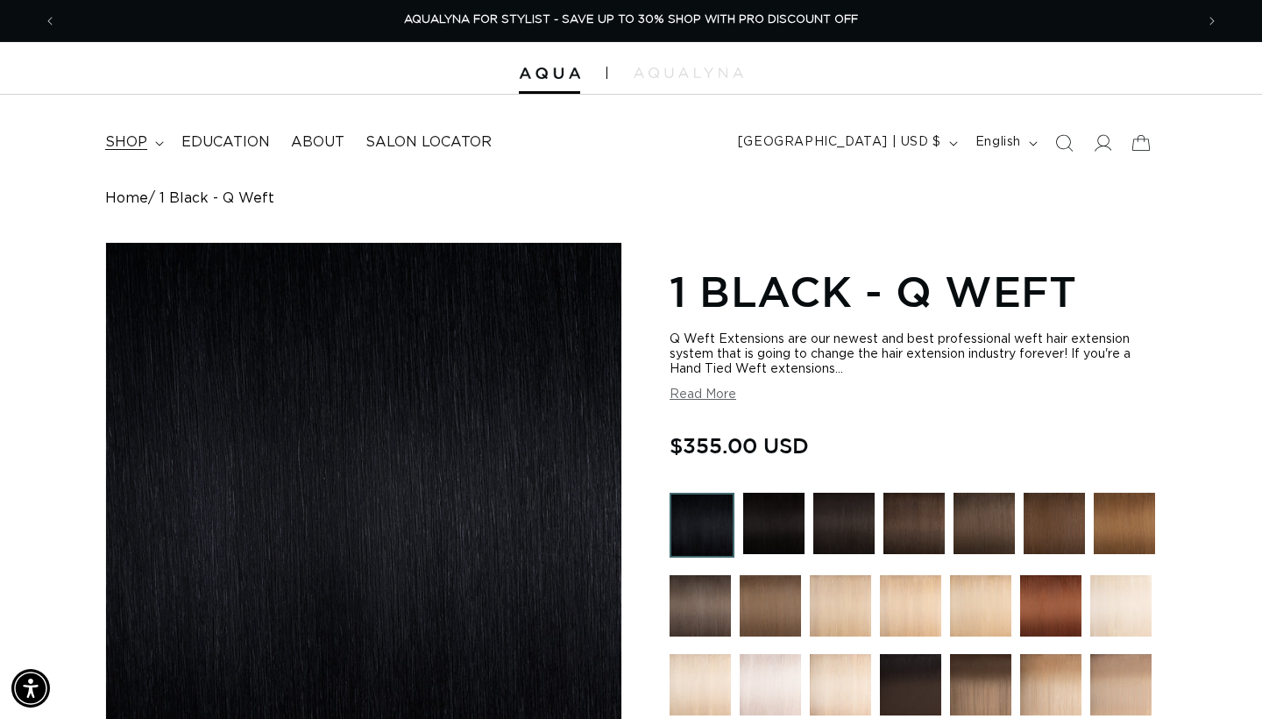
click at [160, 136] on summary "shop" at bounding box center [133, 142] width 76 height 39
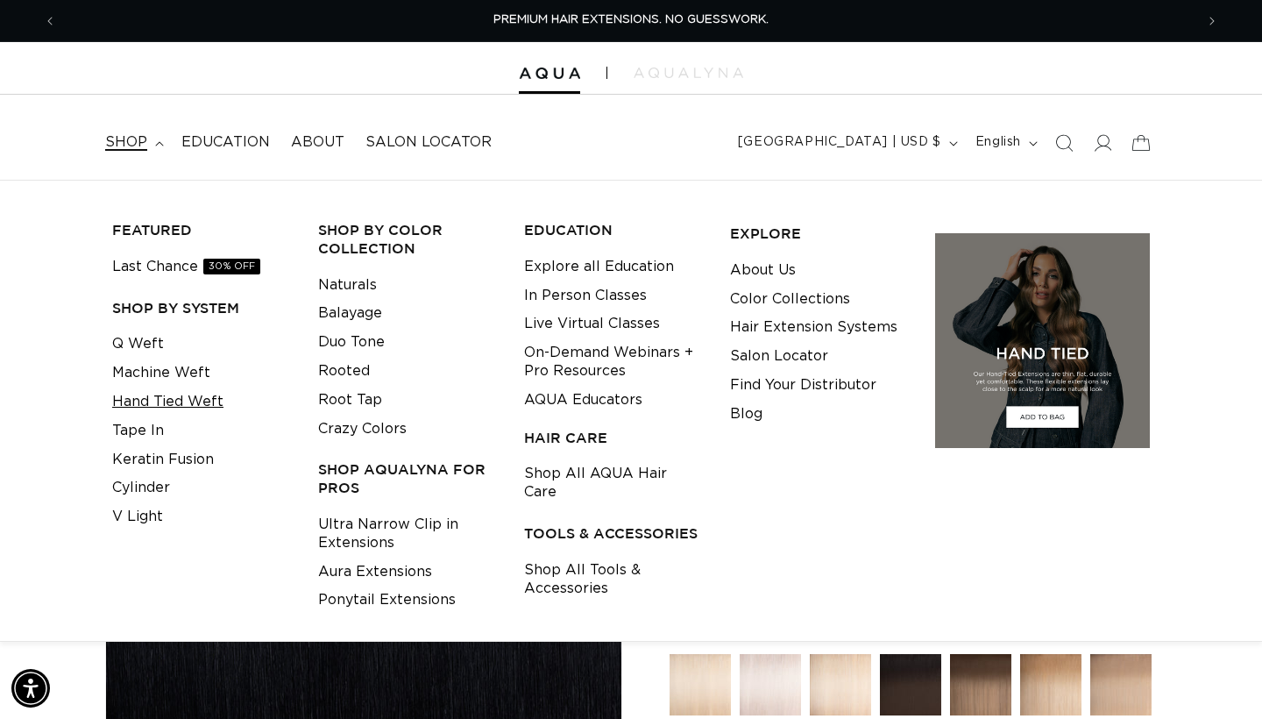
click at [188, 396] on link "Hand Tied Weft" at bounding box center [167, 401] width 111 height 29
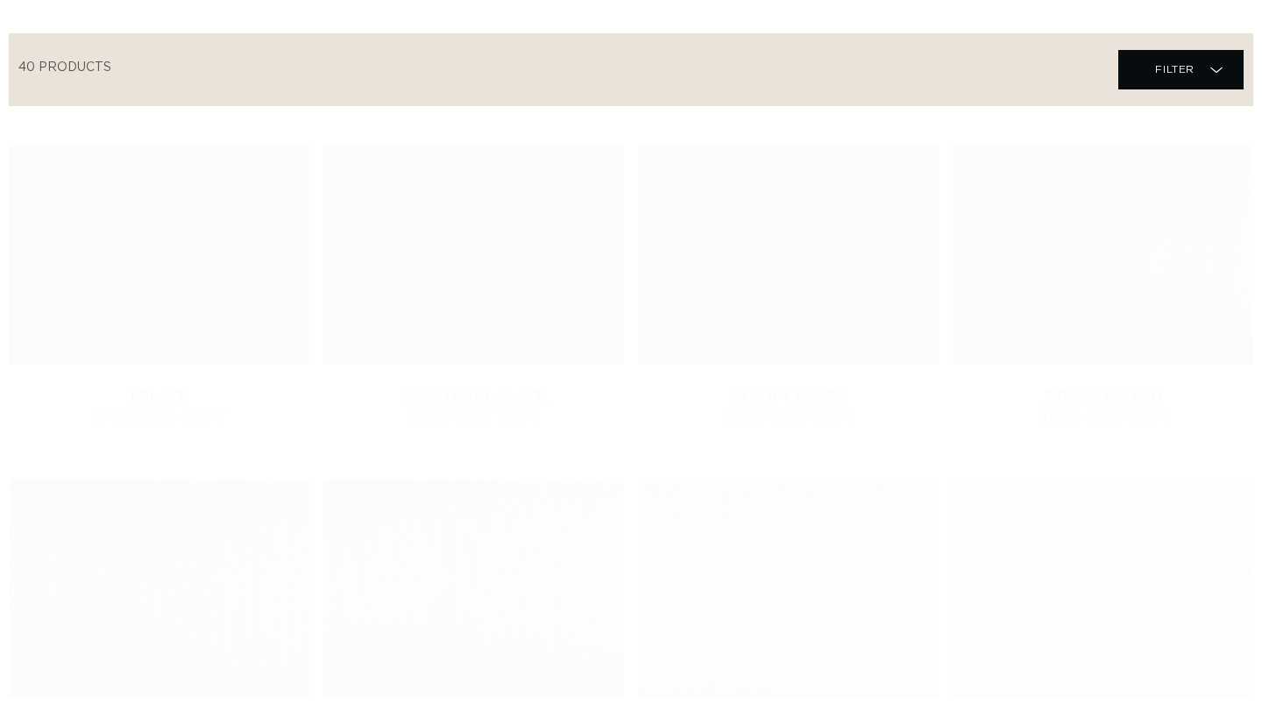
scroll to position [686, 0]
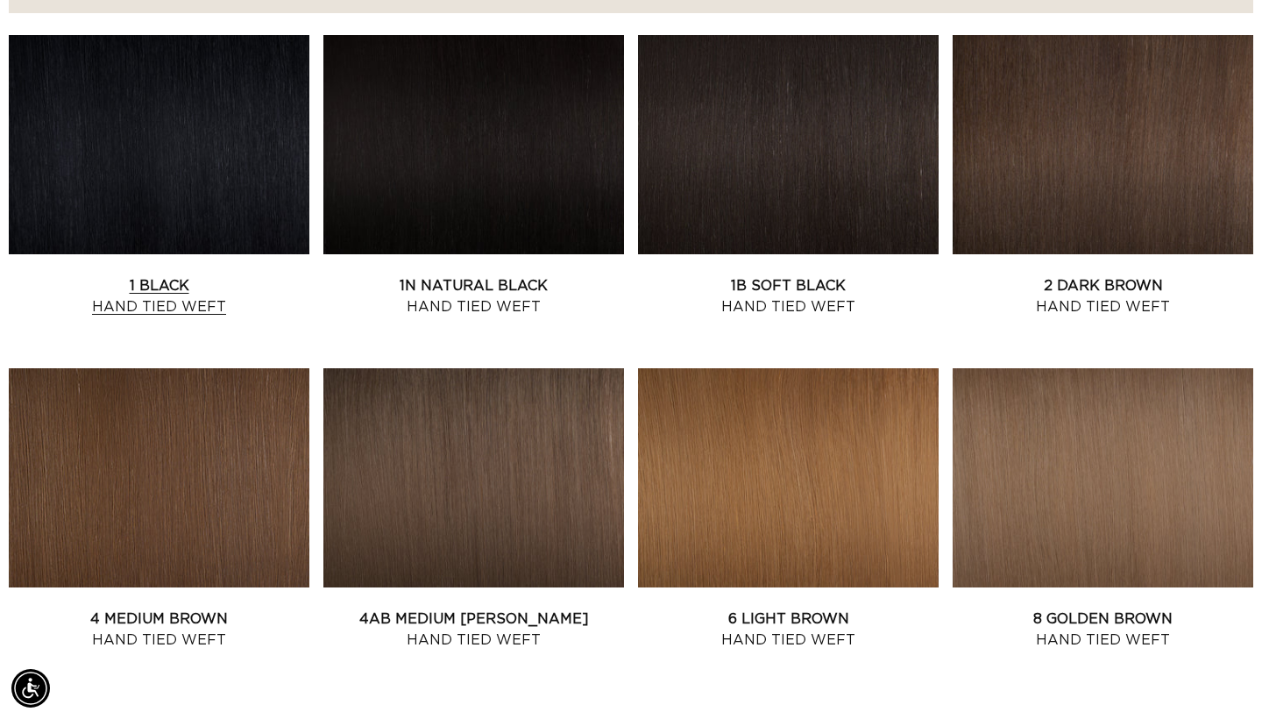
click at [243, 275] on link "1 Black Hand Tied Weft" at bounding box center [159, 296] width 301 height 42
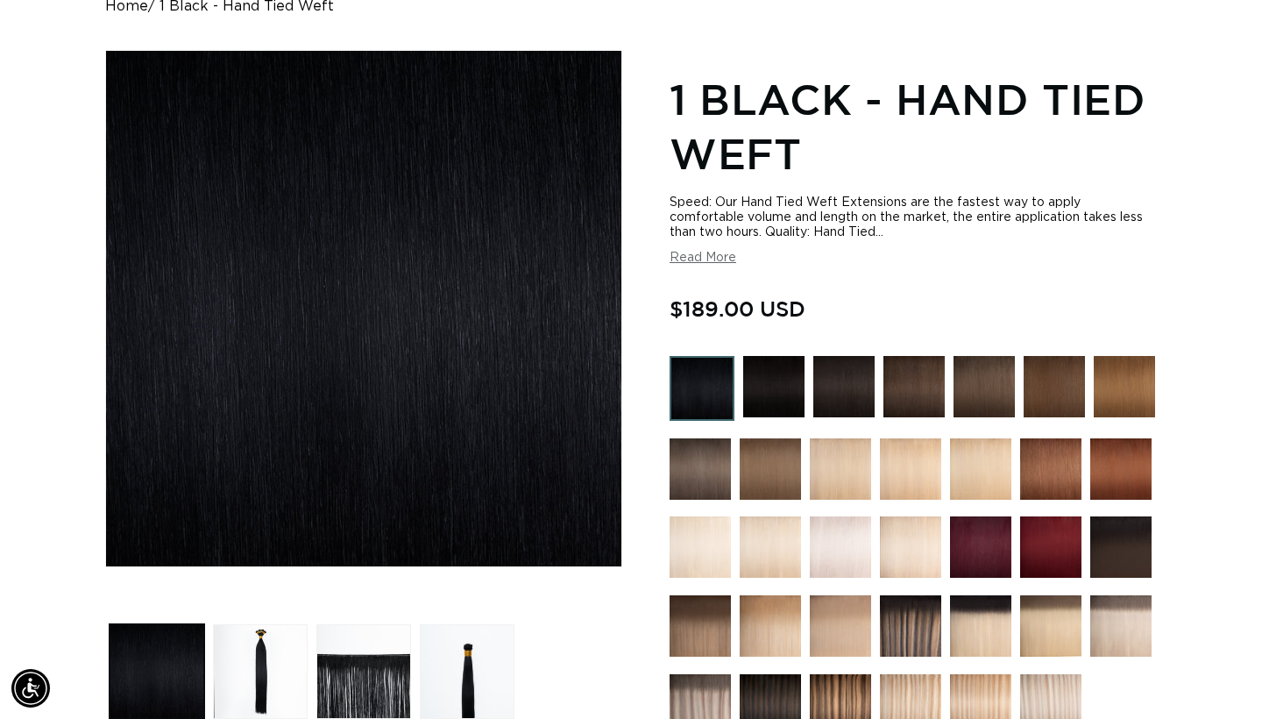
scroll to position [383, 0]
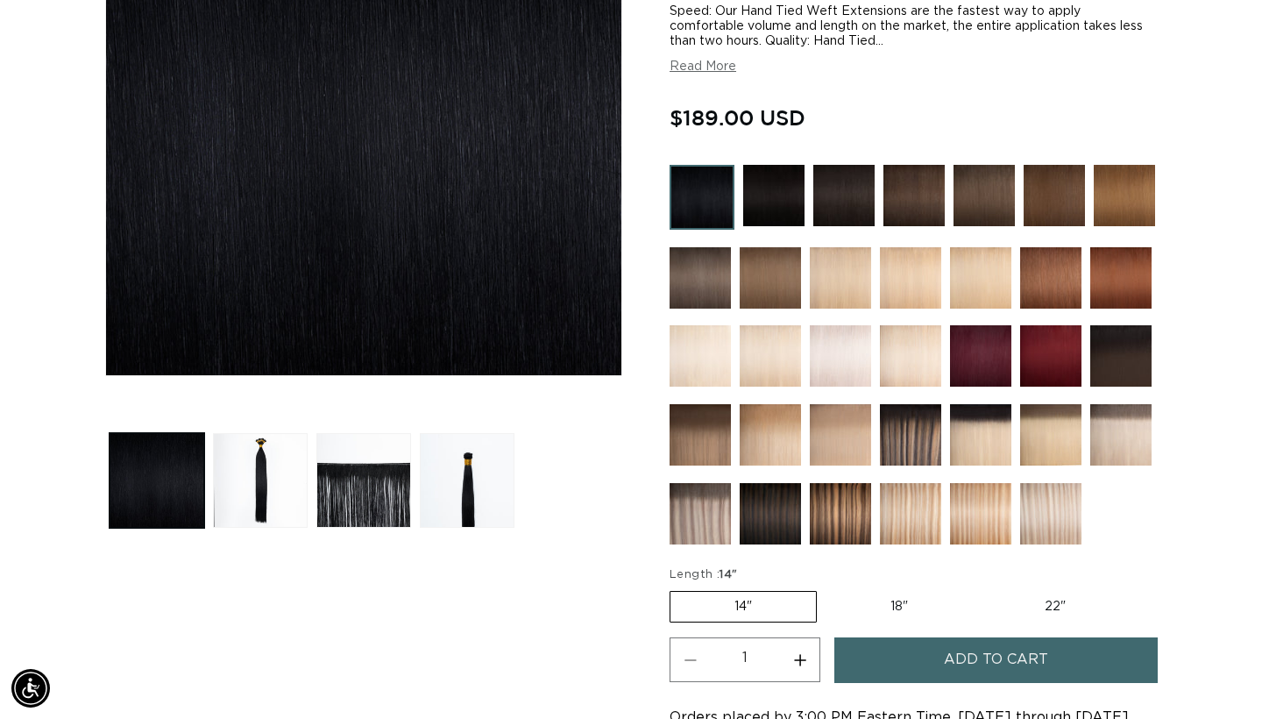
click at [1032, 607] on label "22" Variant sold out or unavailable" at bounding box center [1055, 607] width 149 height 30
click at [982, 588] on input "22" Variant sold out or unavailable" at bounding box center [981, 587] width 1 height 1
radio input "true"
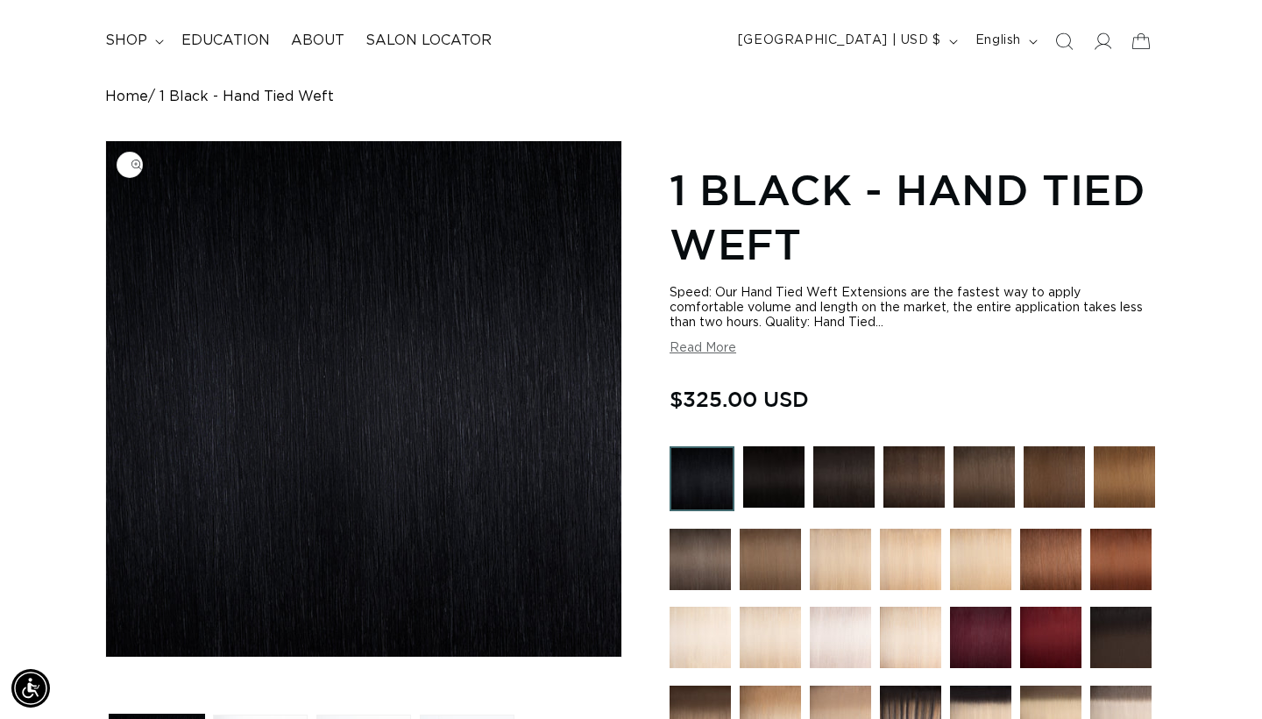
scroll to position [172, 0]
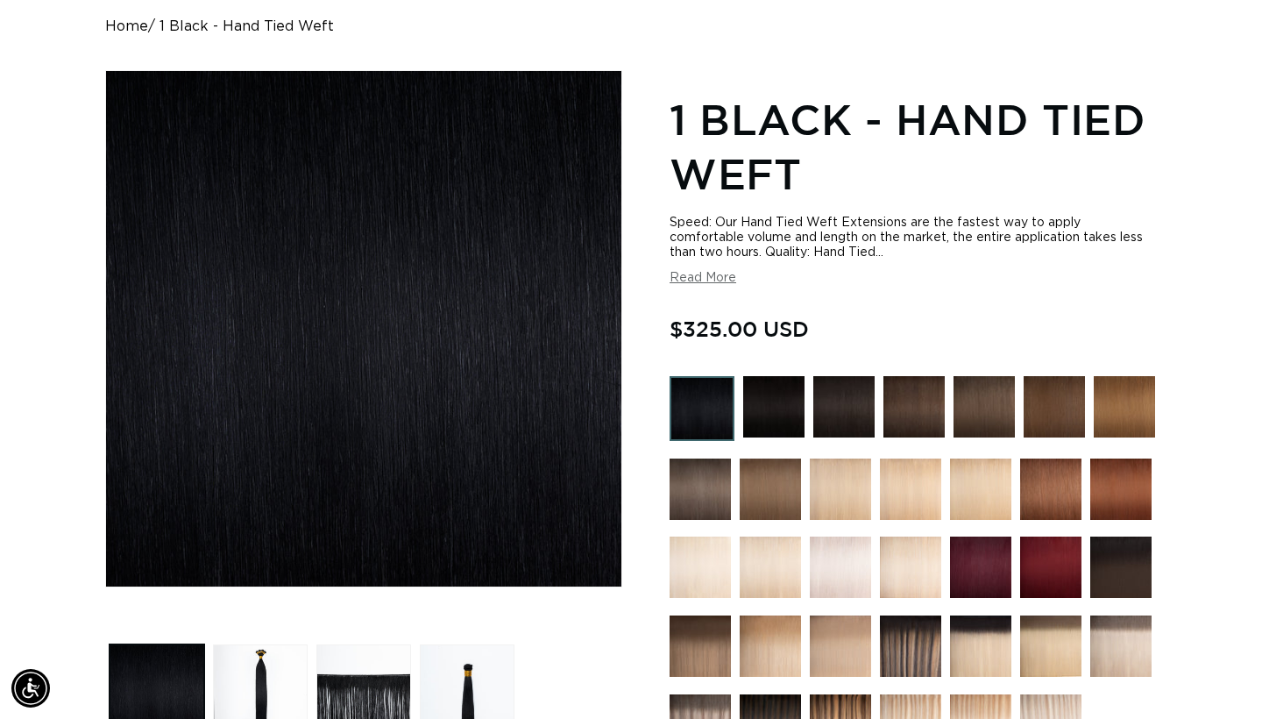
click at [807, 408] on div at bounding box center [913, 570] width 487 height 388
click at [779, 408] on img at bounding box center [773, 406] width 61 height 61
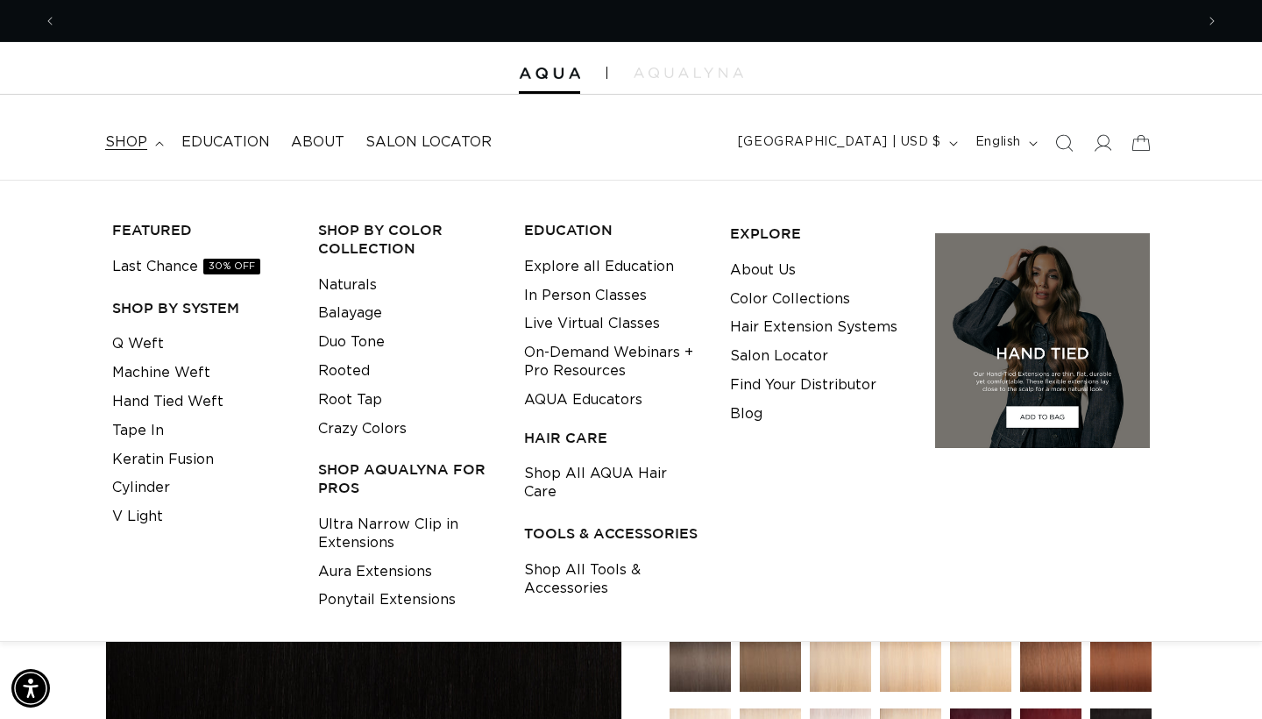
scroll to position [0, 1138]
